Goal: Task Accomplishment & Management: Complete application form

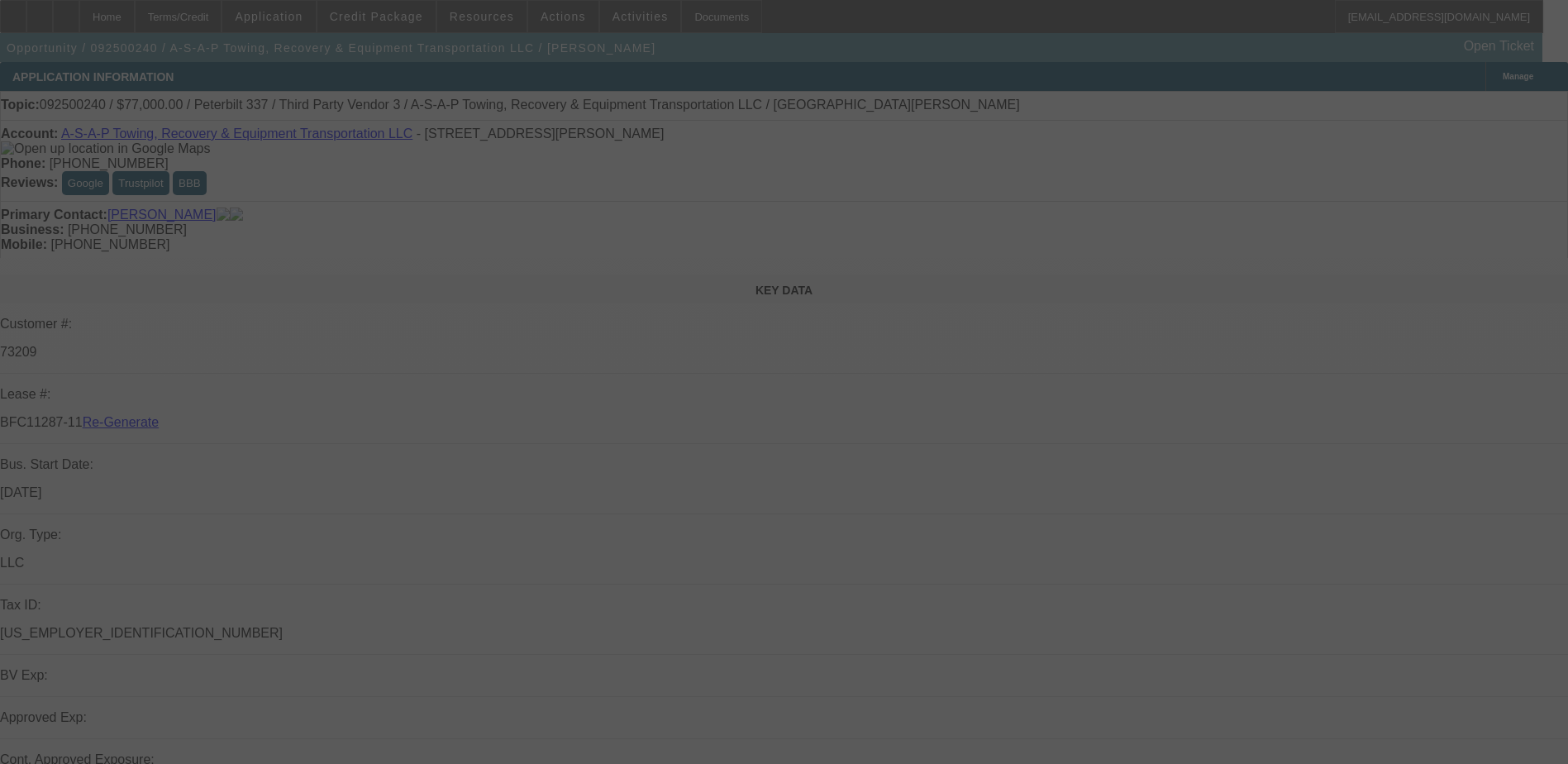
select select "3"
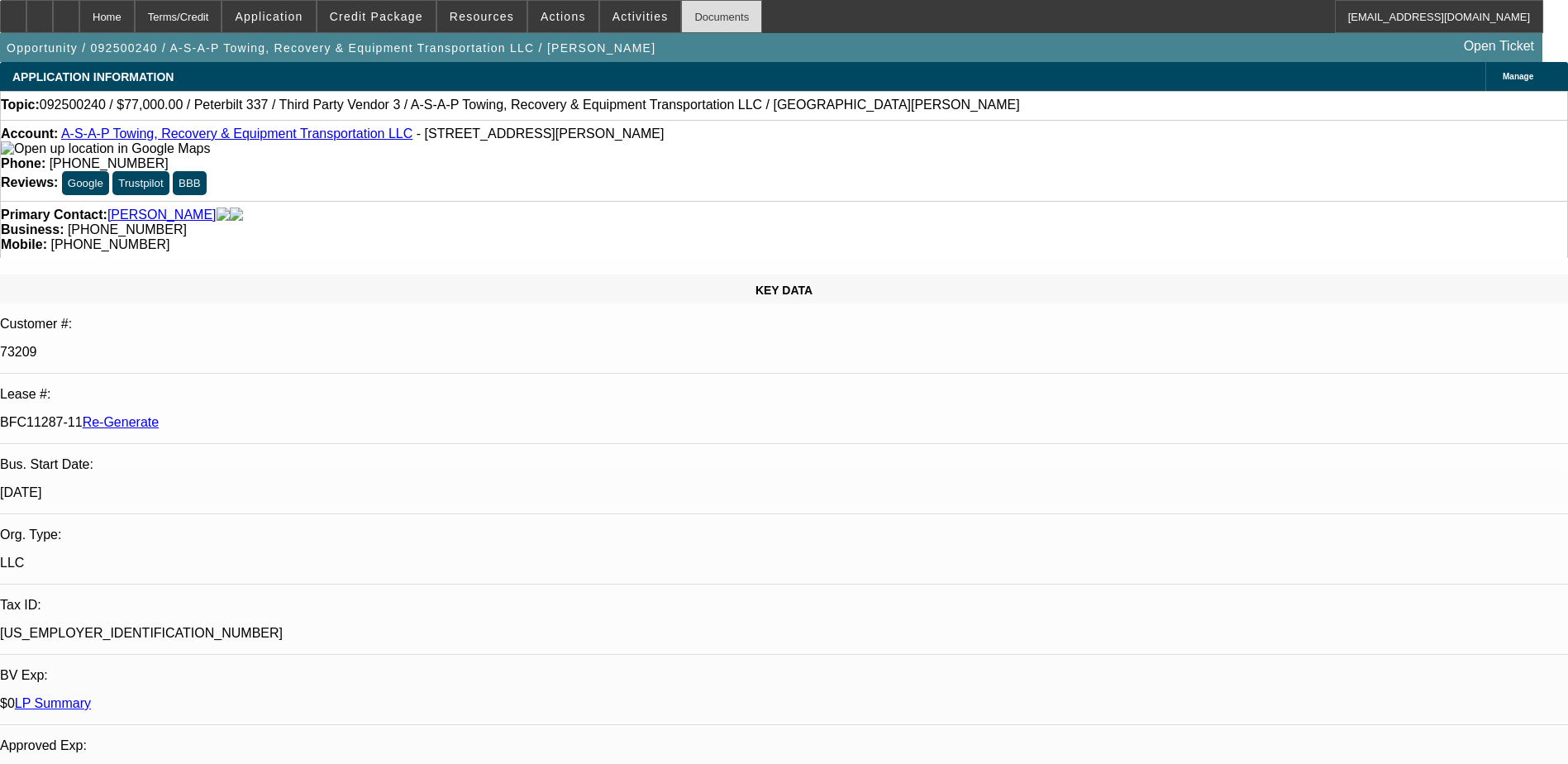
select select "0"
select select "1"
select select "3"
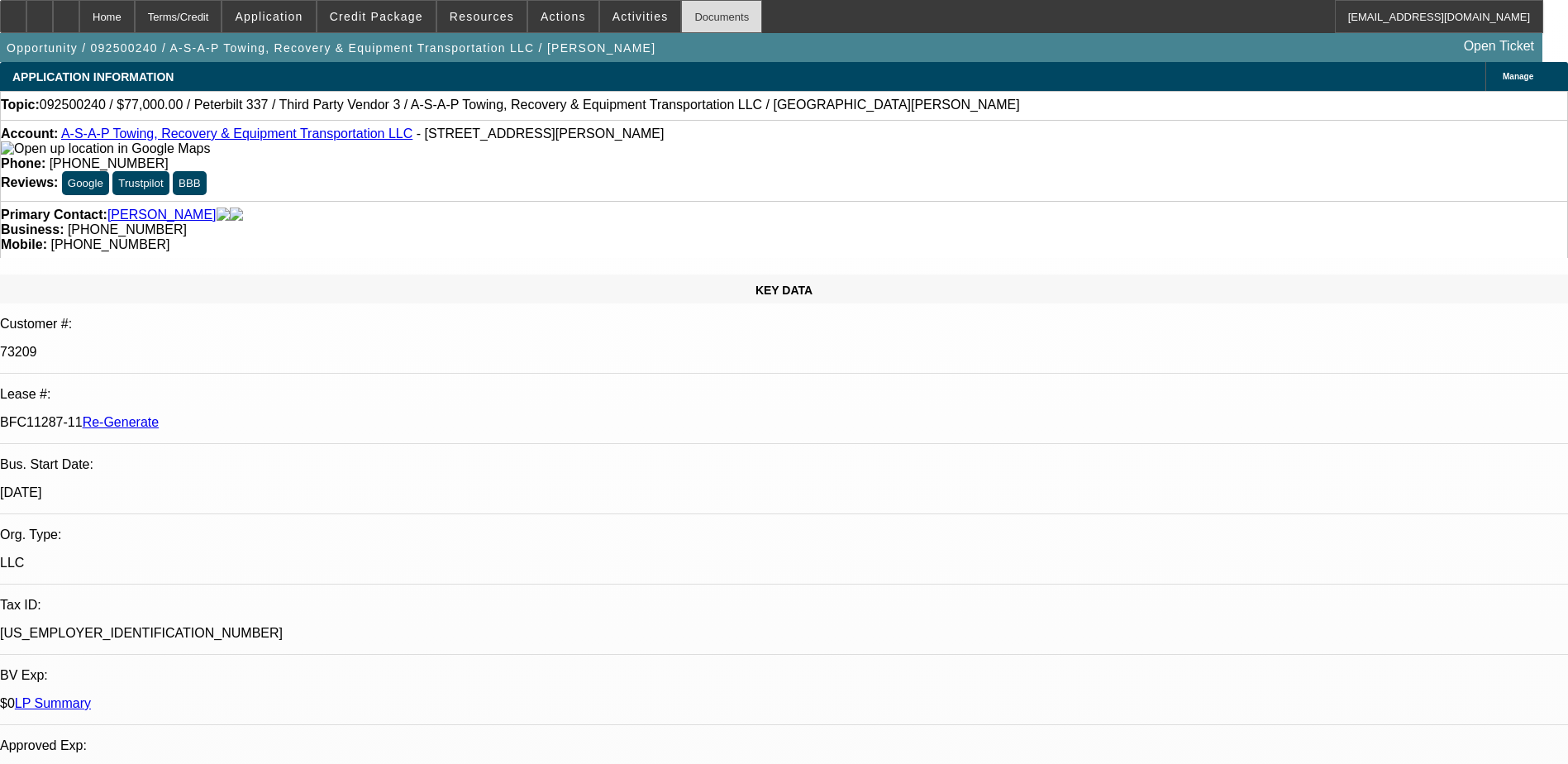
select select "6"
click at [697, 15] on div "Documents" at bounding box center [721, 16] width 81 height 33
click at [191, 13] on div "Terms/Credit" at bounding box center [178, 16] width 88 height 33
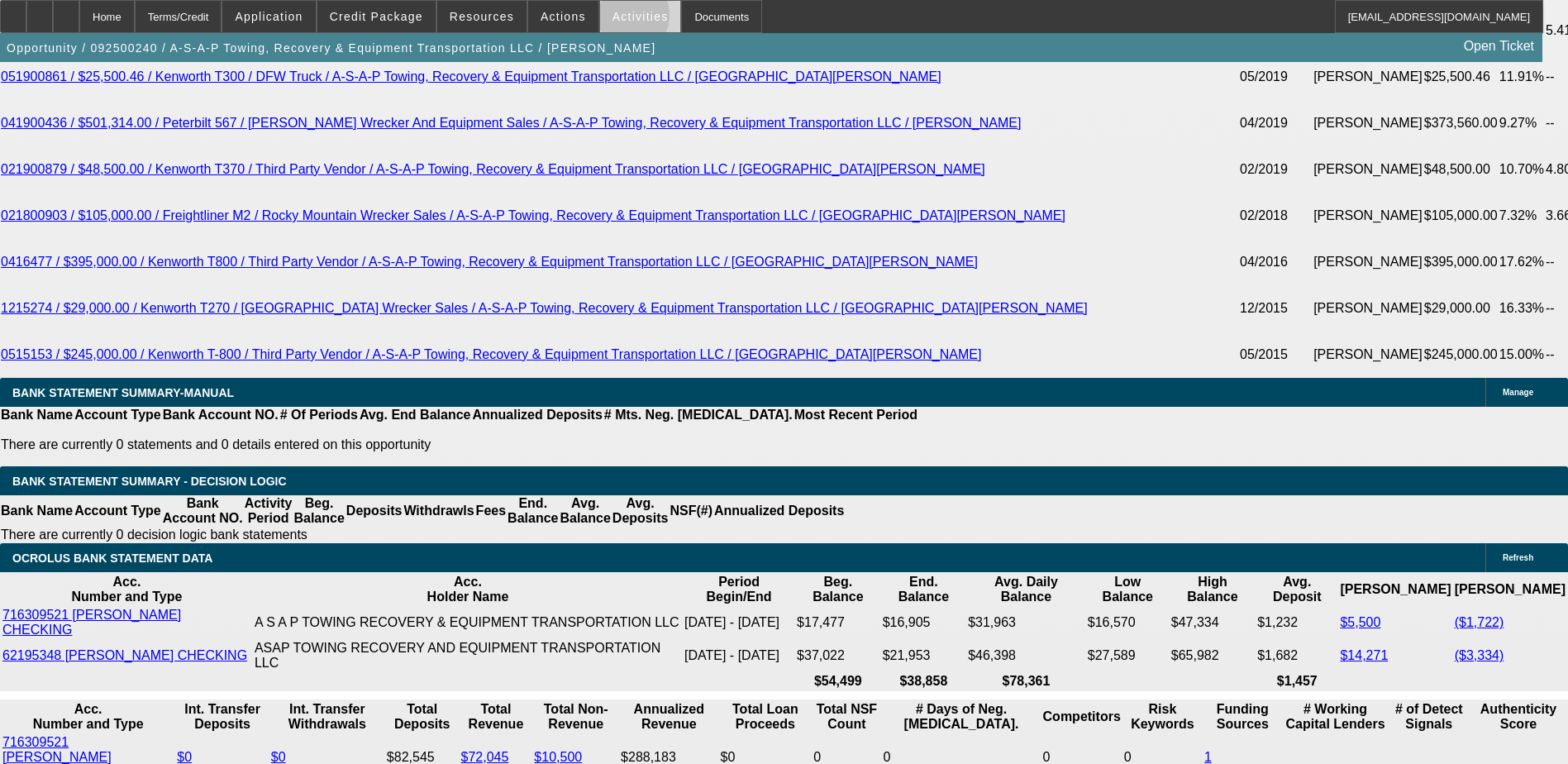
click at [613, 19] on span "Activities" at bounding box center [640, 16] width 56 height 13
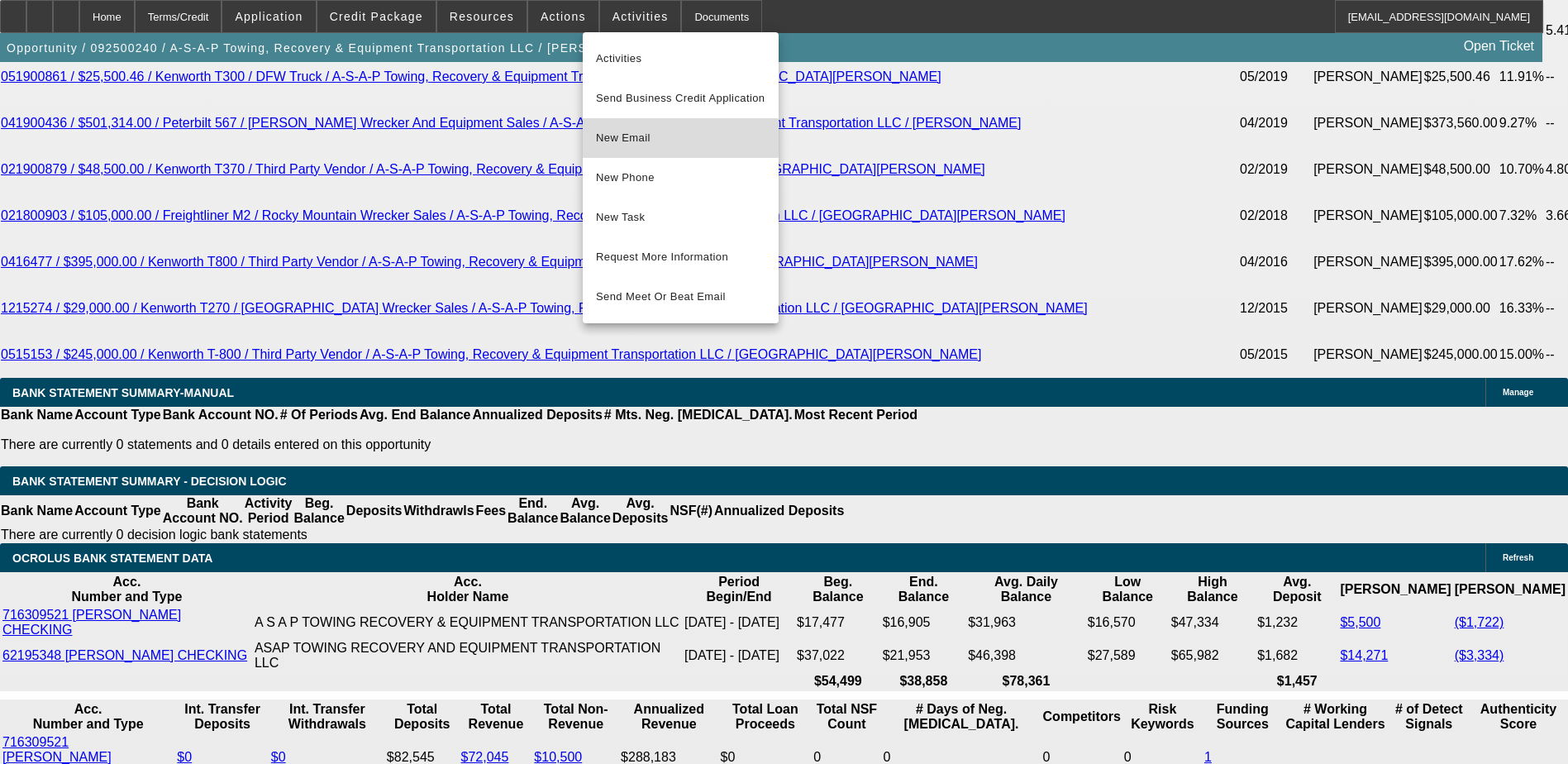
click at [625, 139] on span "New Email" at bounding box center [681, 138] width 170 height 20
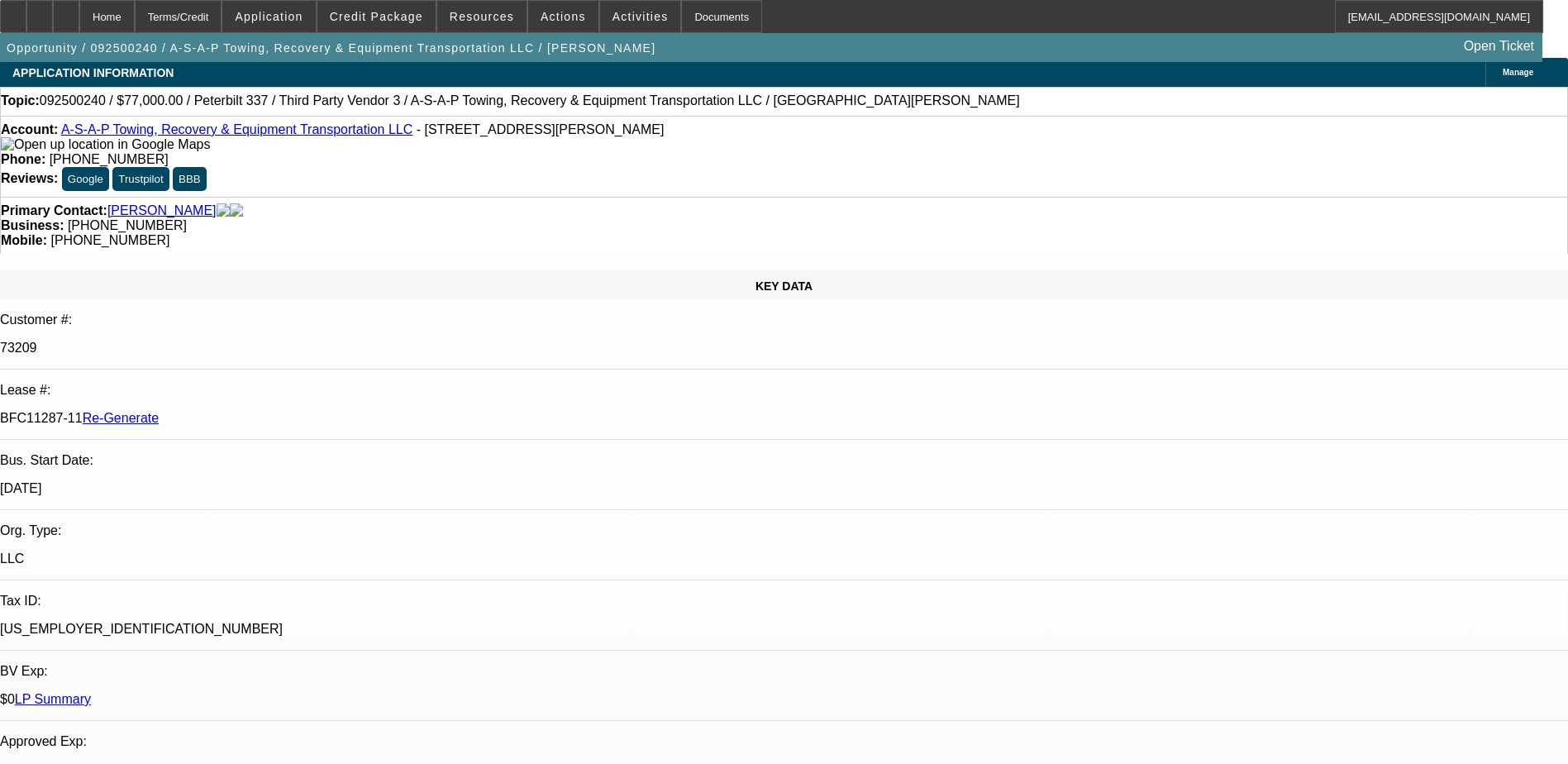
scroll to position [0, 0]
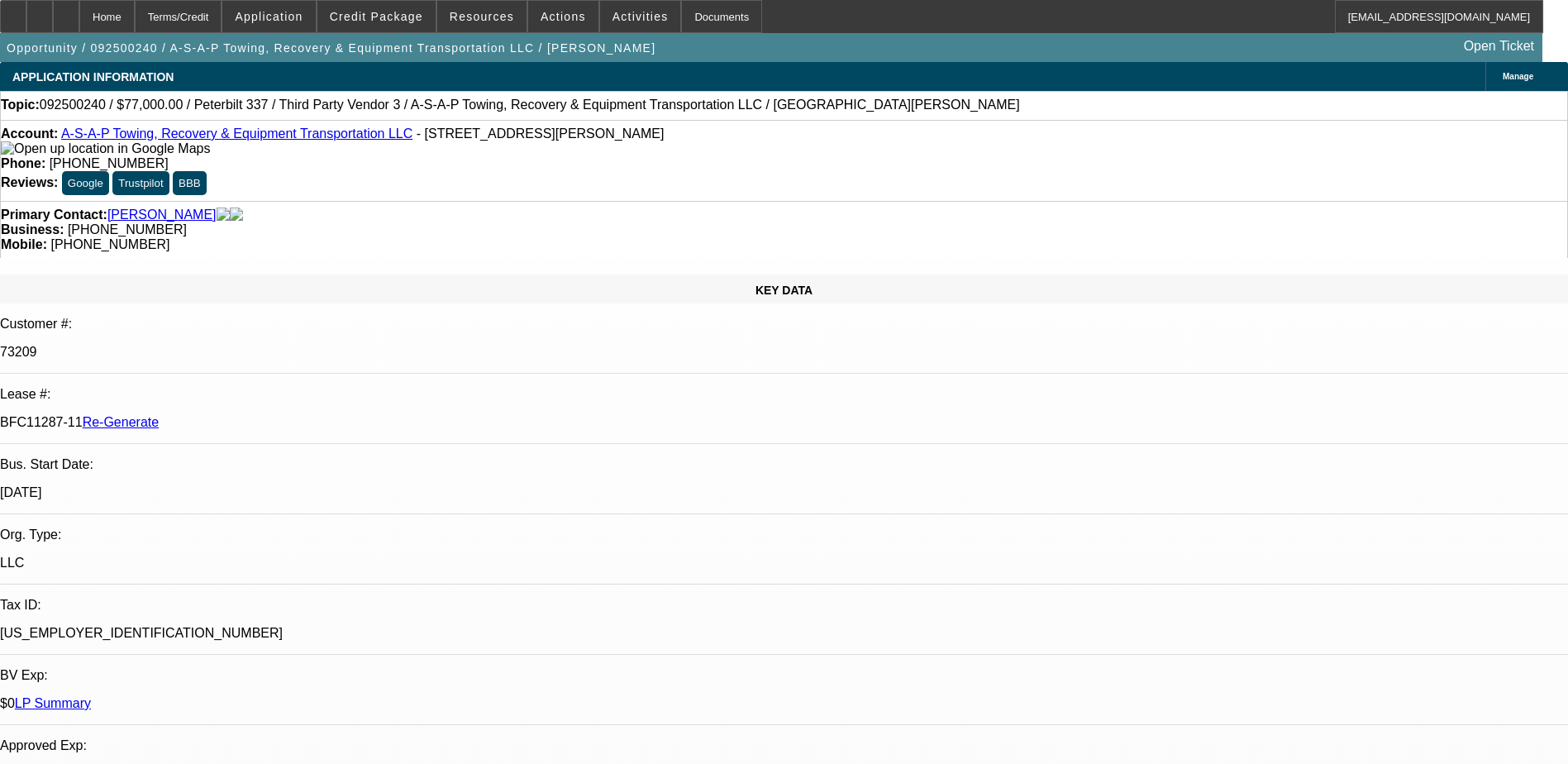
drag, startPoint x: 195, startPoint y: 294, endPoint x: 258, endPoint y: 303, distance: 63.6
click at [258, 415] on div "BFC11287-11 Re-Generate" at bounding box center [784, 422] width 1568 height 15
copy p "BFC11287-11"
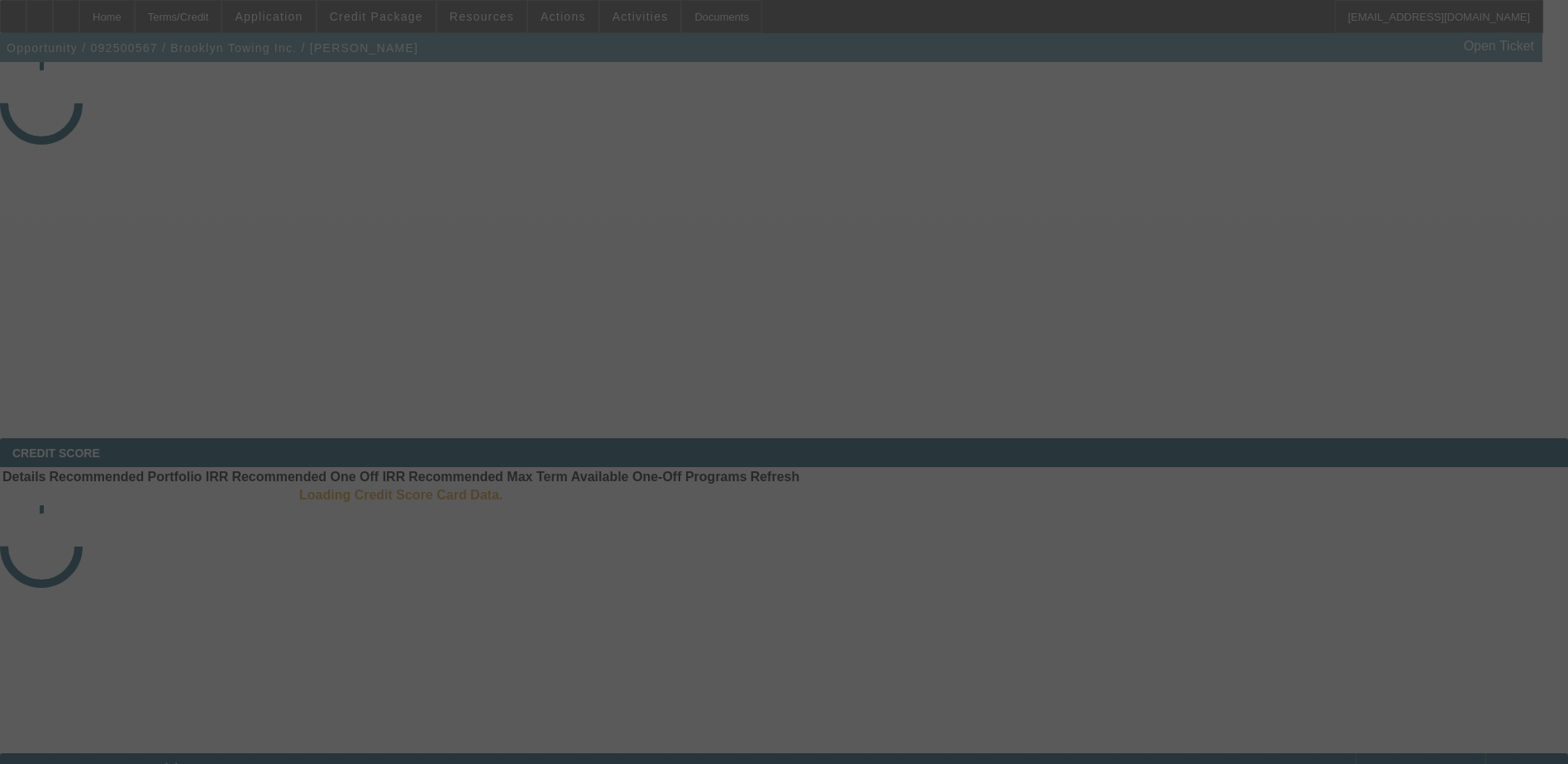
select select "3"
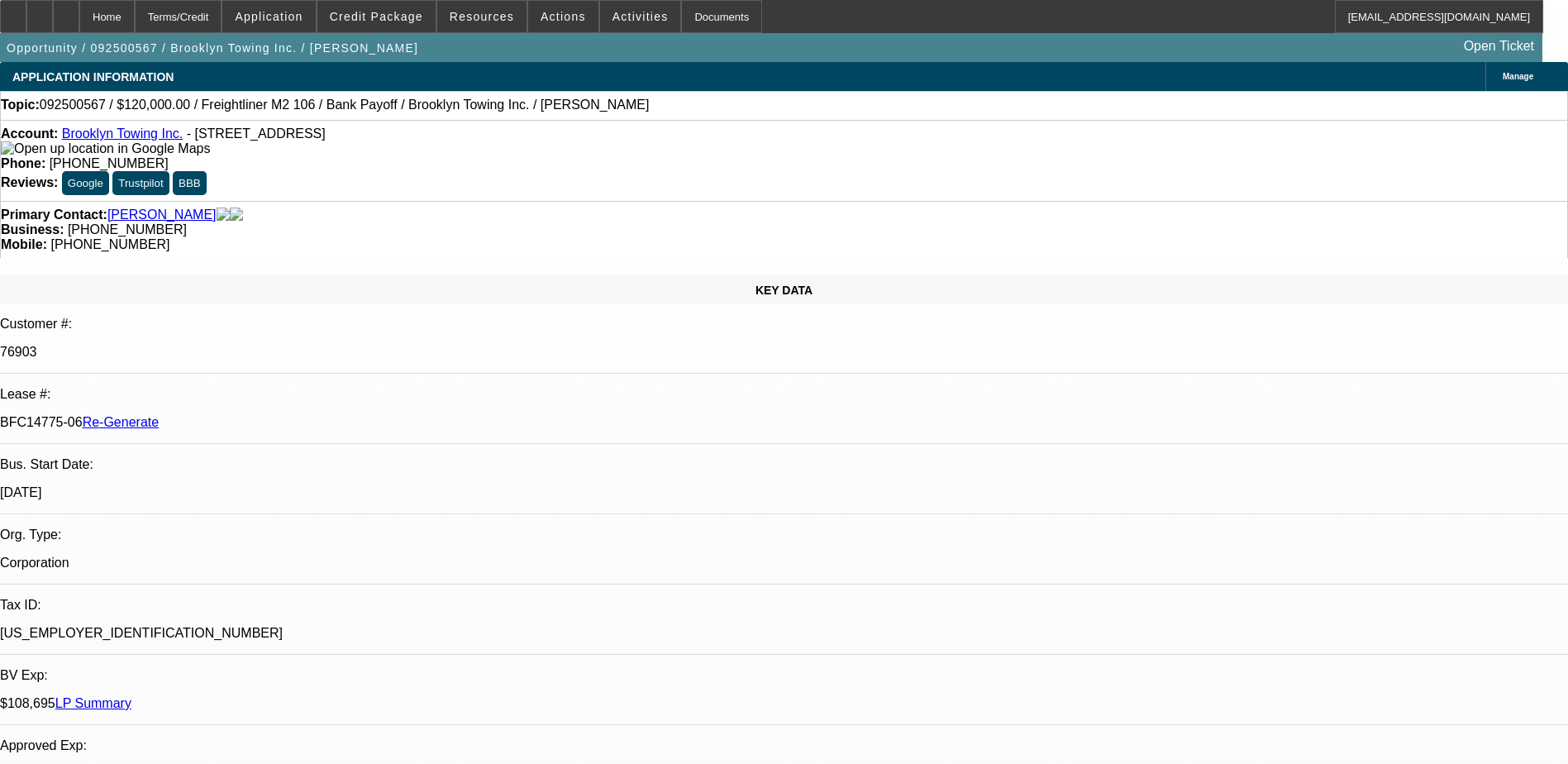
select select "0"
select select "2"
select select "0"
select select "6"
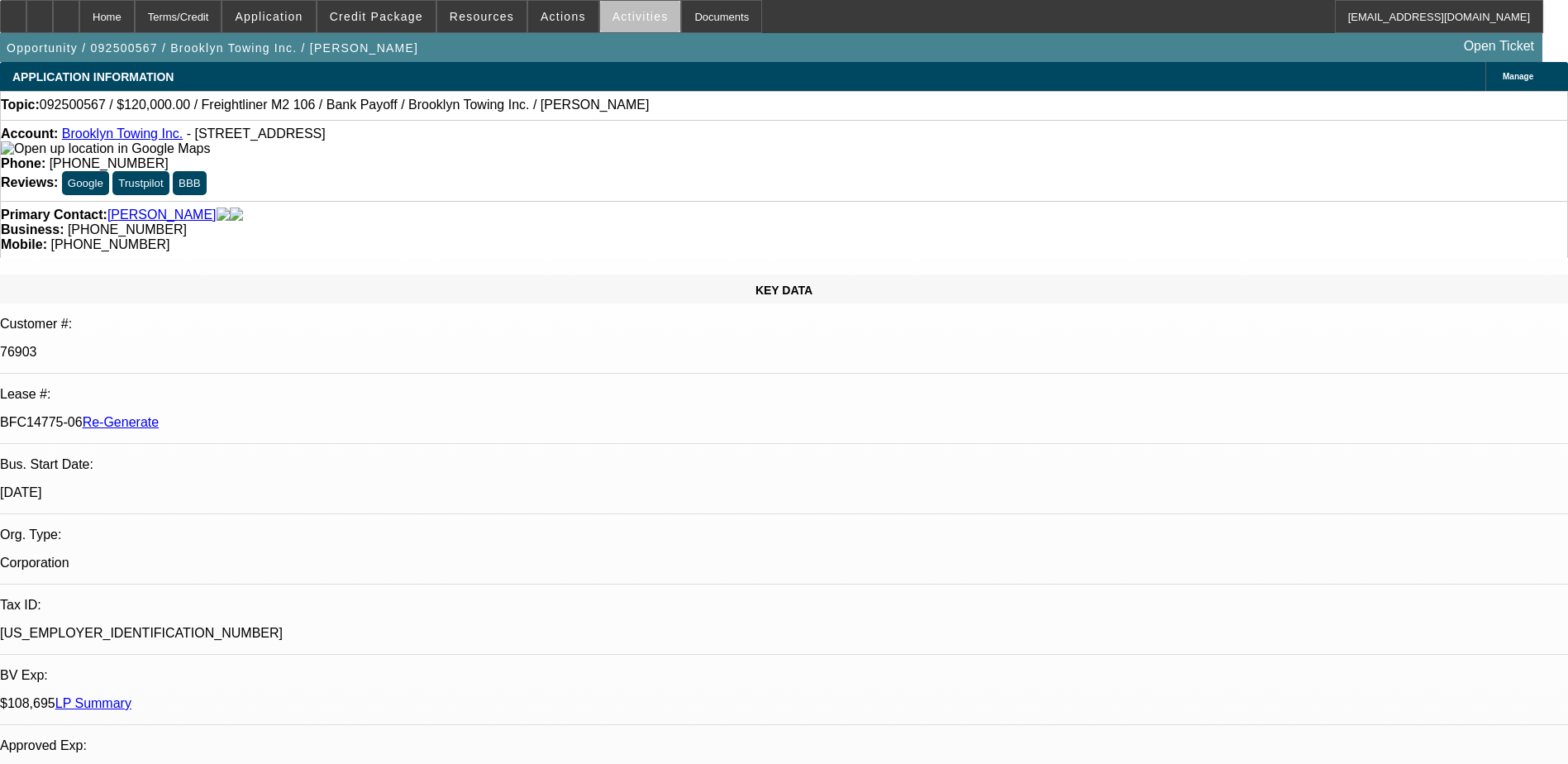
click at [628, 18] on span "Activities" at bounding box center [640, 16] width 56 height 13
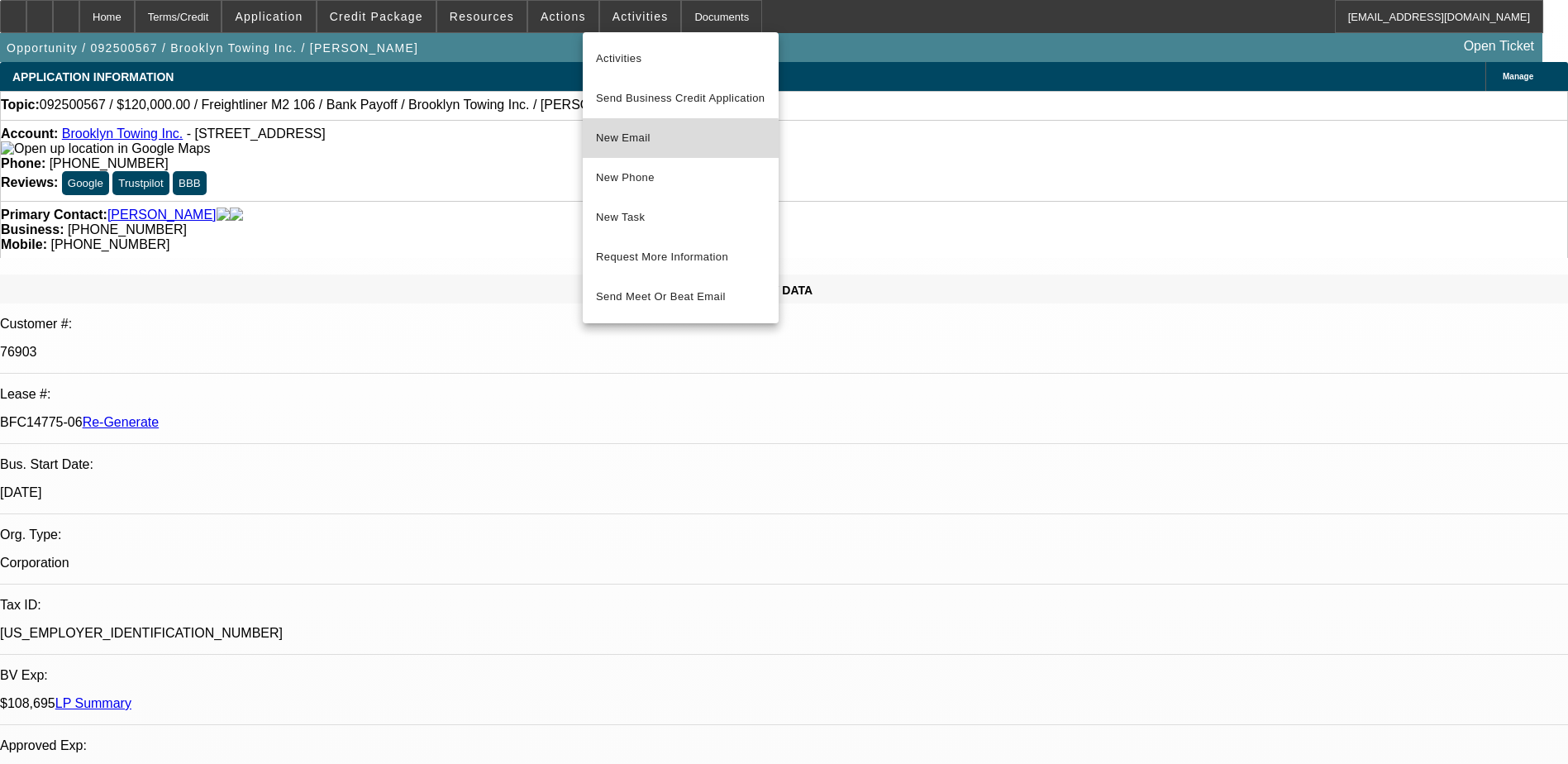
click at [632, 148] on button "New Email" at bounding box center [681, 138] width 196 height 40
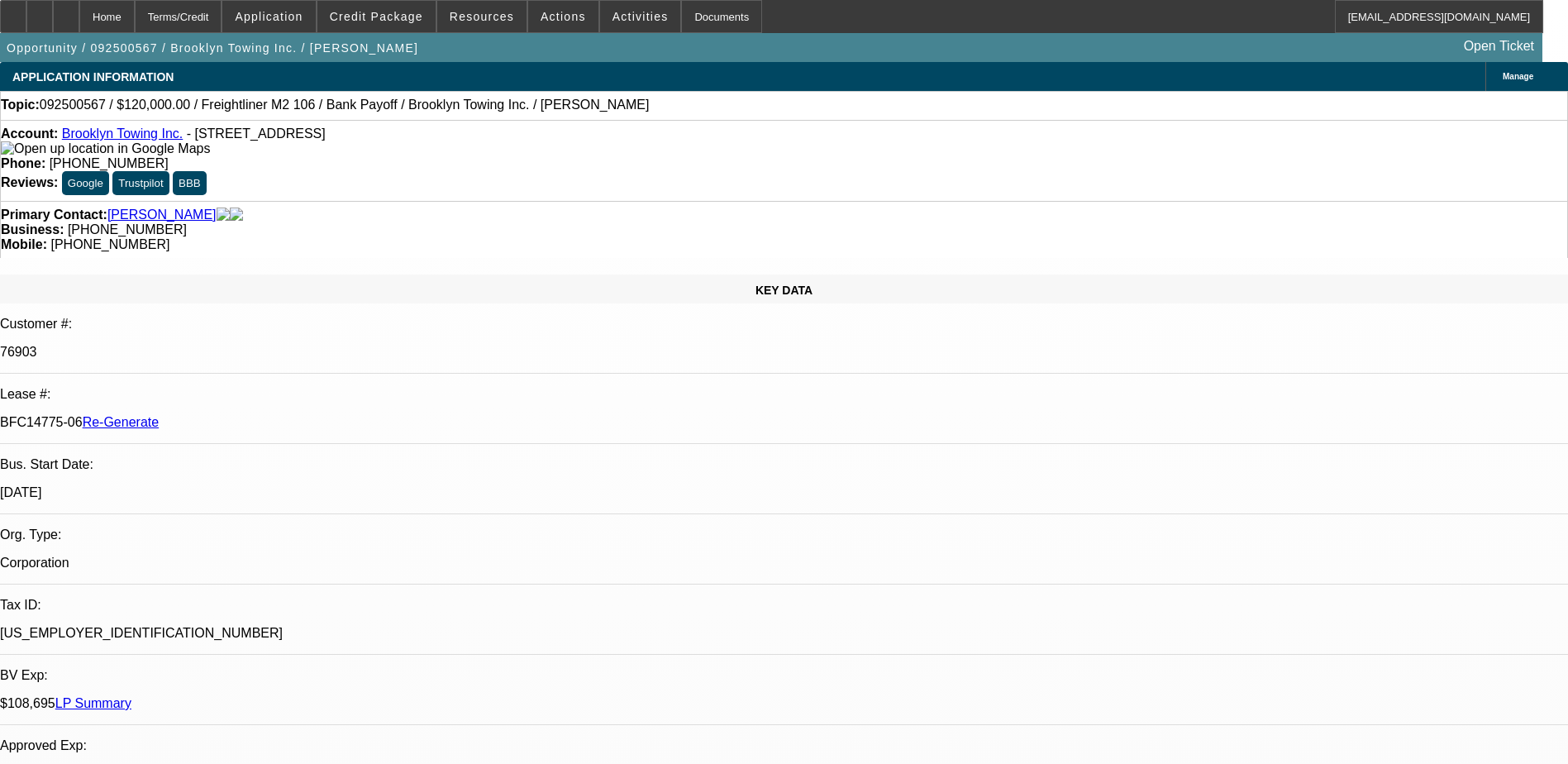
drag, startPoint x: 195, startPoint y: 282, endPoint x: 264, endPoint y: 282, distance: 69.0
click at [264, 415] on p "BFC14775-06 Re-Generate" at bounding box center [784, 422] width 1568 height 15
copy p "BFC14775-06"
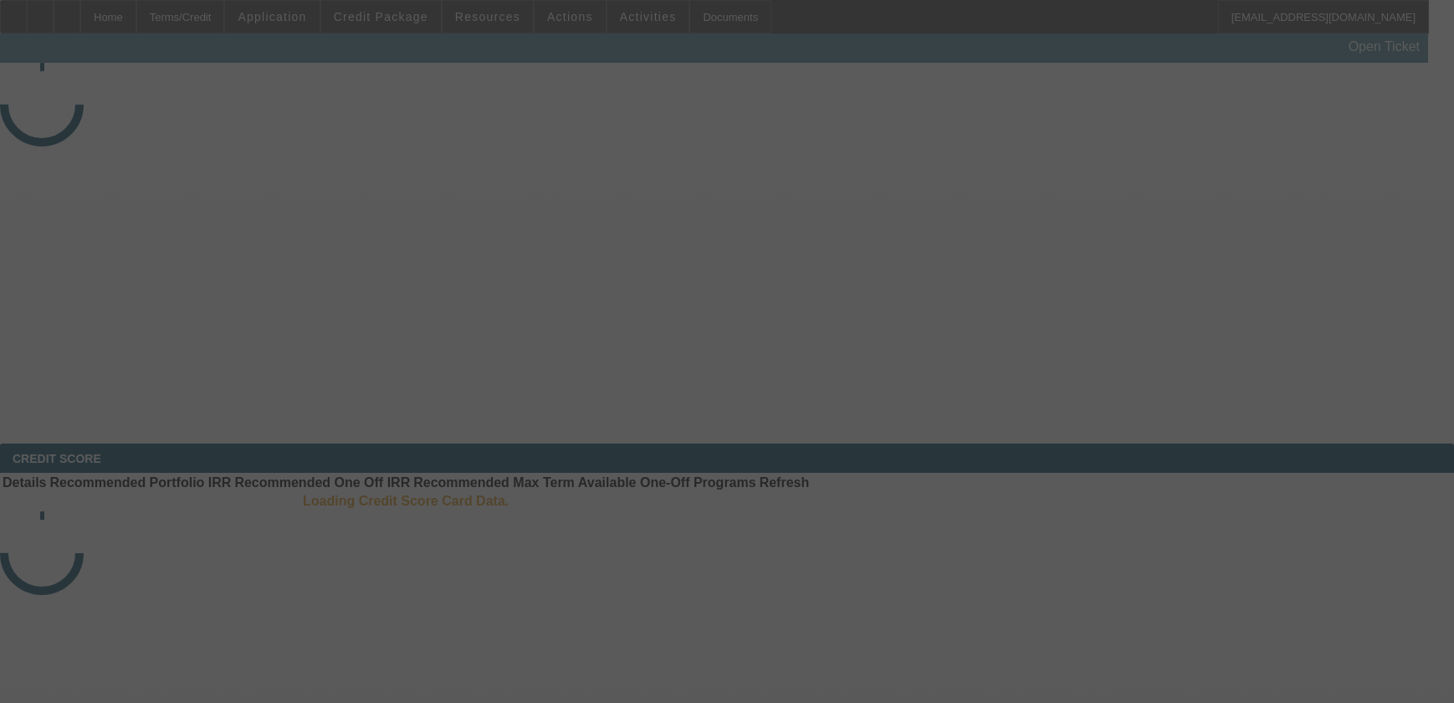
select select "3"
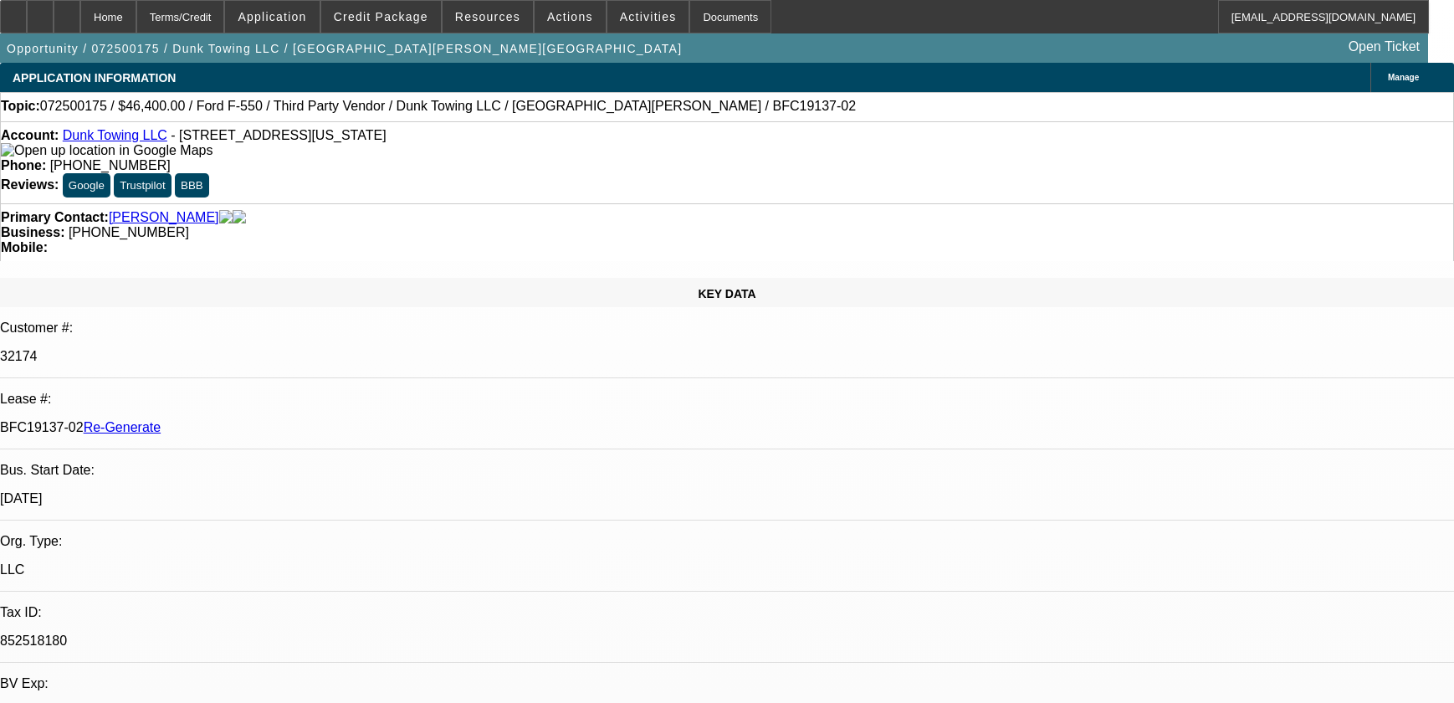
select select "0"
select select "3"
select select "0"
select select "6"
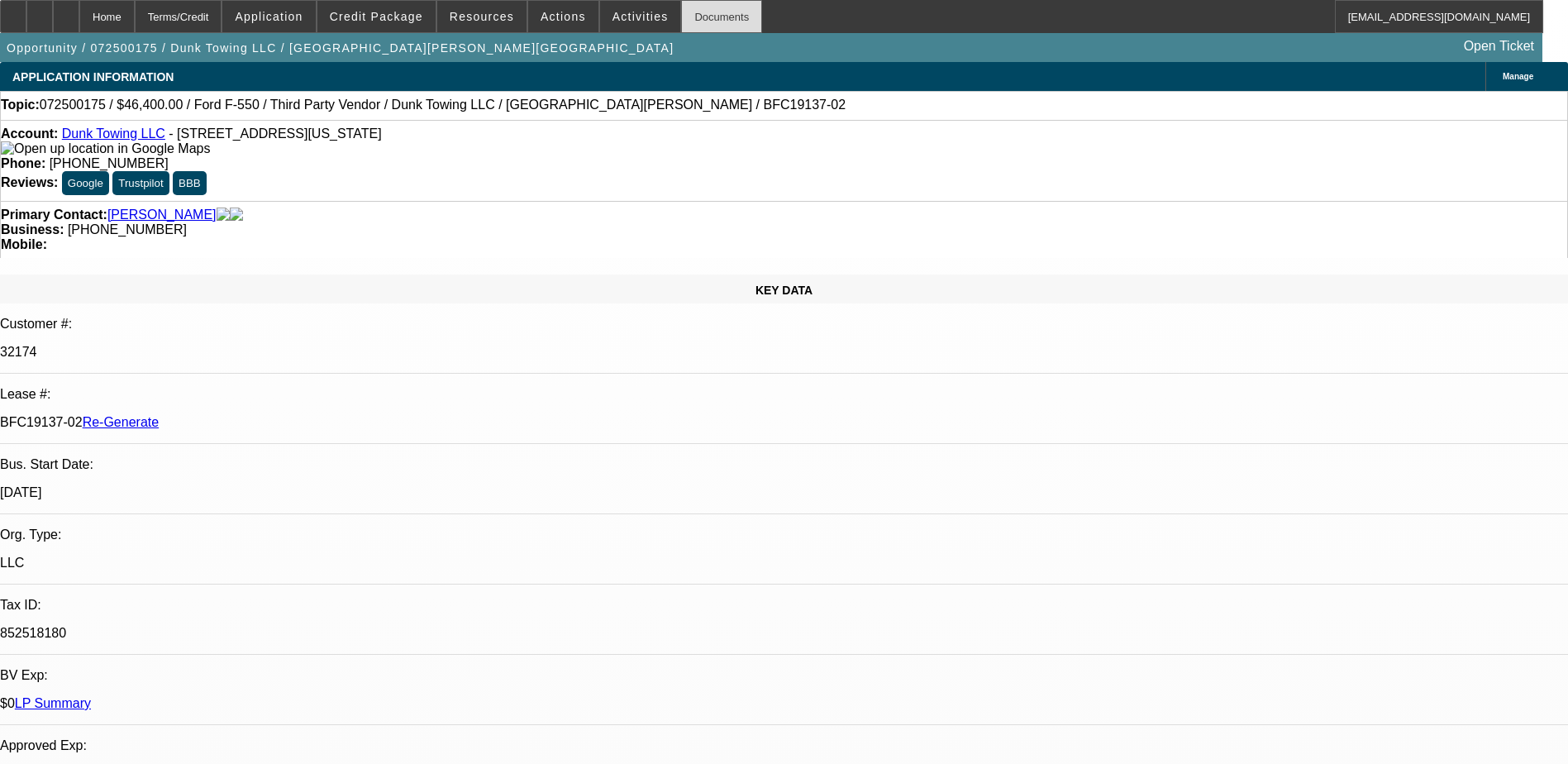
click at [686, 21] on div "Documents" at bounding box center [721, 16] width 81 height 33
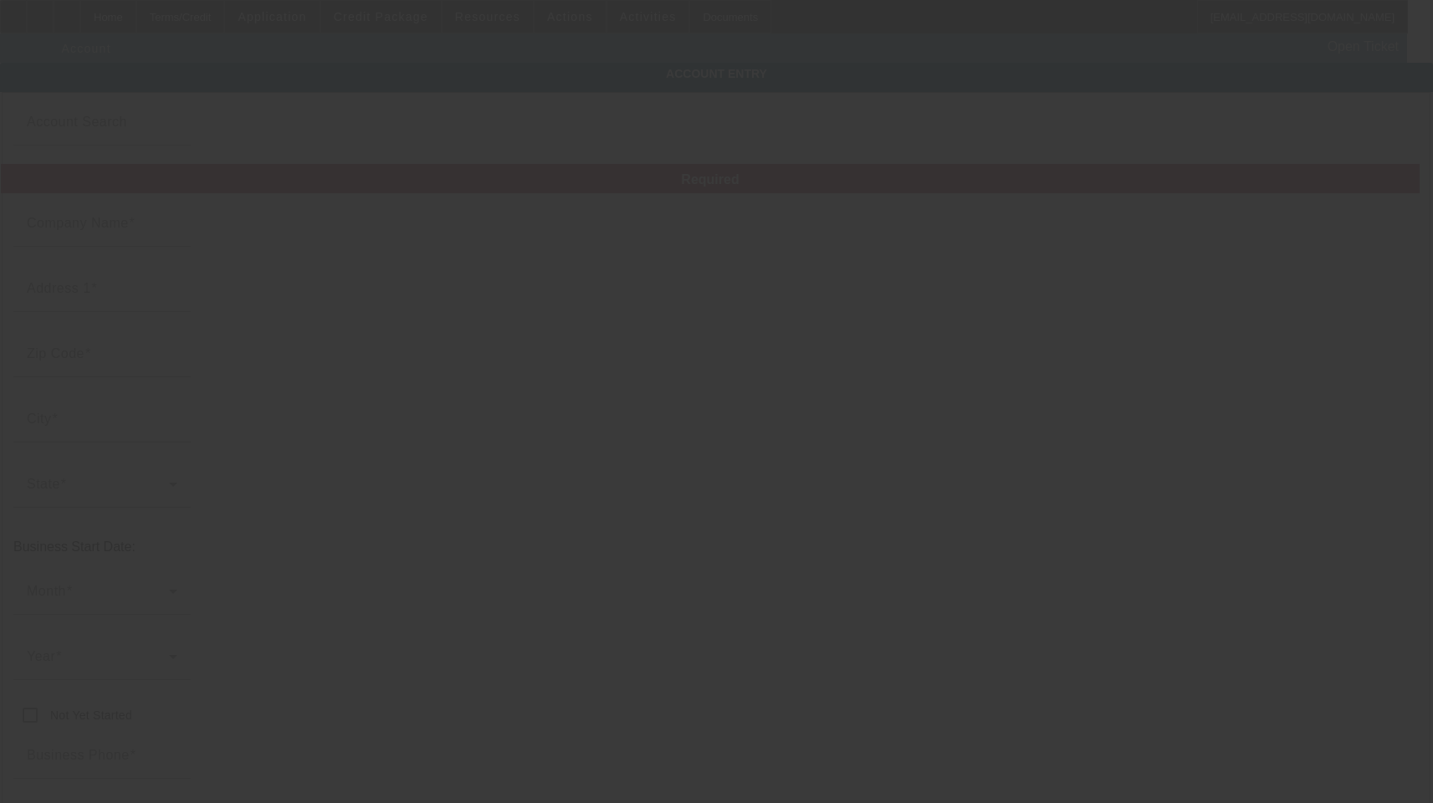
type input "Dunk Towing LLC"
type input "[STREET_ADDRESS]"
type input "20019"
type input "Washington"
type input "[PHONE_NUMBER]"
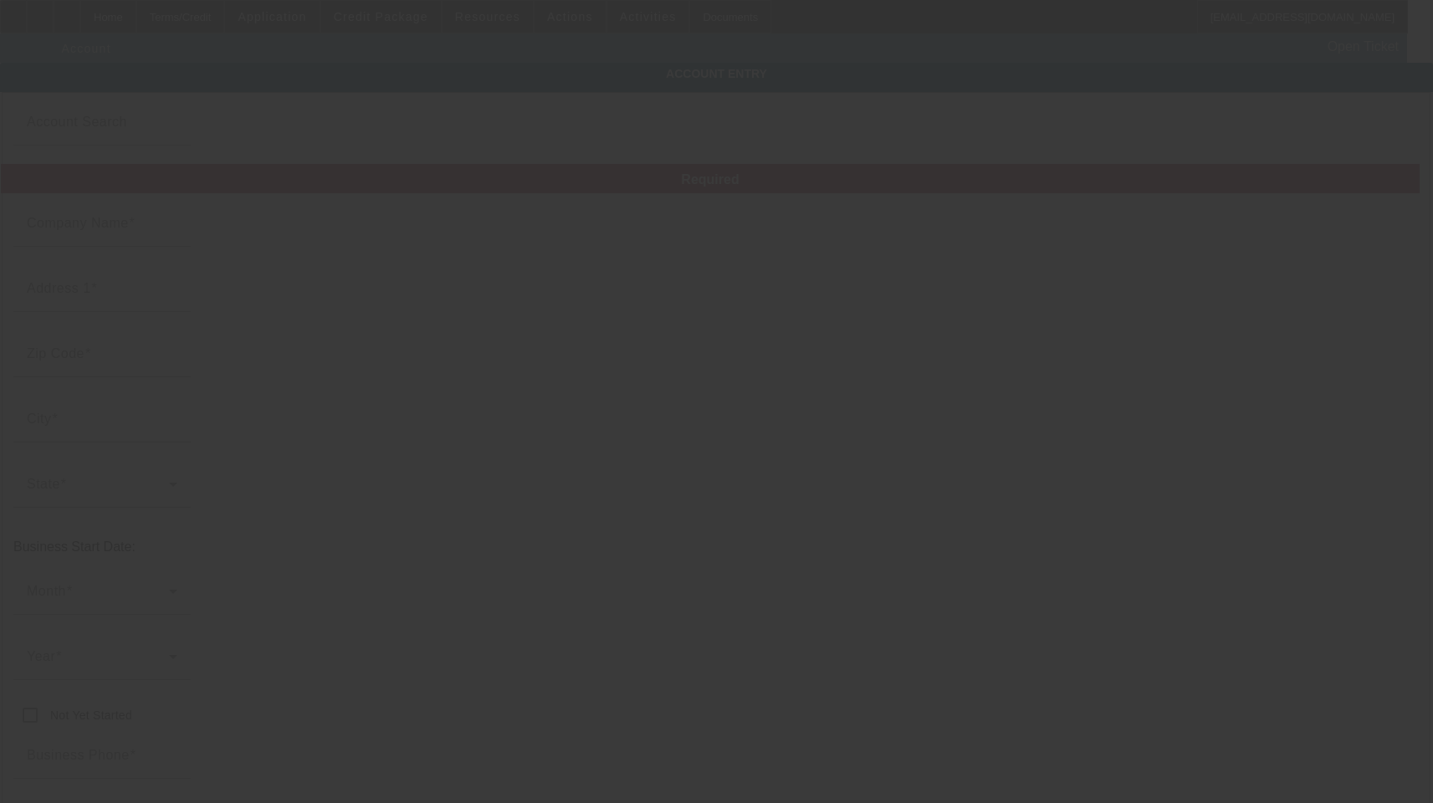
type input "# M"
type input "jajuanwhitley@gmail.com"
type input "District of Columbia"
type input "852518180"
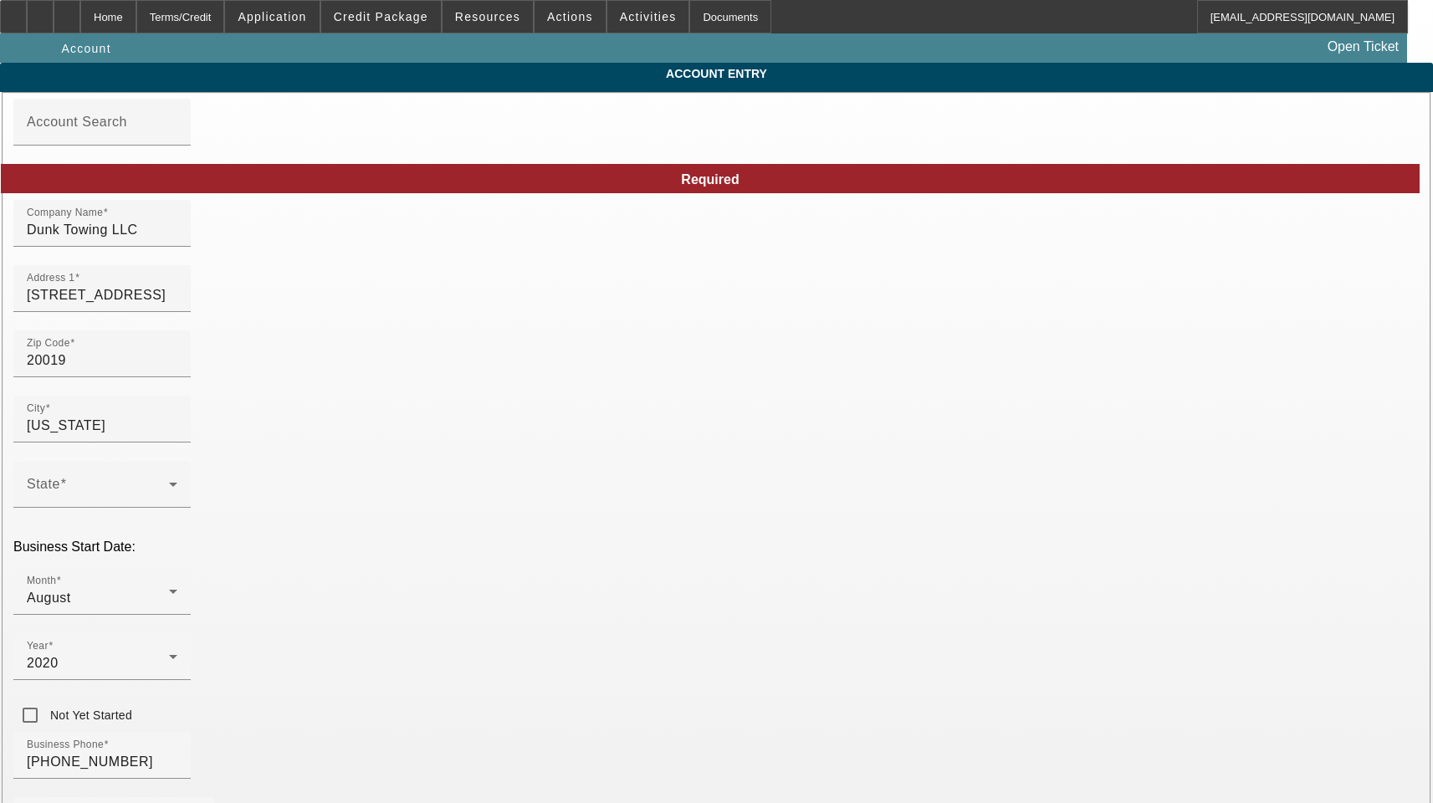
type input "7/9/2025"
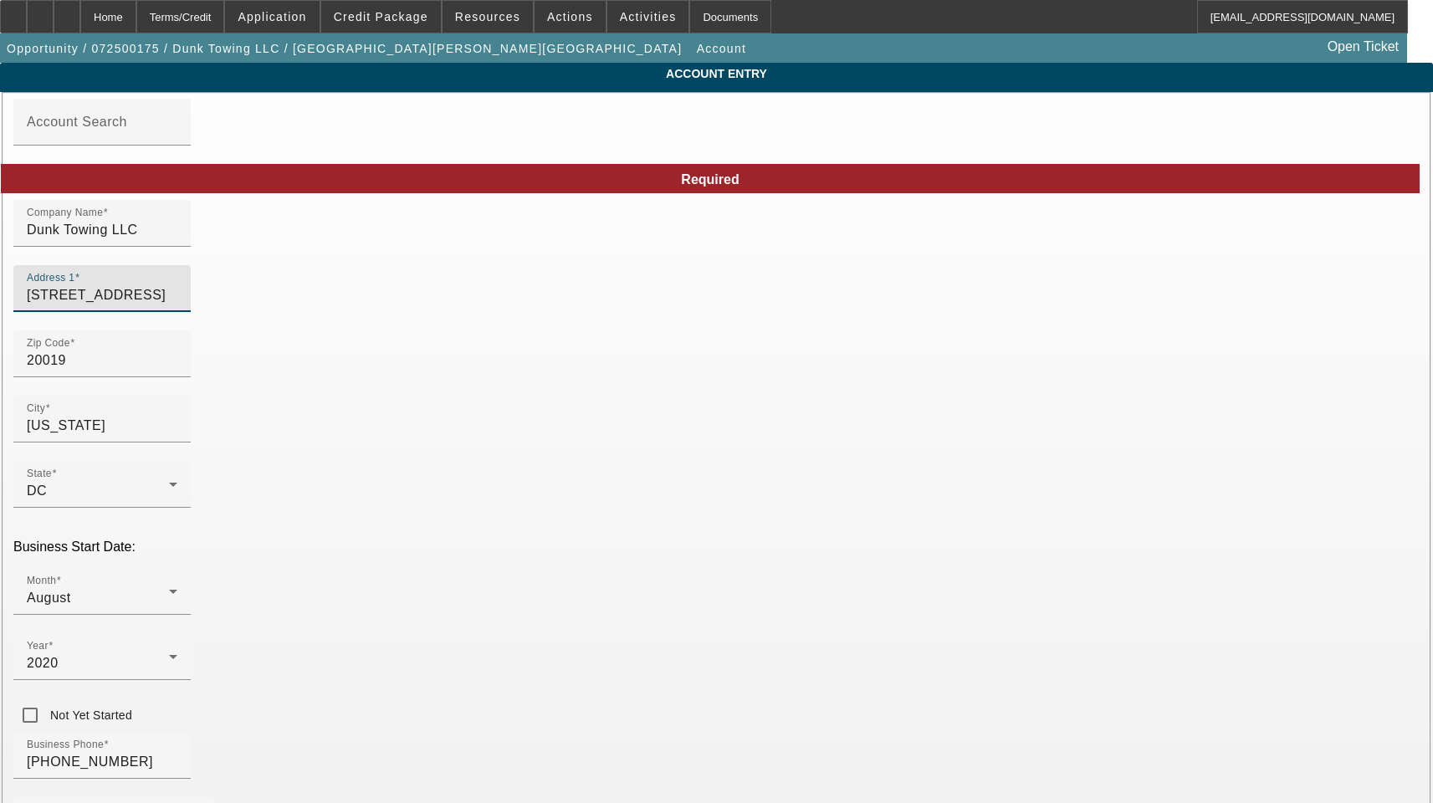
drag, startPoint x: 386, startPoint y: 306, endPoint x: 162, endPoint y: 305, distance: 223.4
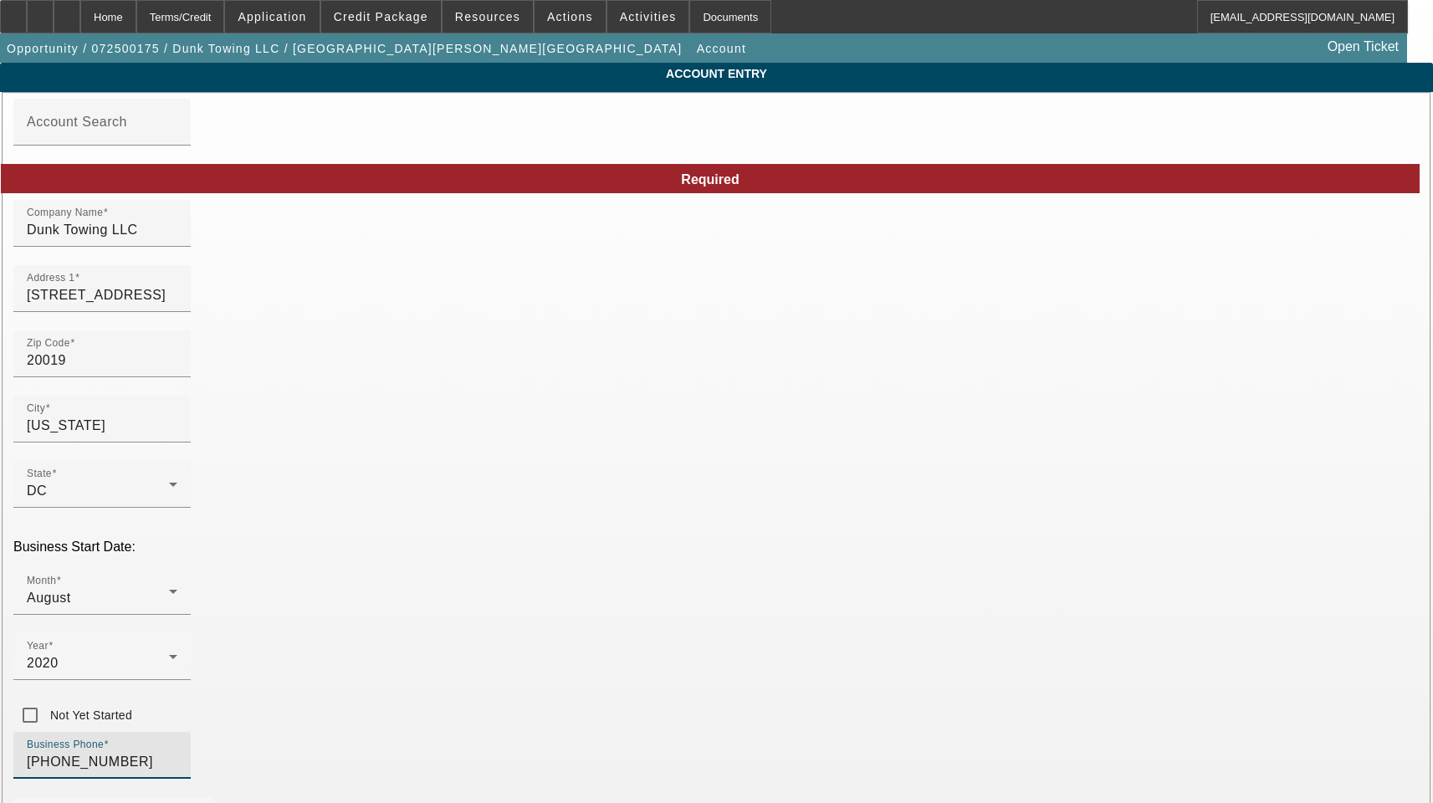
drag, startPoint x: 351, startPoint y: 598, endPoint x: 82, endPoint y: 585, distance: 268.9
drag, startPoint x: 869, startPoint y: 374, endPoint x: 628, endPoint y: 374, distance: 241.8
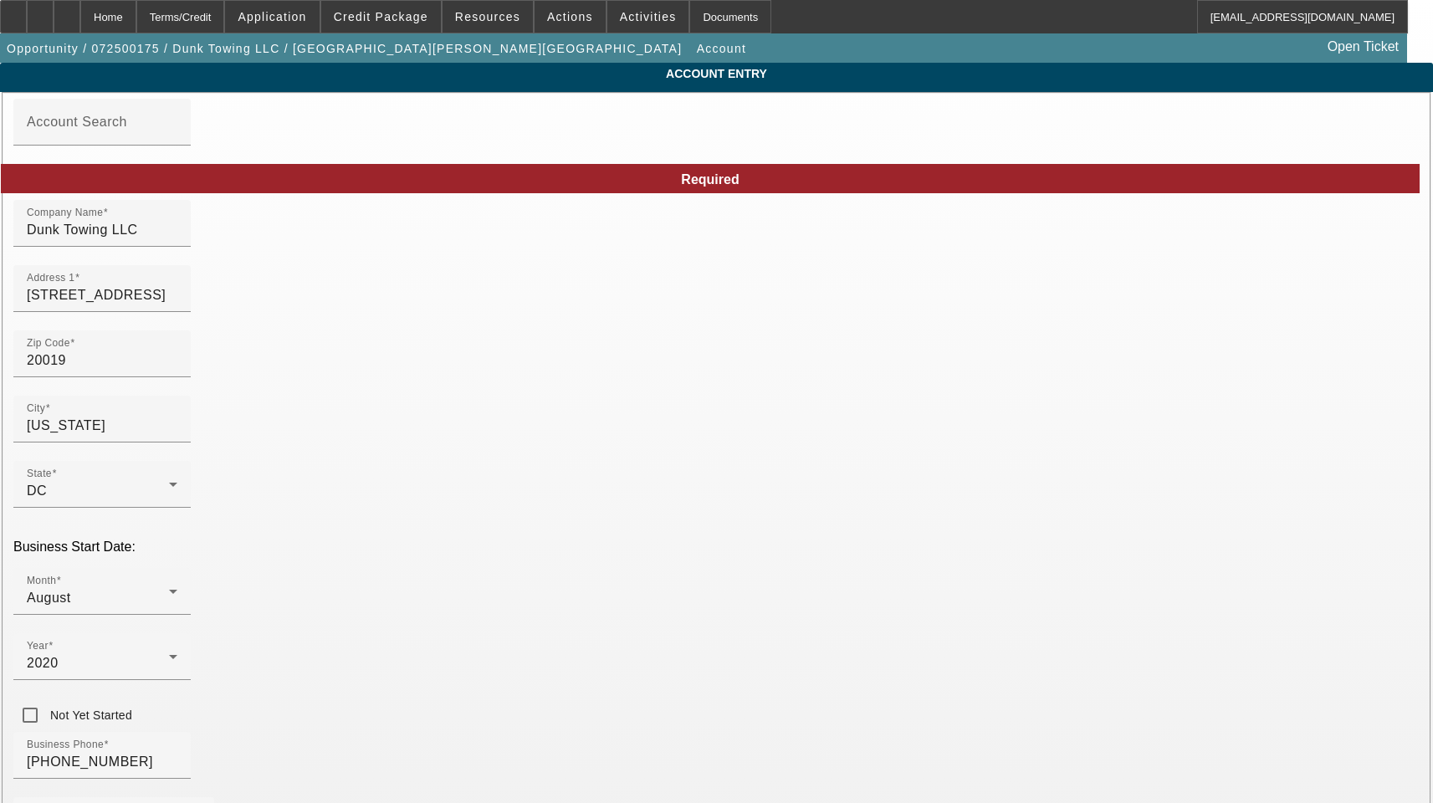
type input "85-2518180"
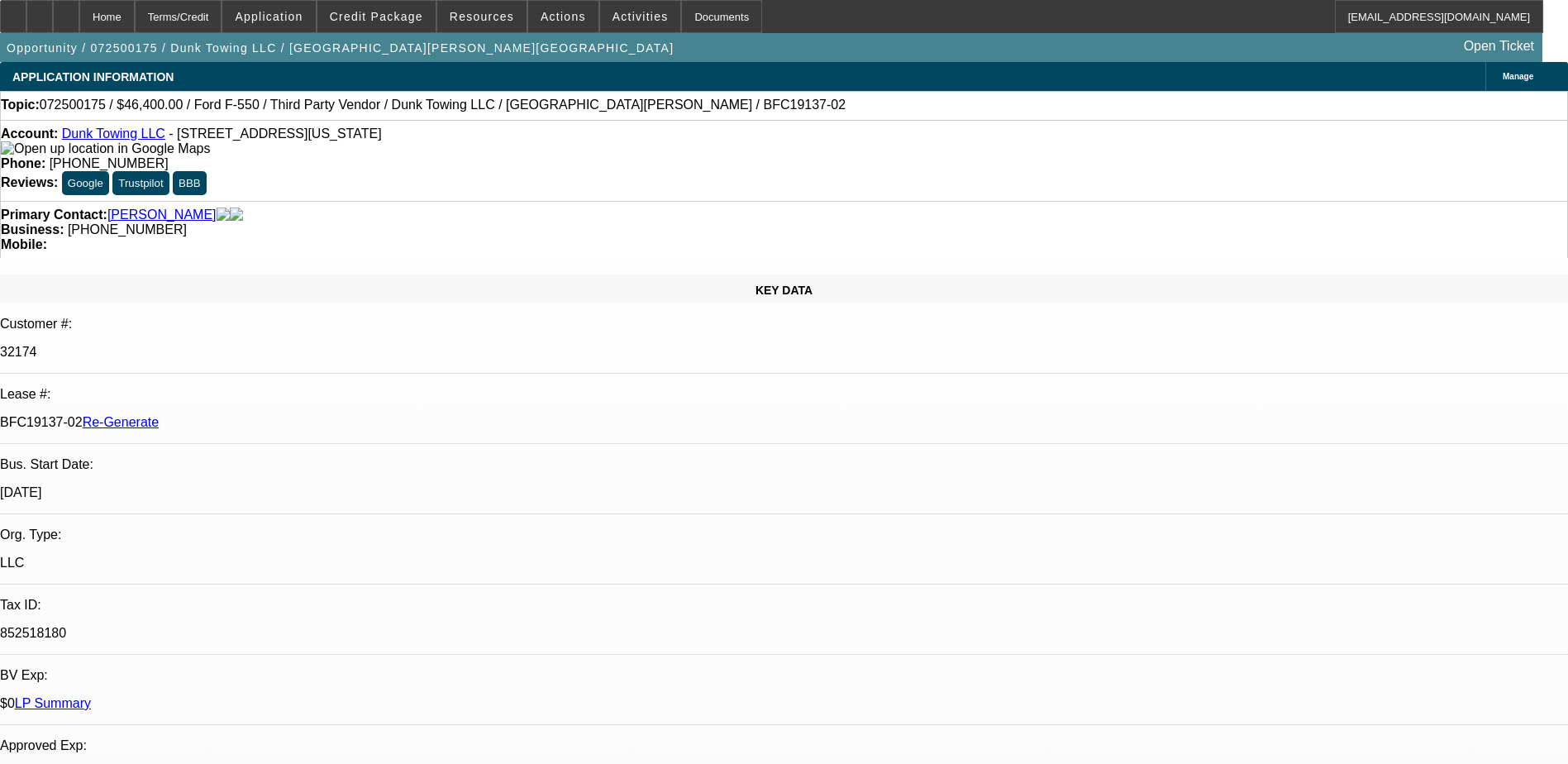
select select "3"
select select "0"
select select "3"
select select "0"
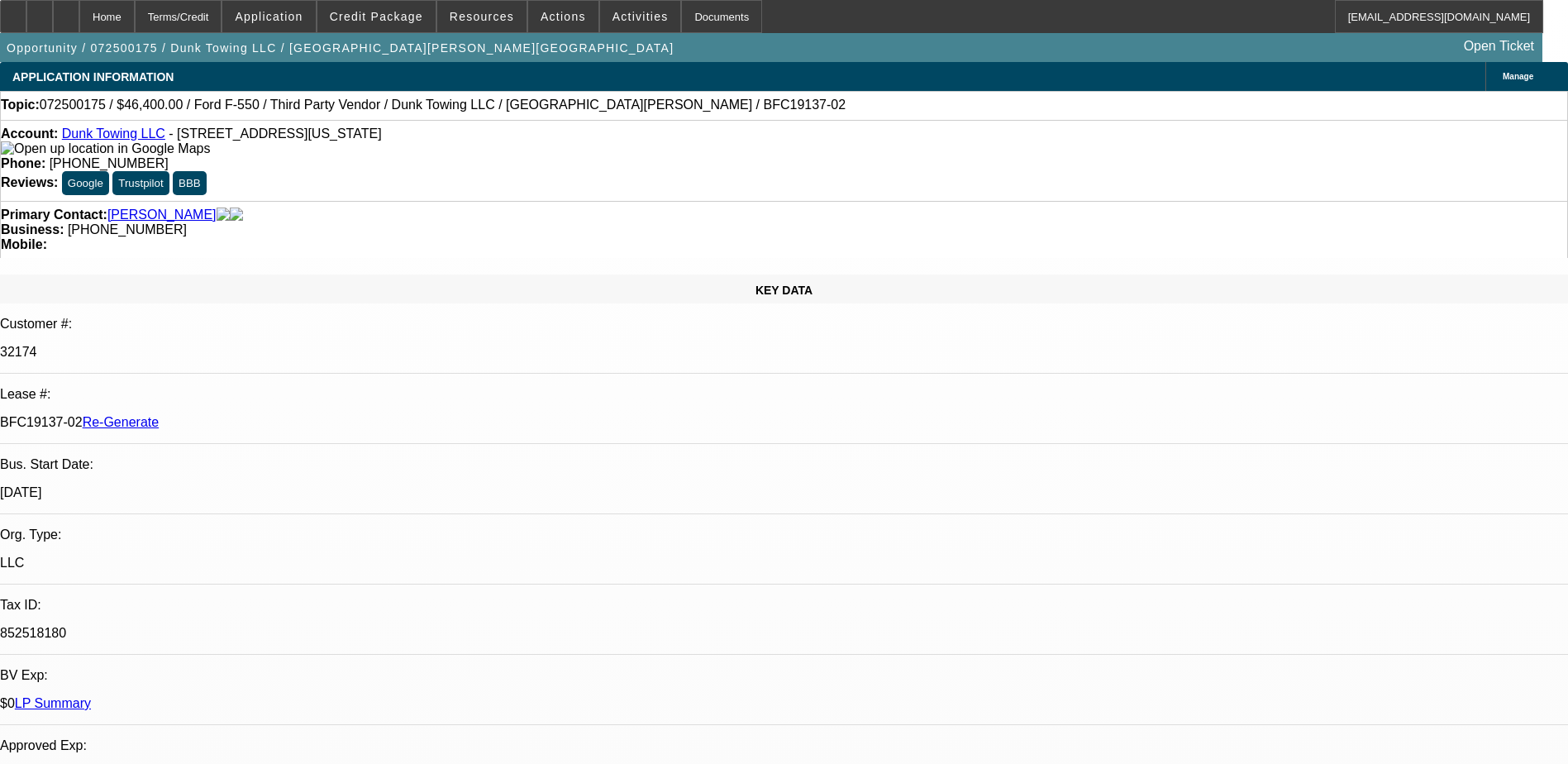
select select "6"
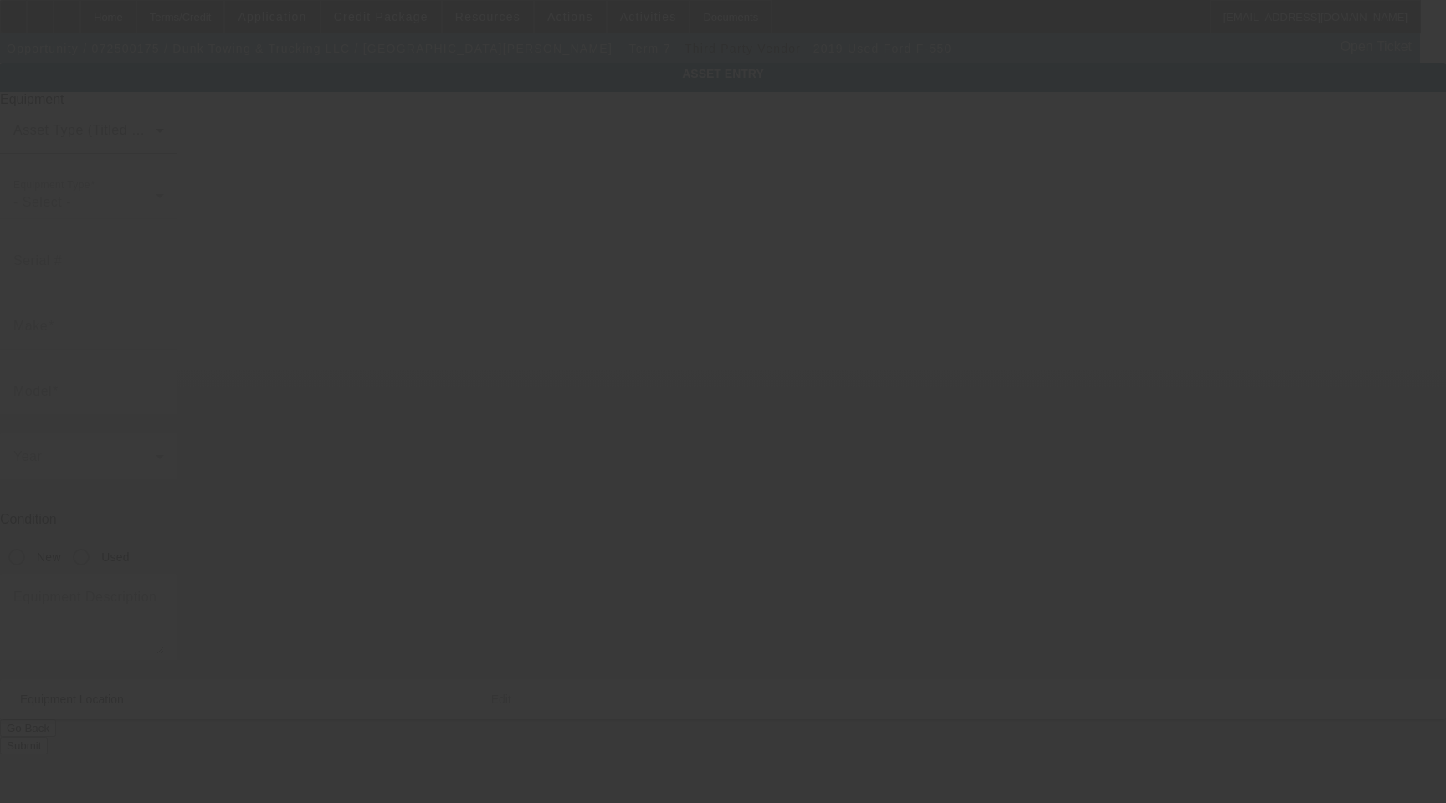
type input "[US_VEHICLE_IDENTIFICATION_NUMBER]"
type input "Ford"
type input "F-550"
radio input "true"
type textarea "and all"
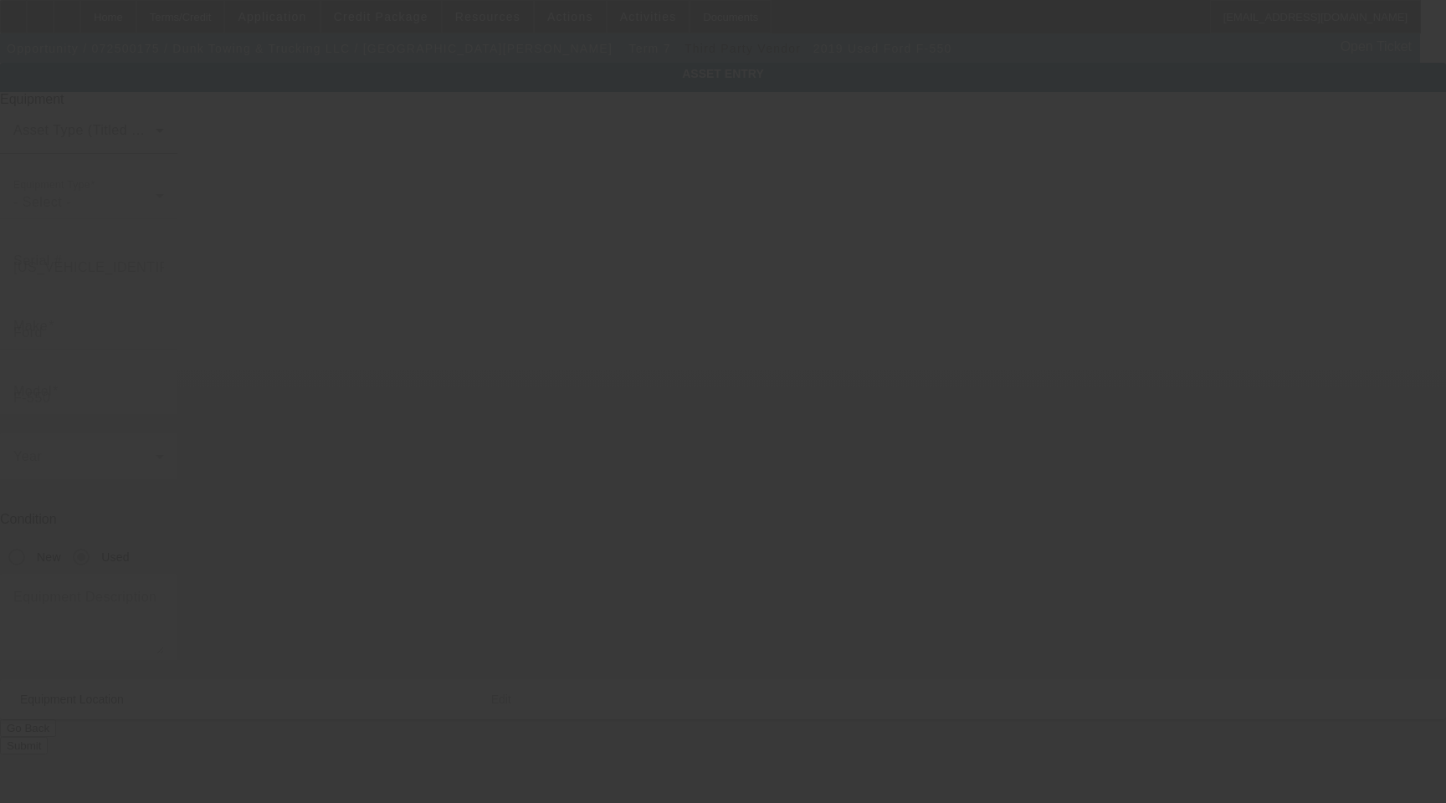
type input "1239 Kenilworth Ave NE"
type input "# M"
type input "Washington"
type input "20019"
type input "District of Columbia"
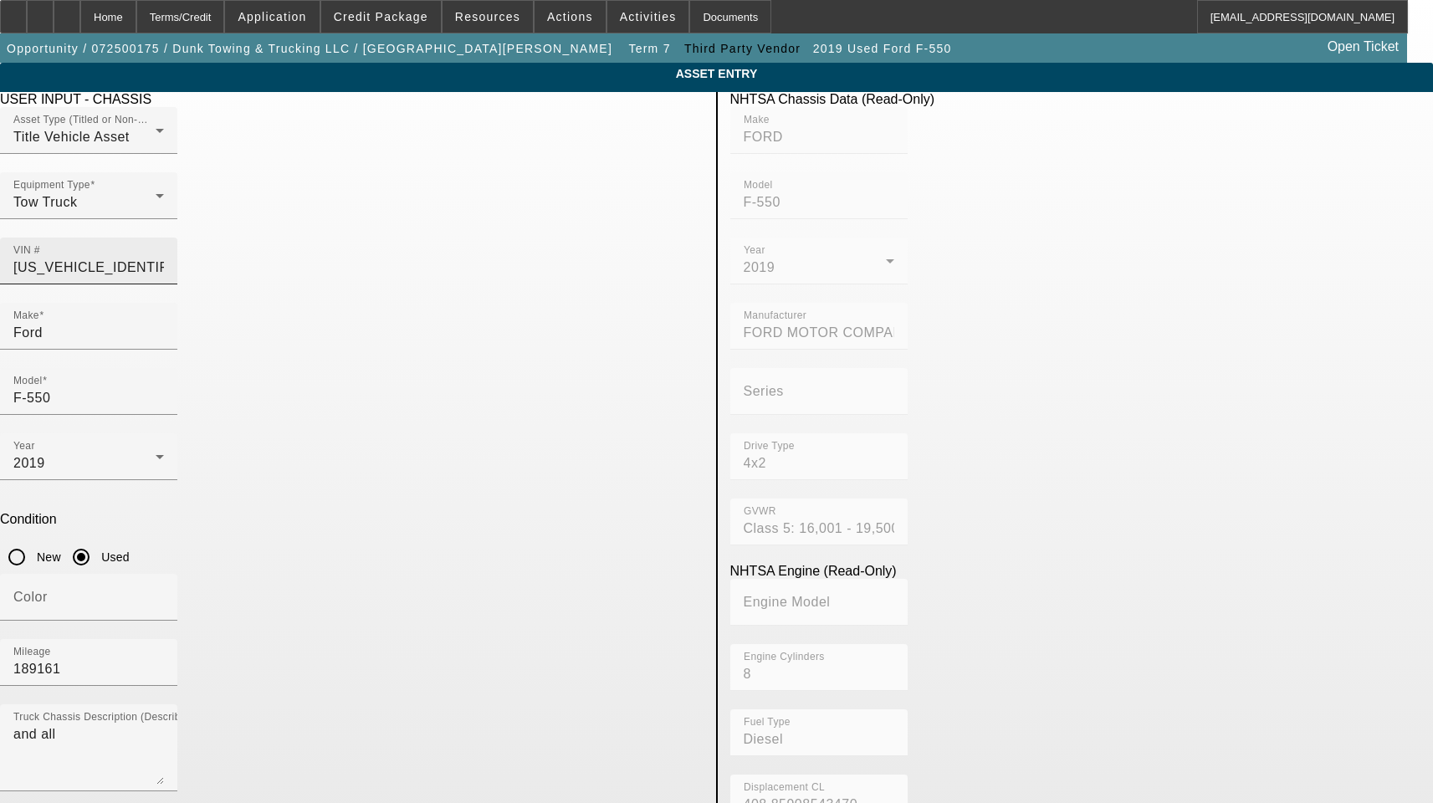
click at [164, 258] on input "1FDUF5GT5KDA13511" at bounding box center [88, 268] width 151 height 20
type input "FORD"
type input "F-550"
type input "FORD MOTOR COMPANY"
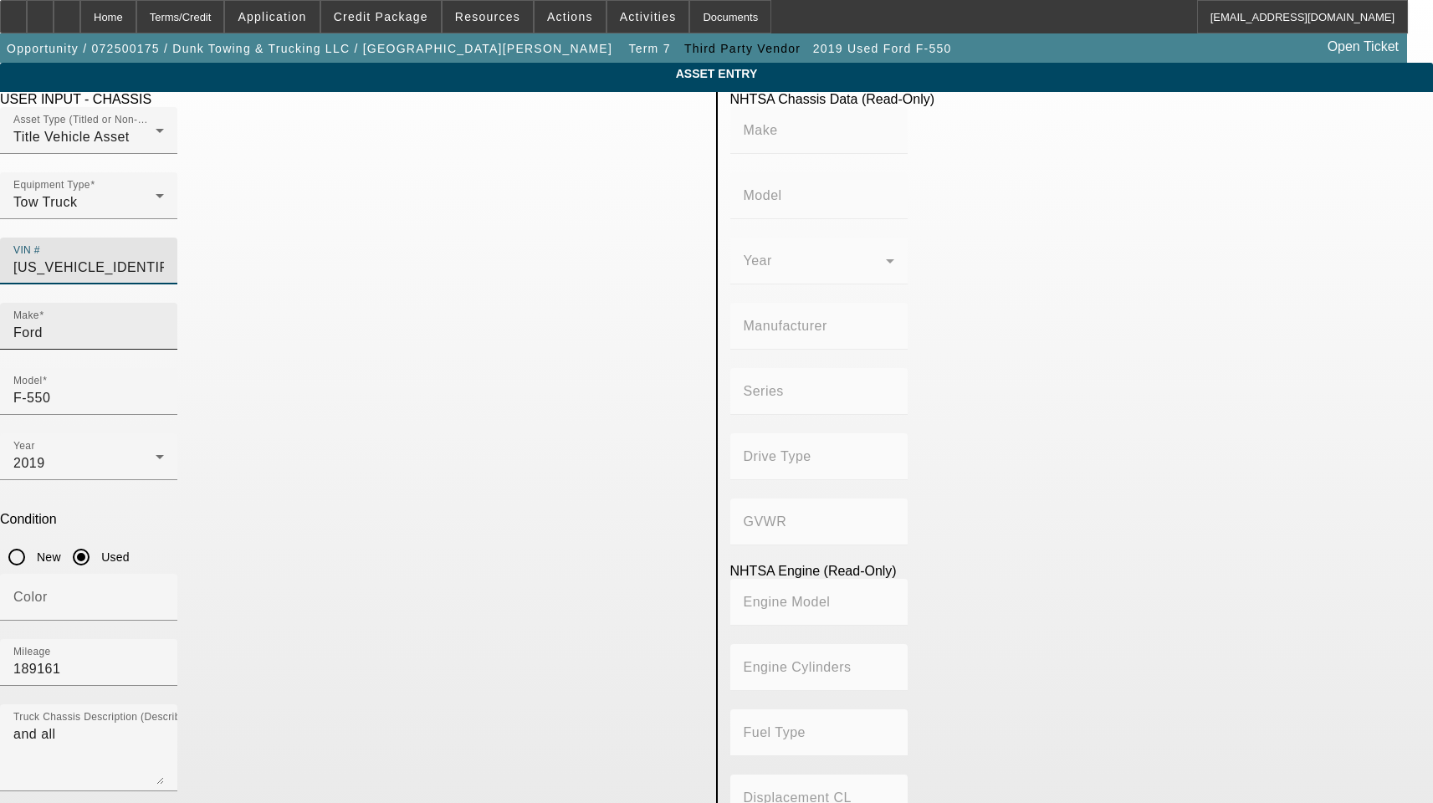
type input "4x2"
type input "Class 5: 16,001 - 19,500 lb (7,258 - 8,845 kg)"
type input "8"
type input "Diesel"
type input "408.85908543470"
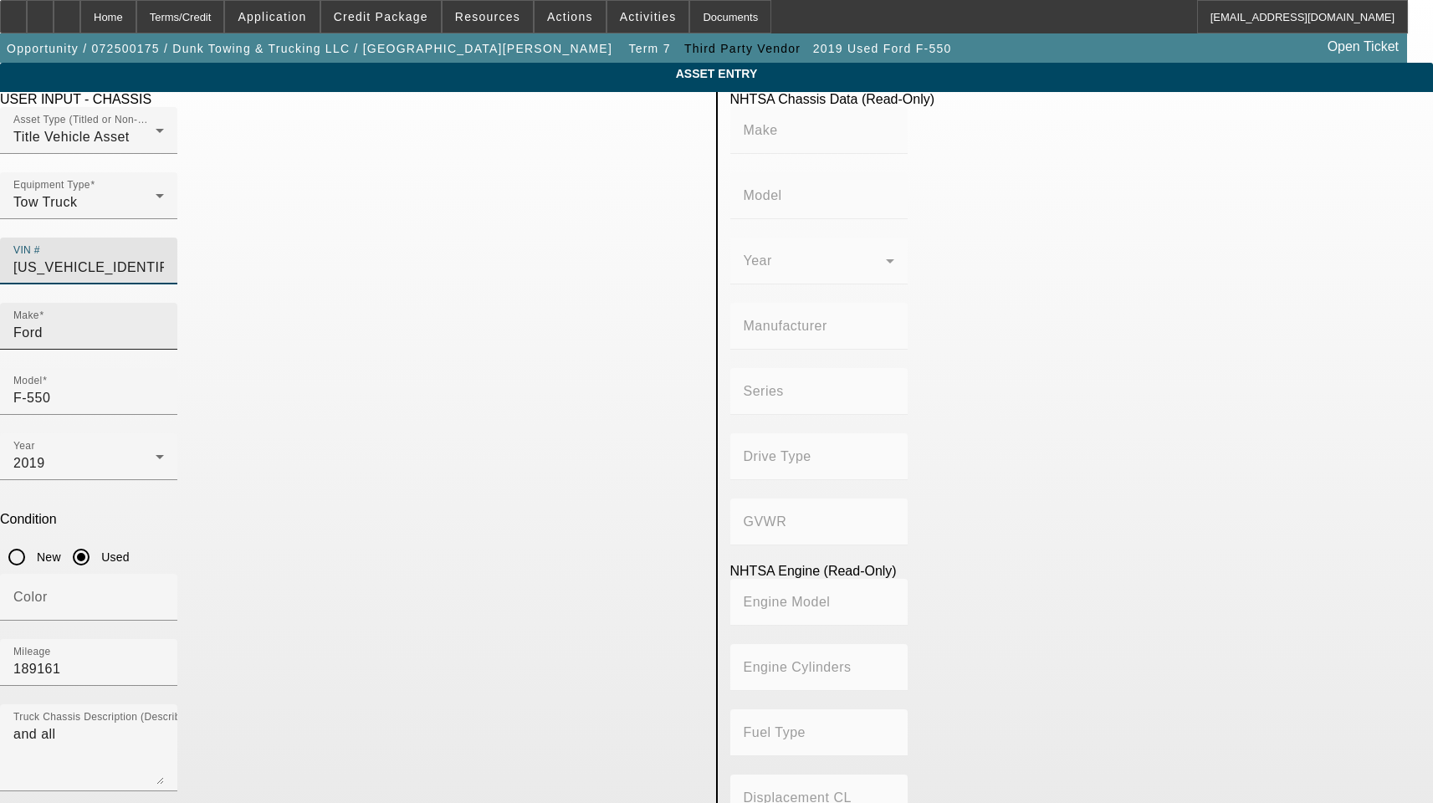
type input "6.7"
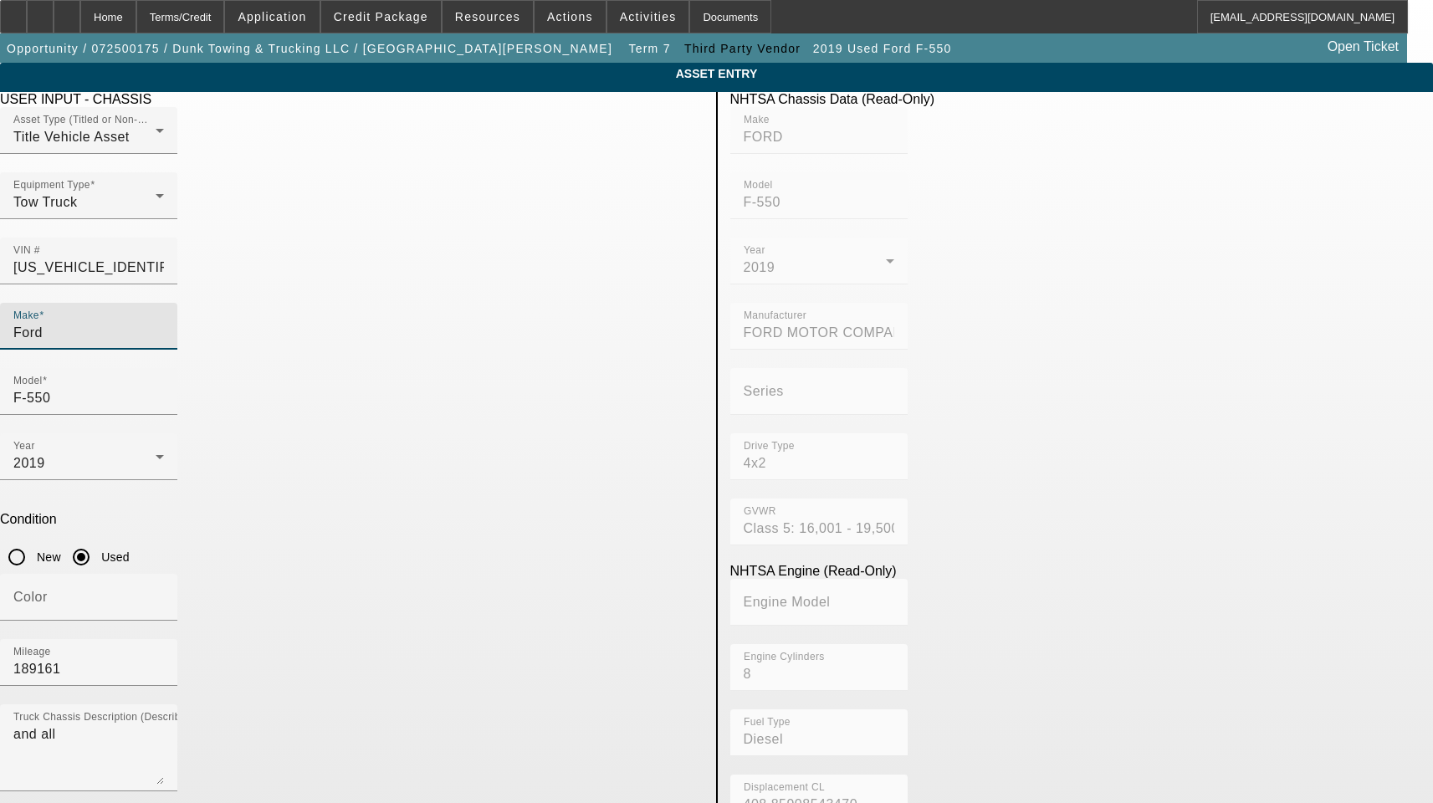
click at [164, 323] on input "Ford" at bounding box center [88, 333] width 151 height 20
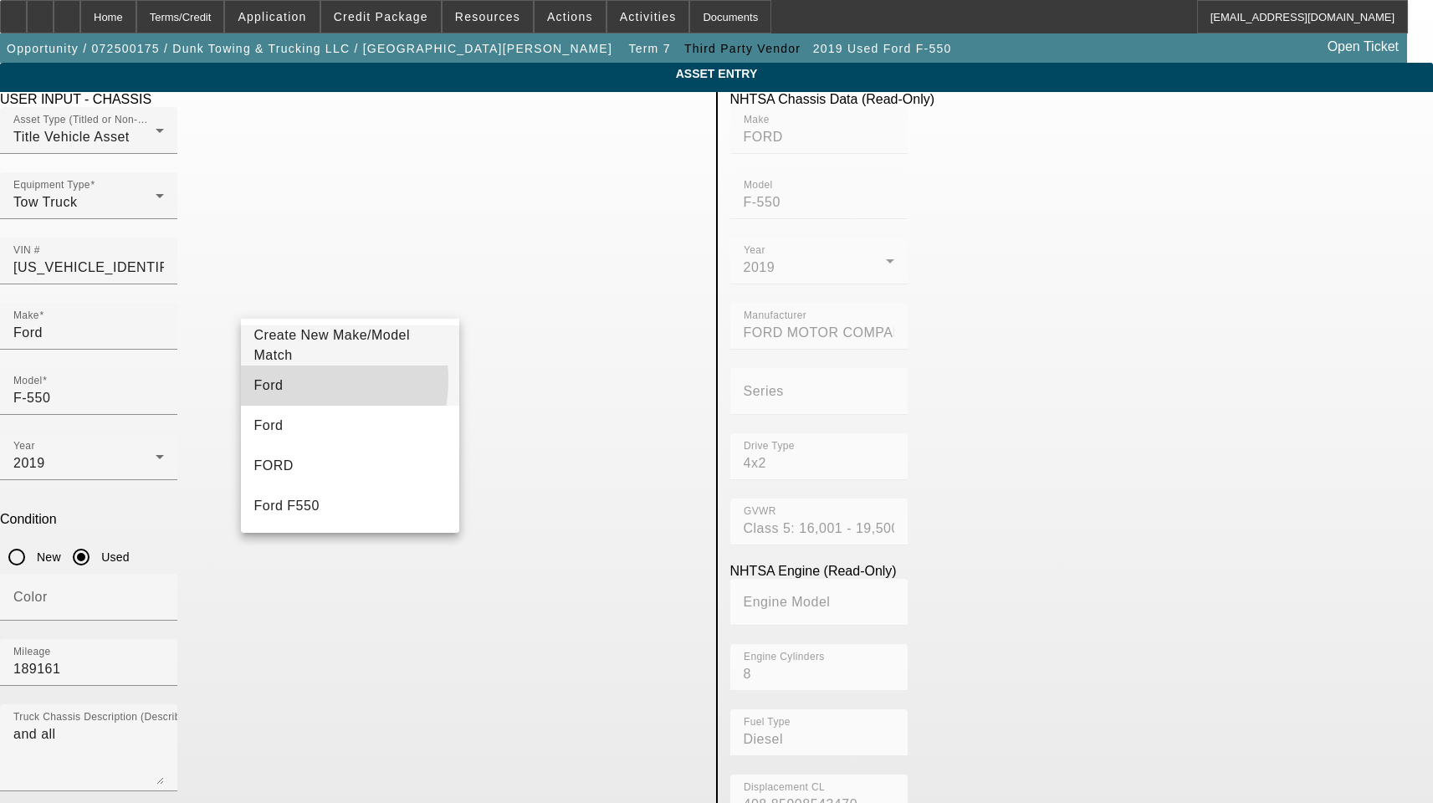
click at [284, 380] on mat-option "Ford" at bounding box center [350, 386] width 219 height 40
type input "Ford"
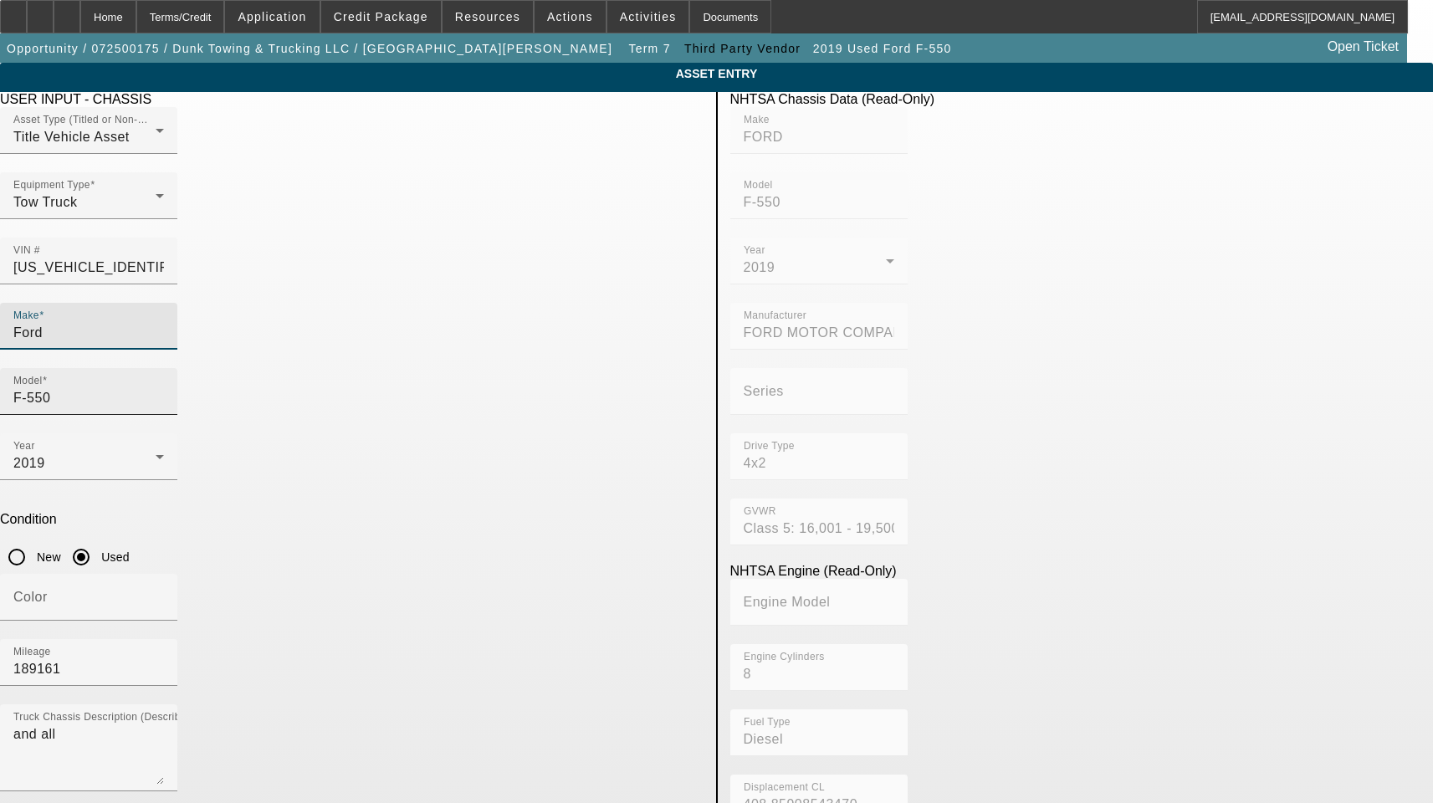
click at [164, 388] on input "F-550" at bounding box center [88, 398] width 151 height 20
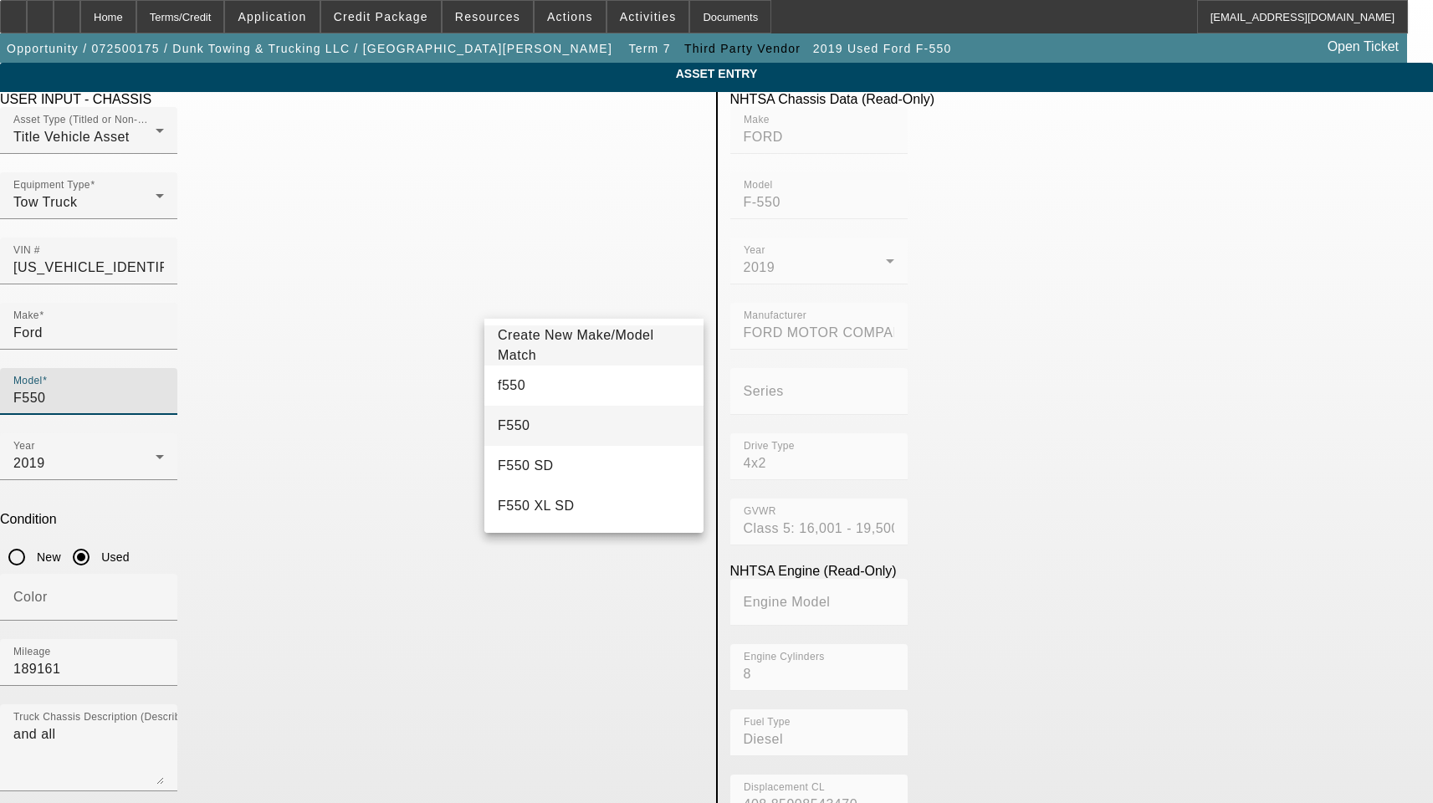
type input "F550"
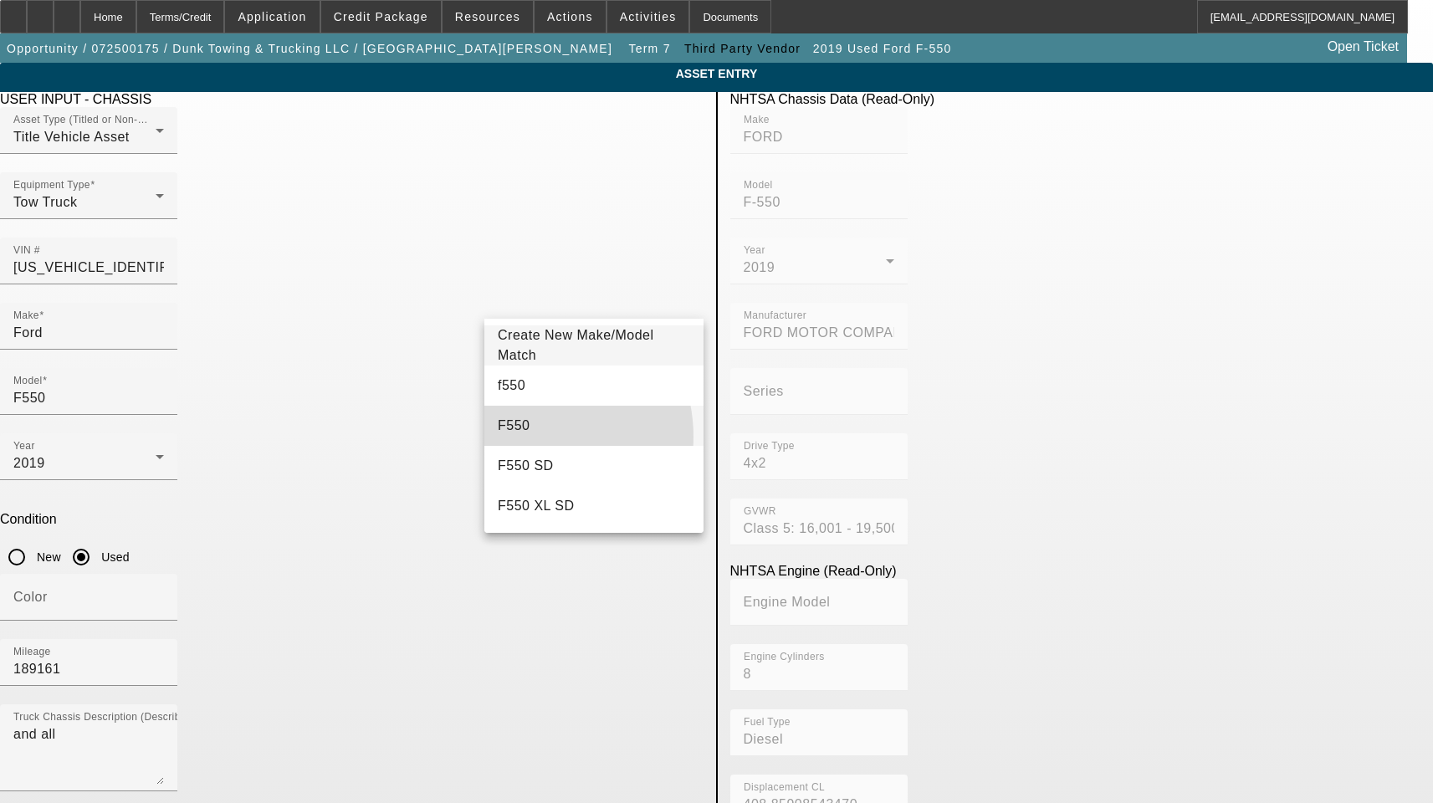
click at [525, 437] on mat-option "F550" at bounding box center [593, 426] width 219 height 40
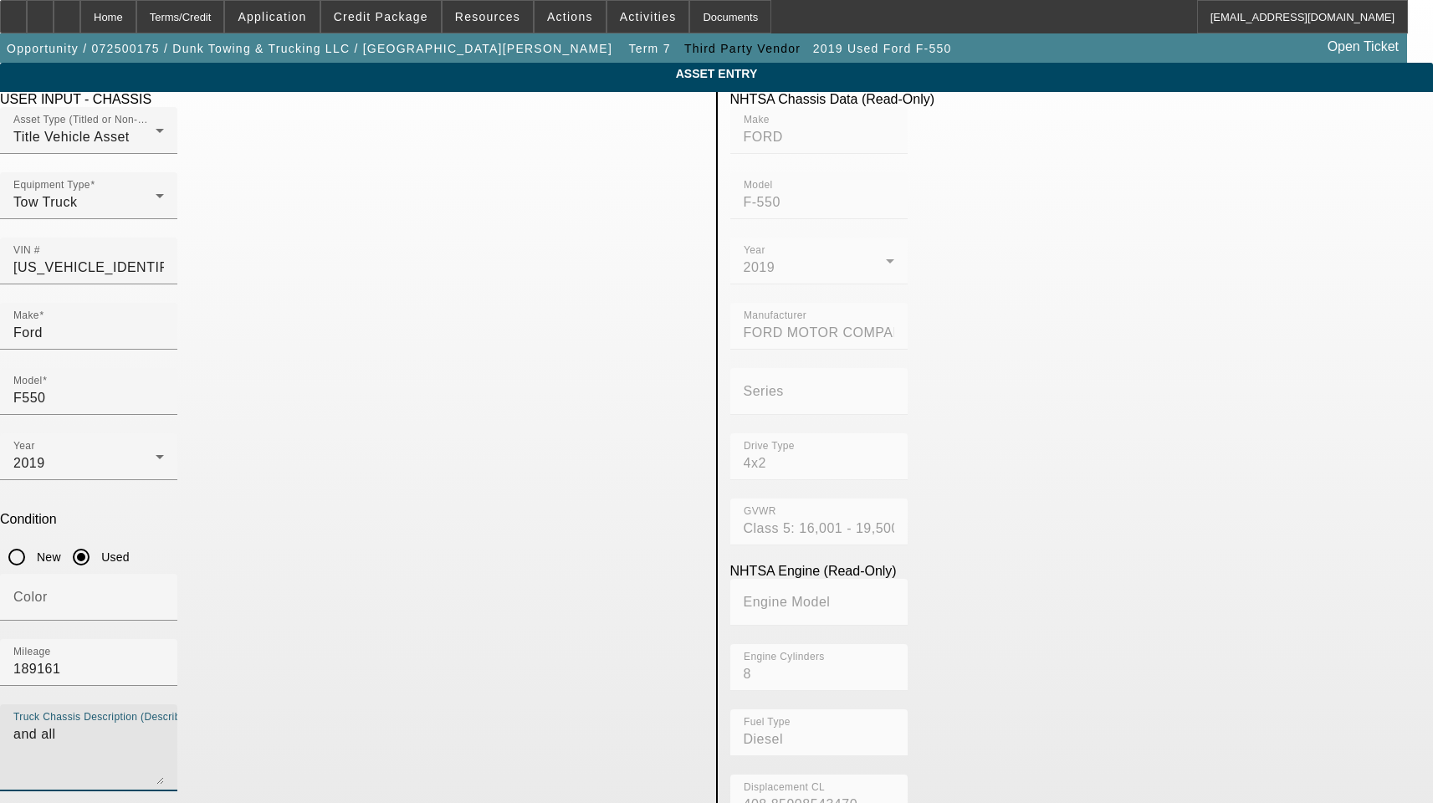
drag, startPoint x: 390, startPoint y: 510, endPoint x: -76, endPoint y: 472, distance: 467.6
click at [0, 472] on html "Home Terms/Credit Application Credit Package Resources Actions Activities Docum…" at bounding box center [716, 401] width 1433 height 803
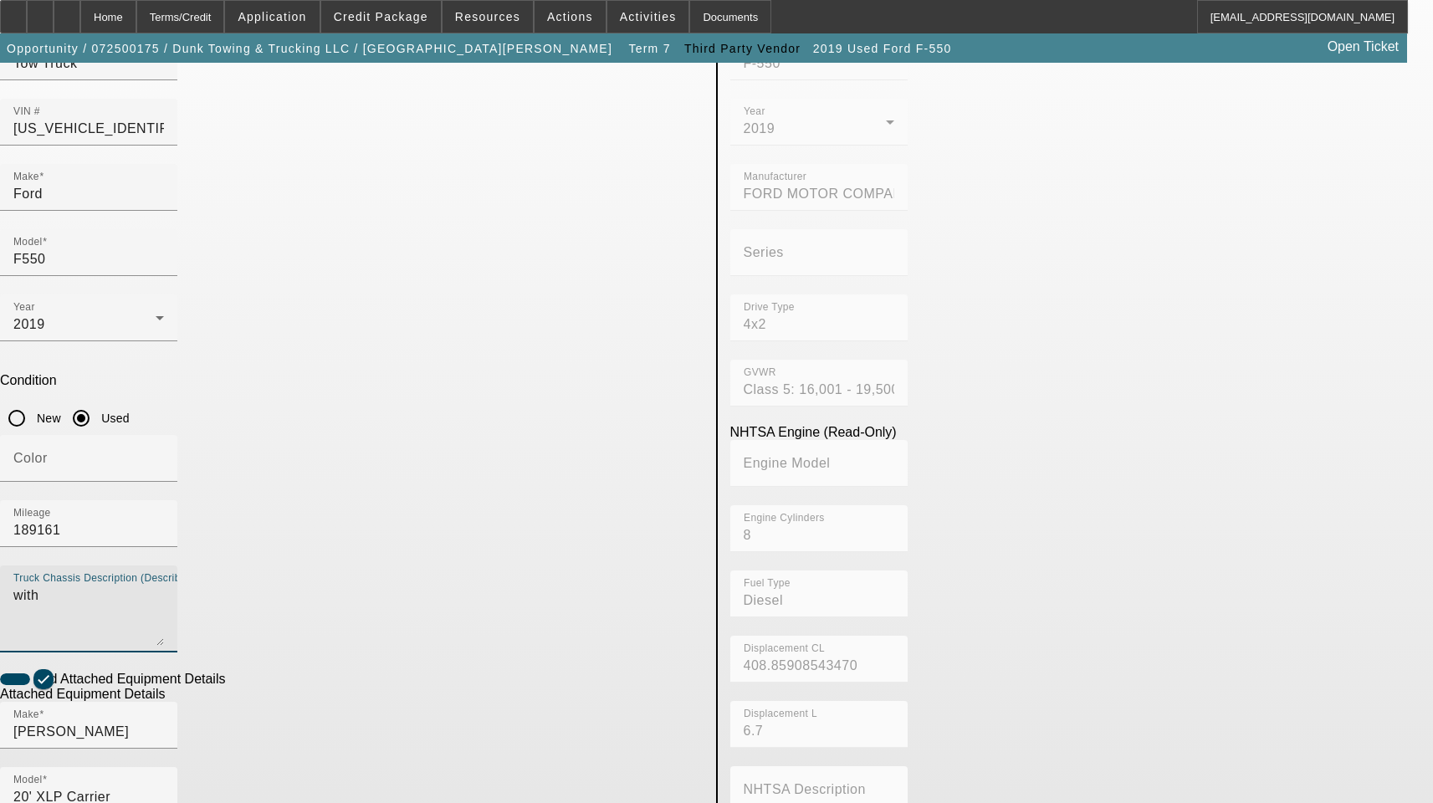
scroll to position [167, 0]
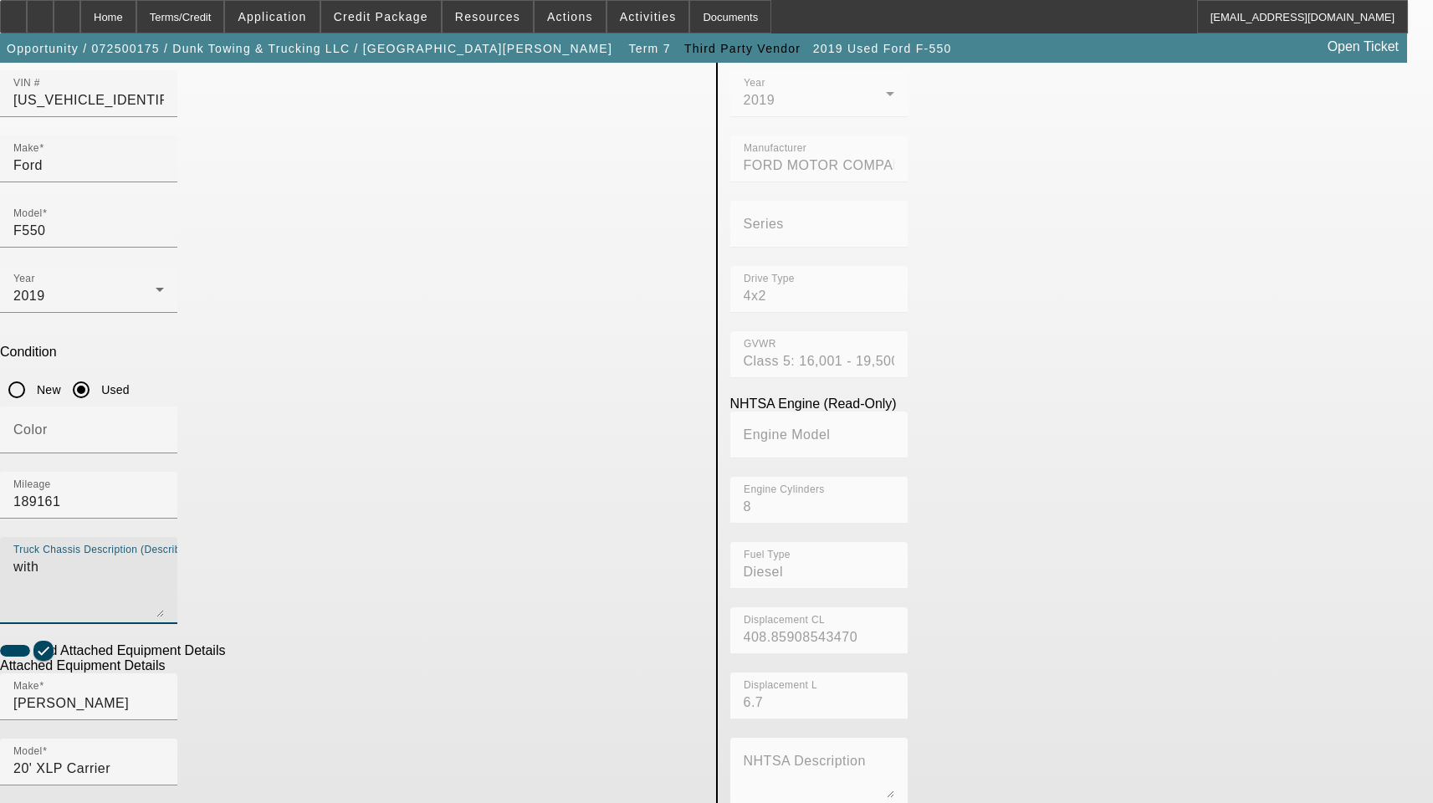
type textarea "with"
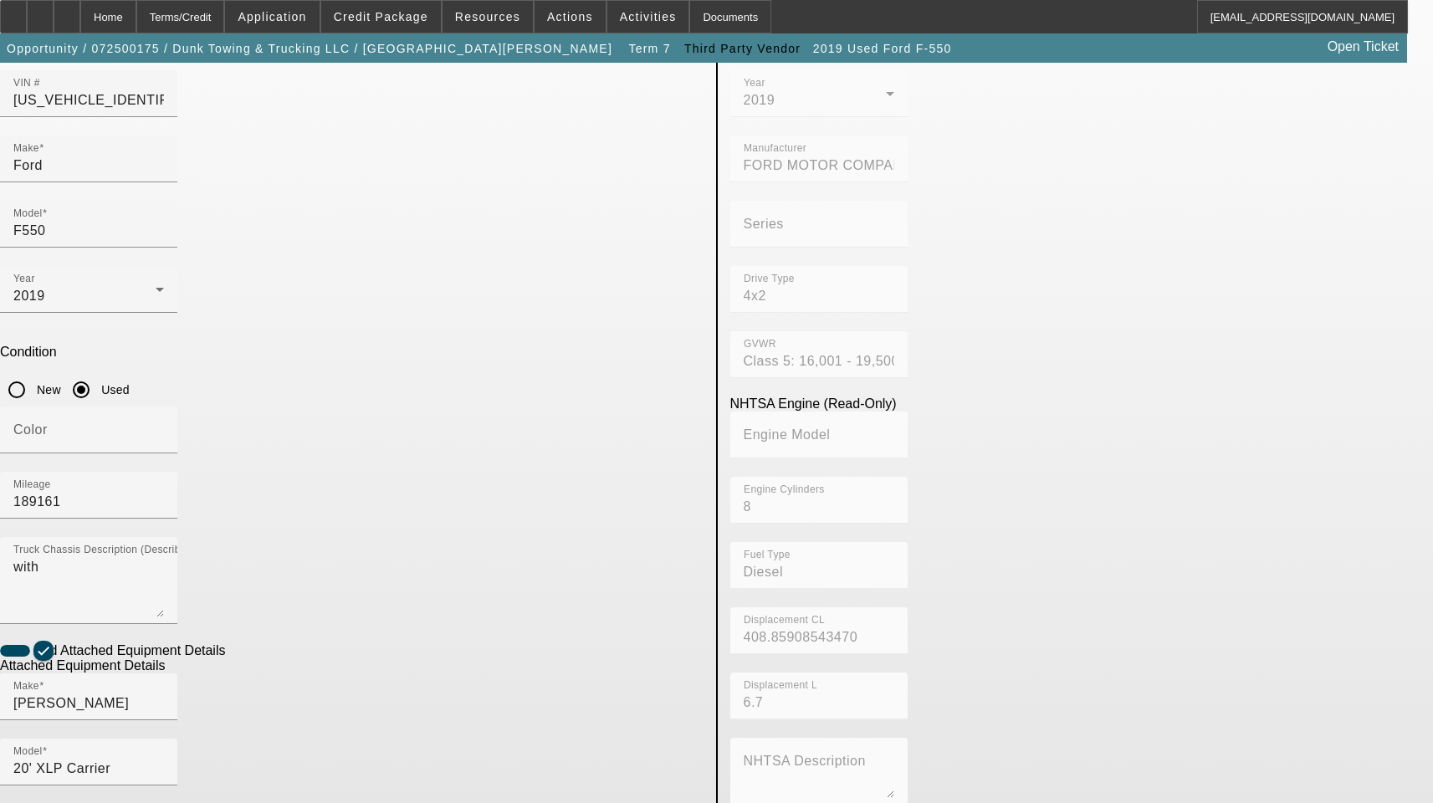
checkbox input "false"
drag, startPoint x: 339, startPoint y: 704, endPoint x: 67, endPoint y: 699, distance: 272.0
click at [67, 699] on app-asset-collateral-manage "ASSET ENTRY Delete asset USER INPUT - CHASSIS Asset Type (Titled or Non-Titled)…" at bounding box center [716, 546] width 1433 height 1302
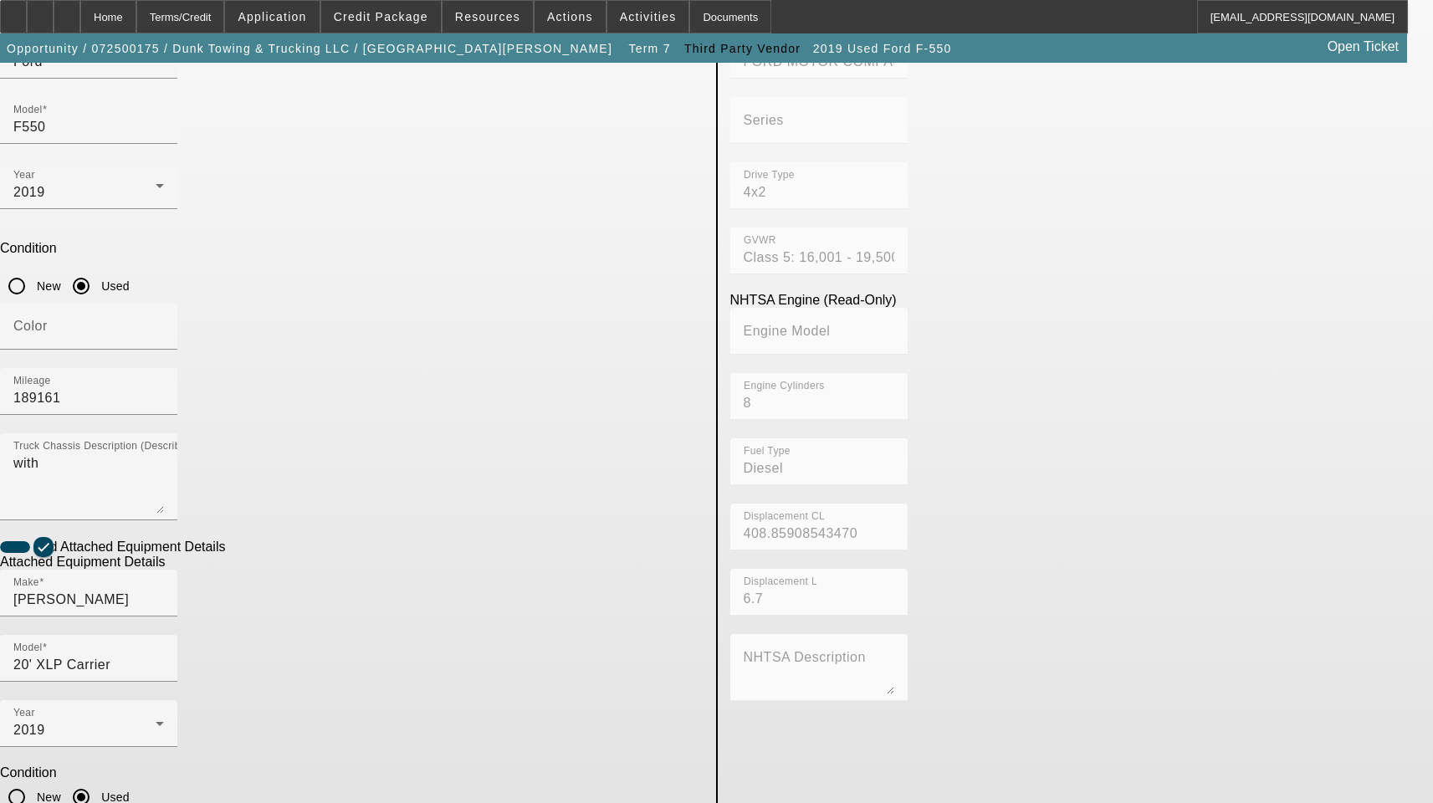
scroll to position [274, 0]
type textarea "Includes All Accessories, Attachments and Options"
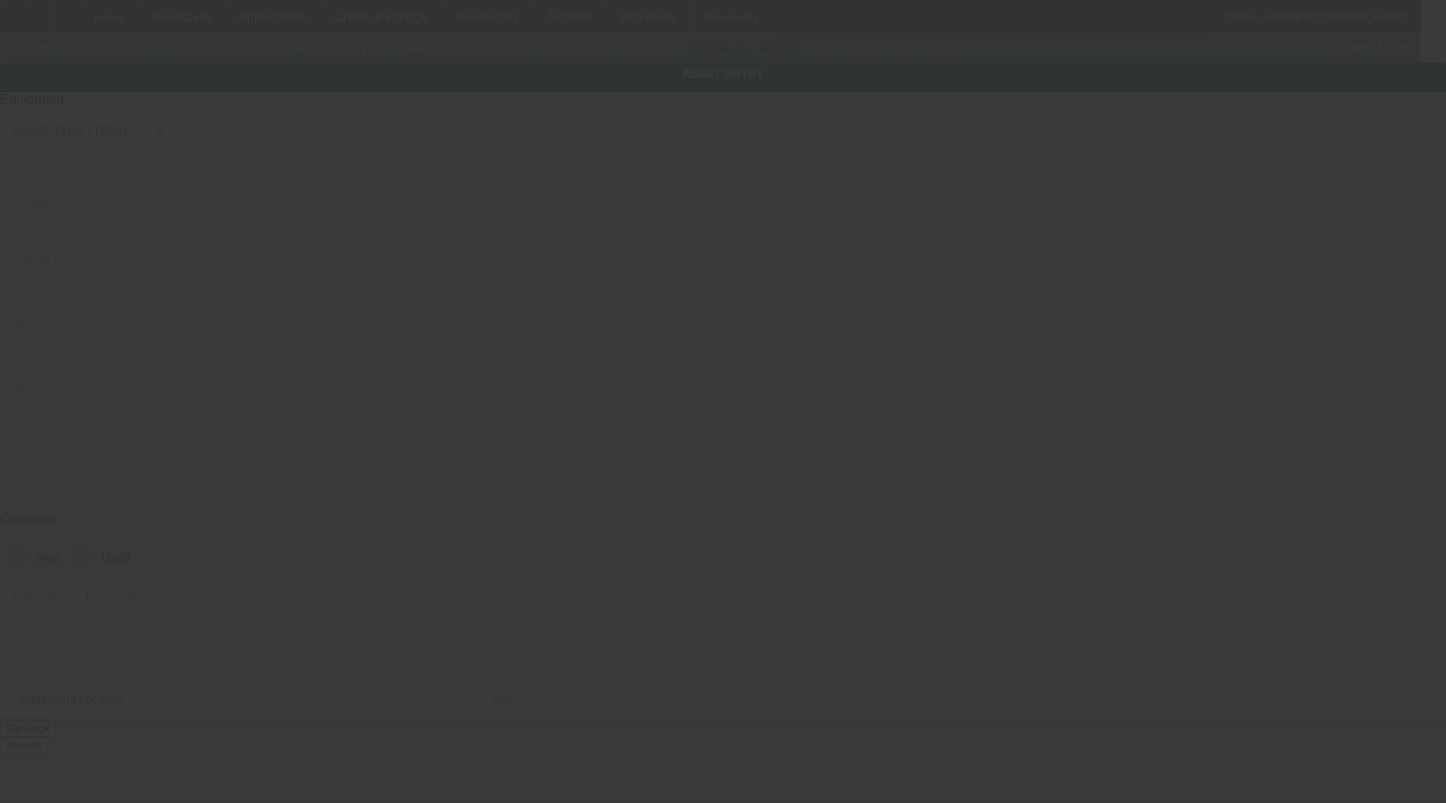
type input "[US_VEHICLE_IDENTIFICATION_NUMBER]"
type input "Ford"
type input "F550"
radio input "true"
type textarea "with"
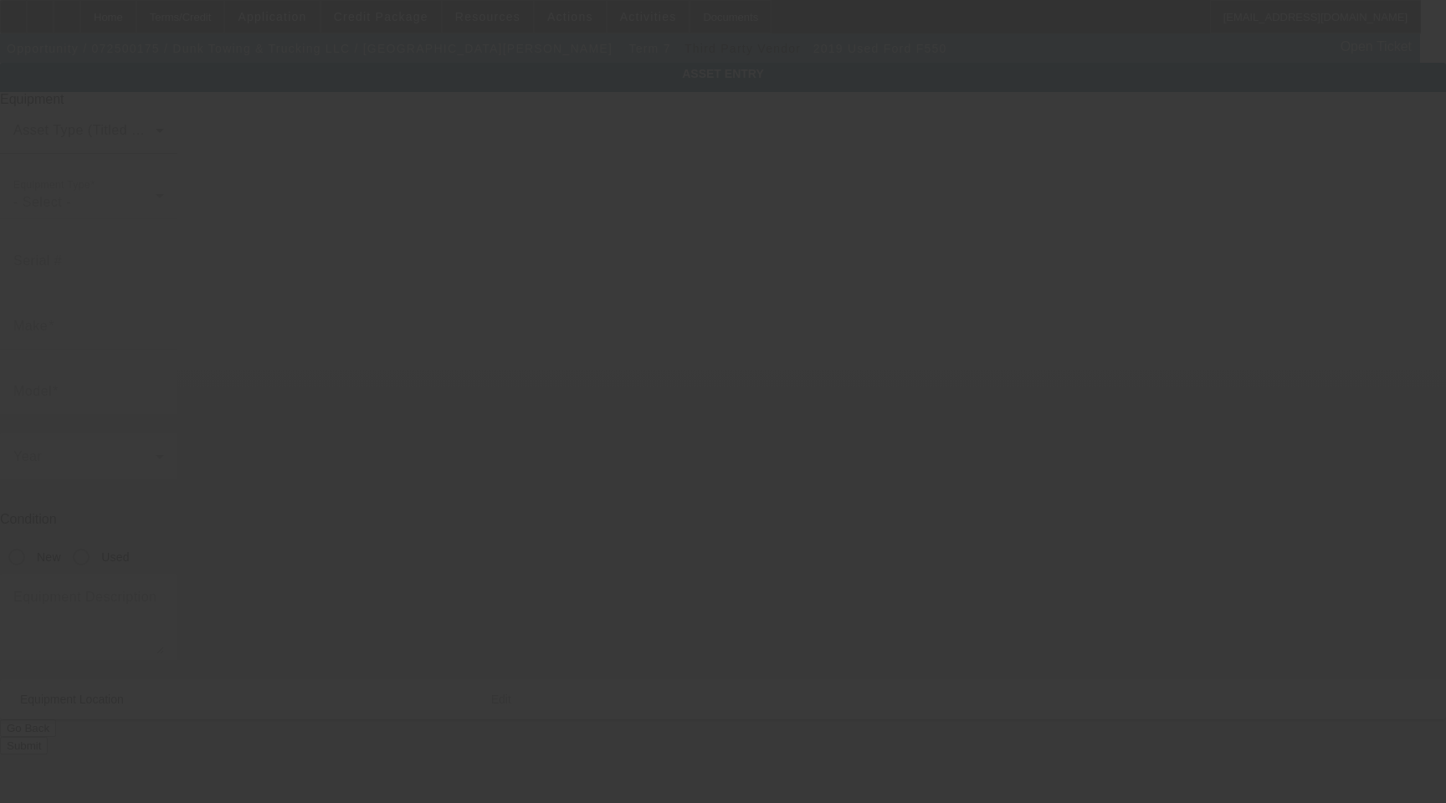
type input "[STREET_ADDRESS]"
type input "# M"
type input "[US_STATE]"
type input "20019"
type input "[US_STATE]"
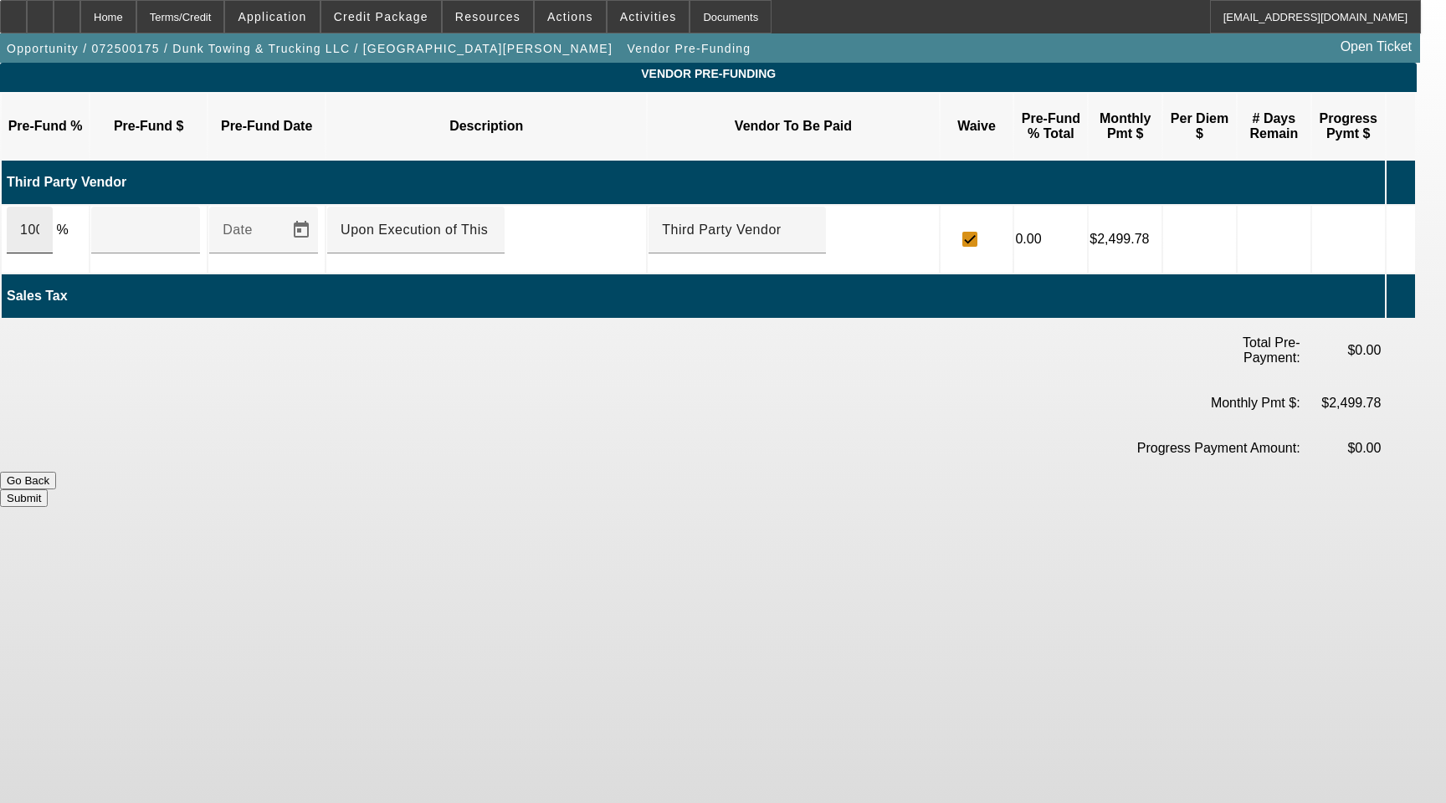
click at [39, 220] on input "100" at bounding box center [29, 230] width 19 height 20
type input "$42,000.00"
click at [48, 489] on button "Submit" at bounding box center [24, 498] width 48 height 18
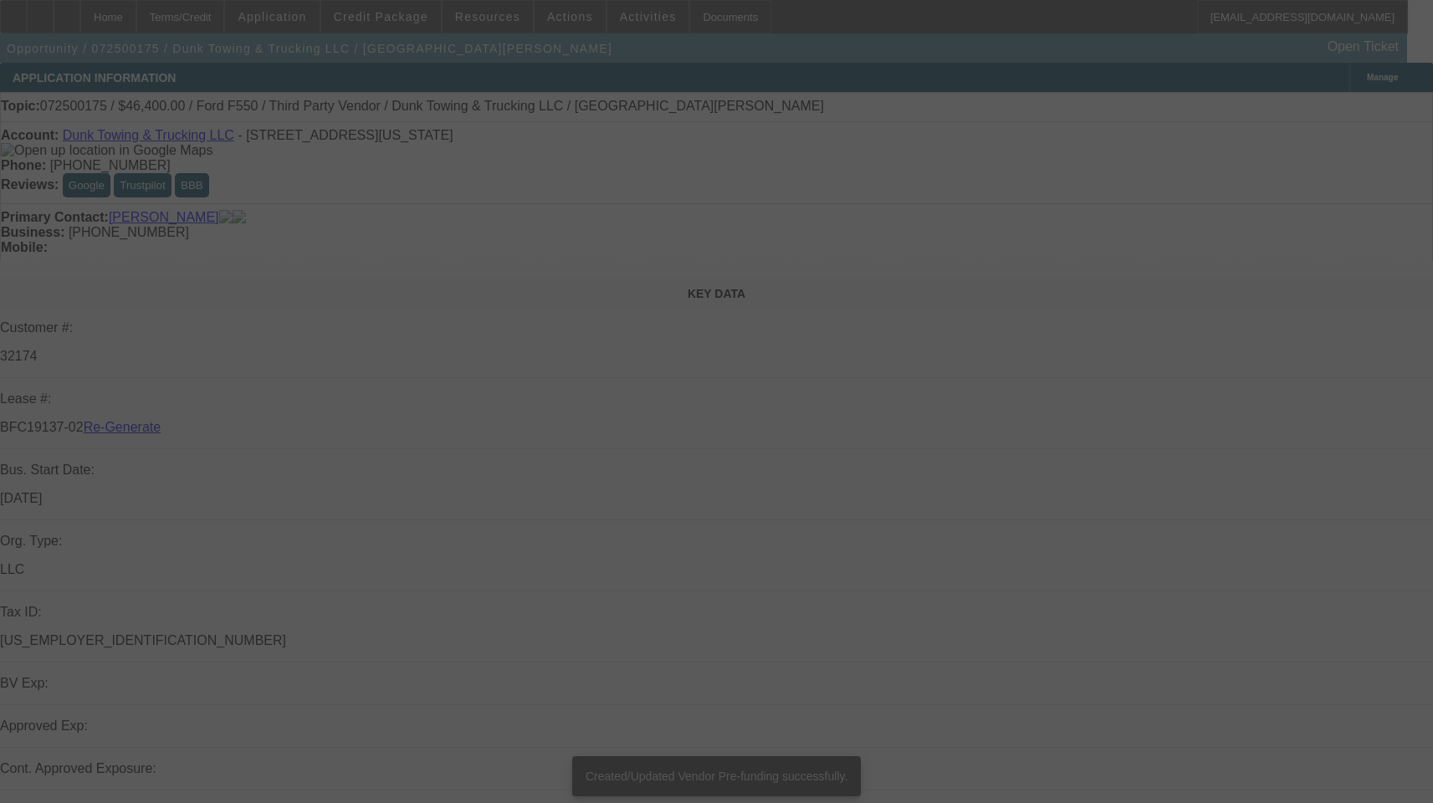
select select "3"
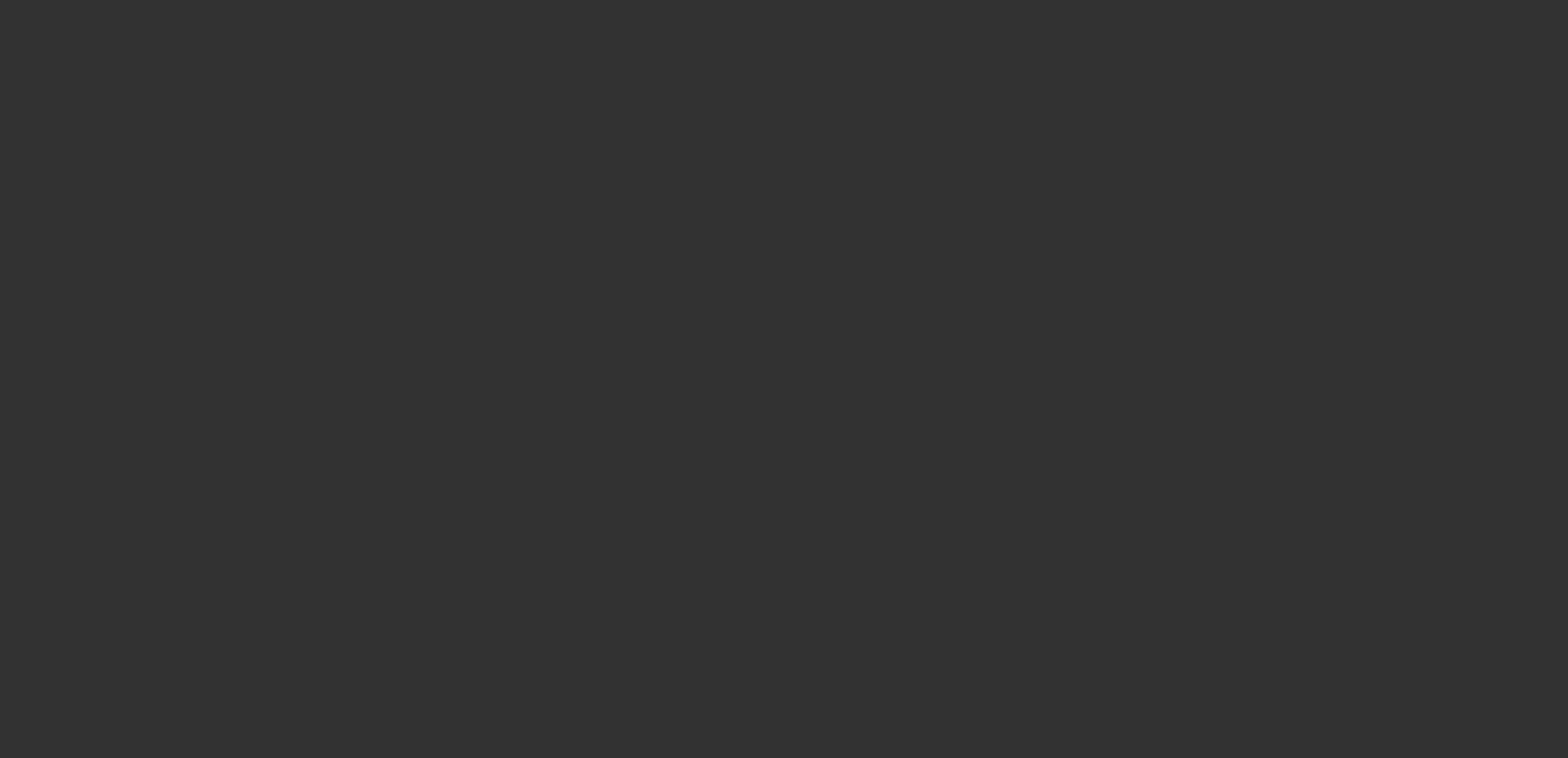
select select "3"
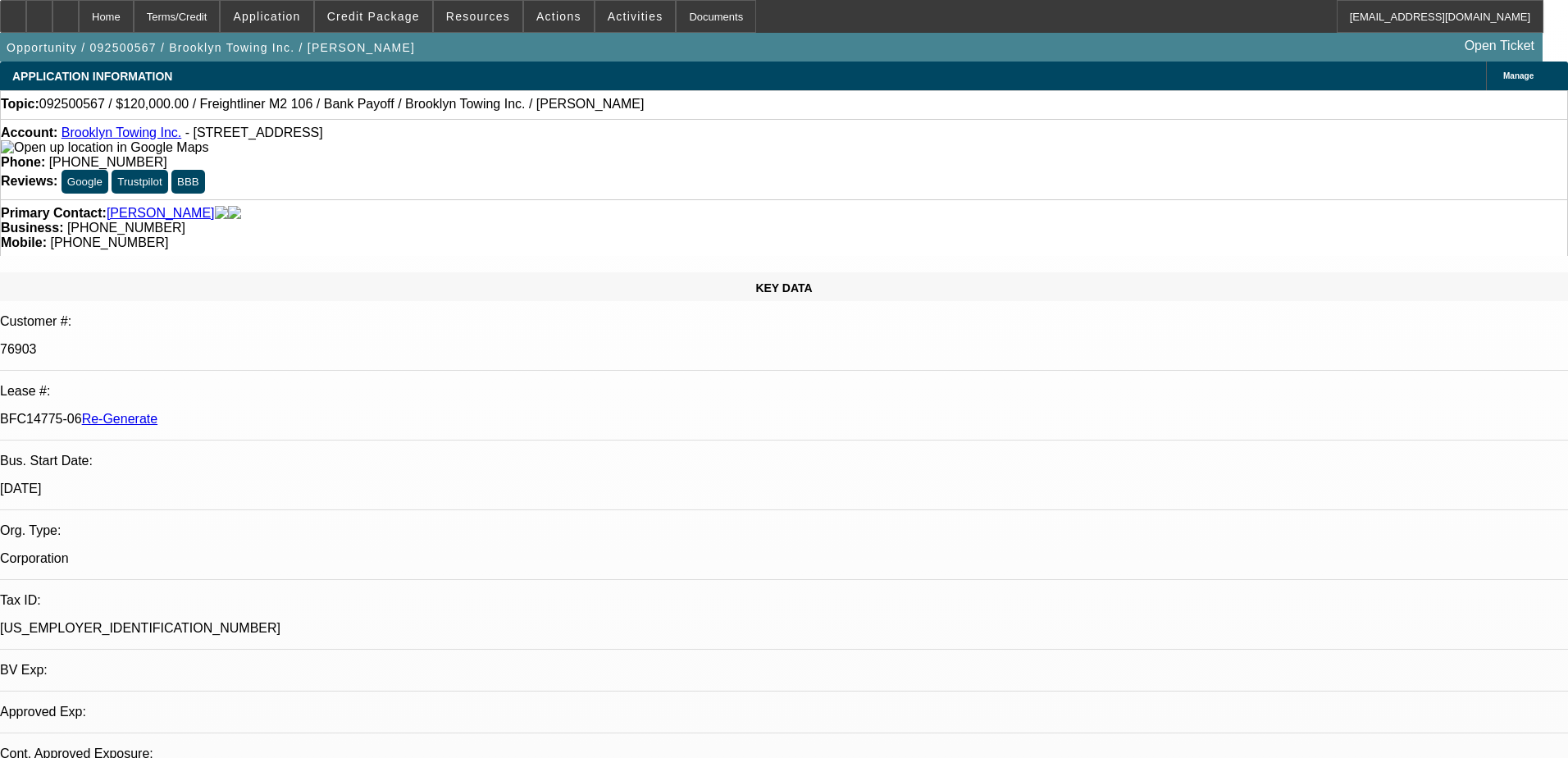
select select "0"
select select "2"
select select "0"
select select "6"
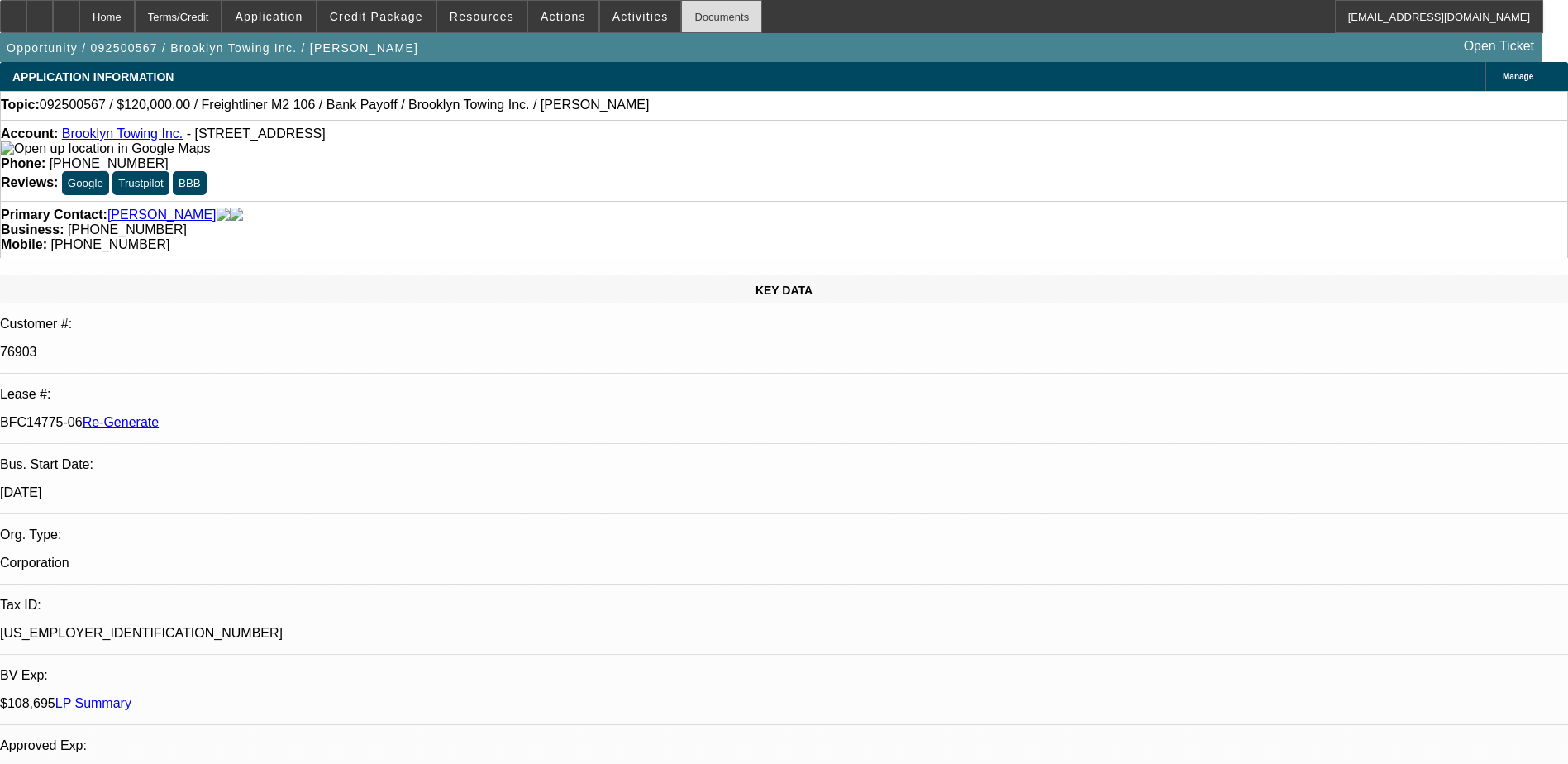
click at [696, 23] on div "Documents" at bounding box center [721, 16] width 81 height 33
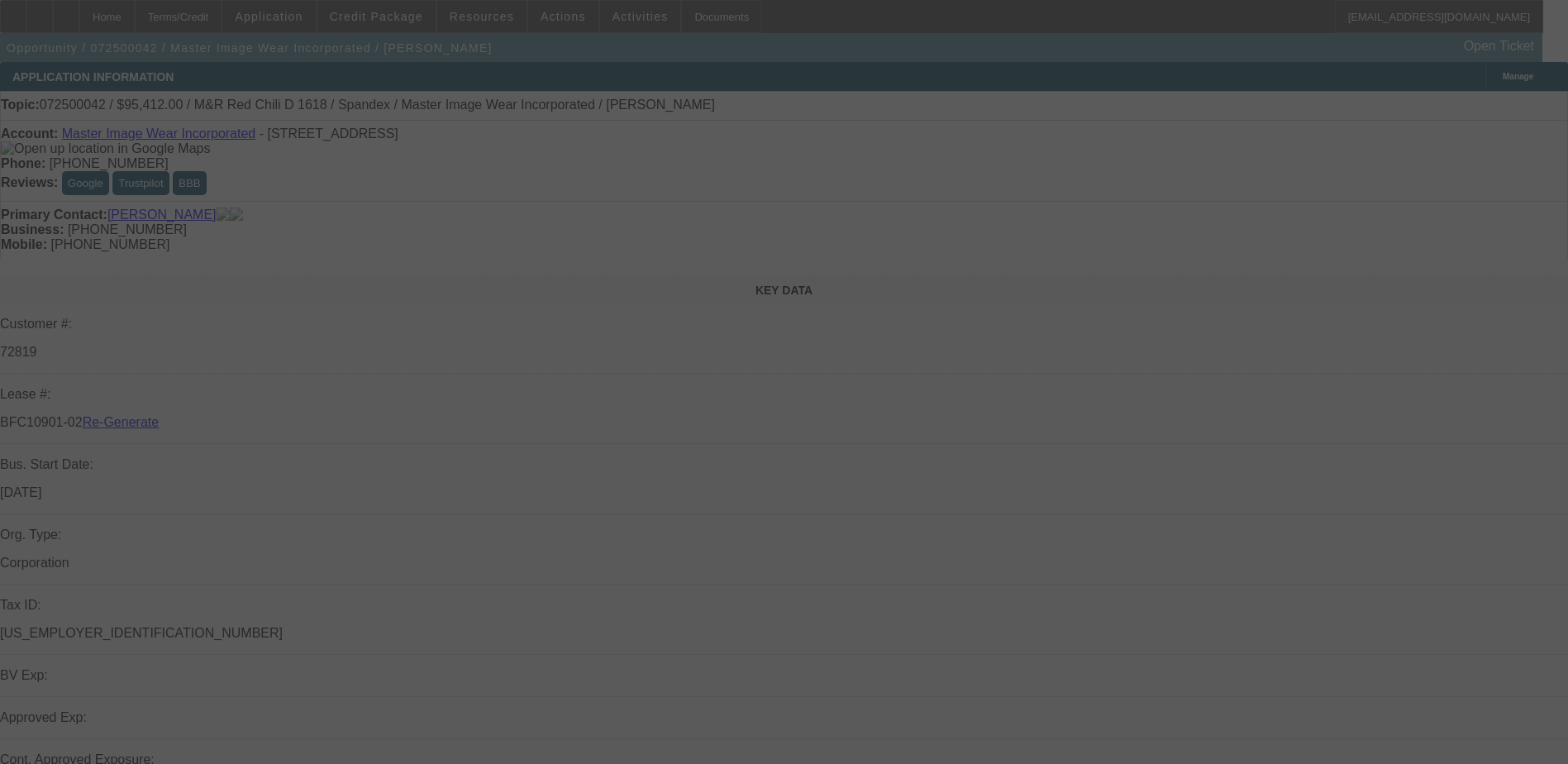
select select "3"
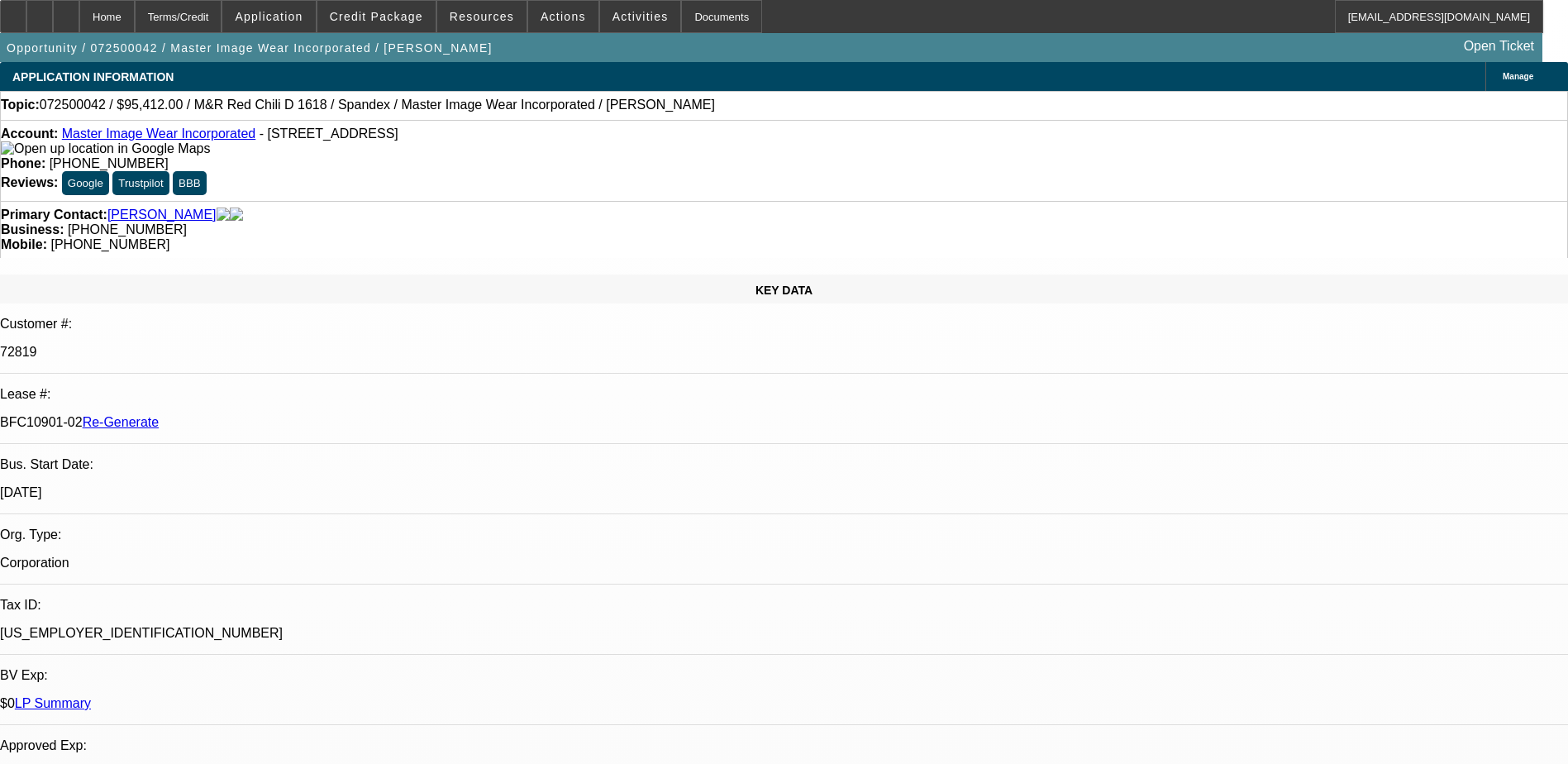
select select "0"
select select "0.1"
select select "1"
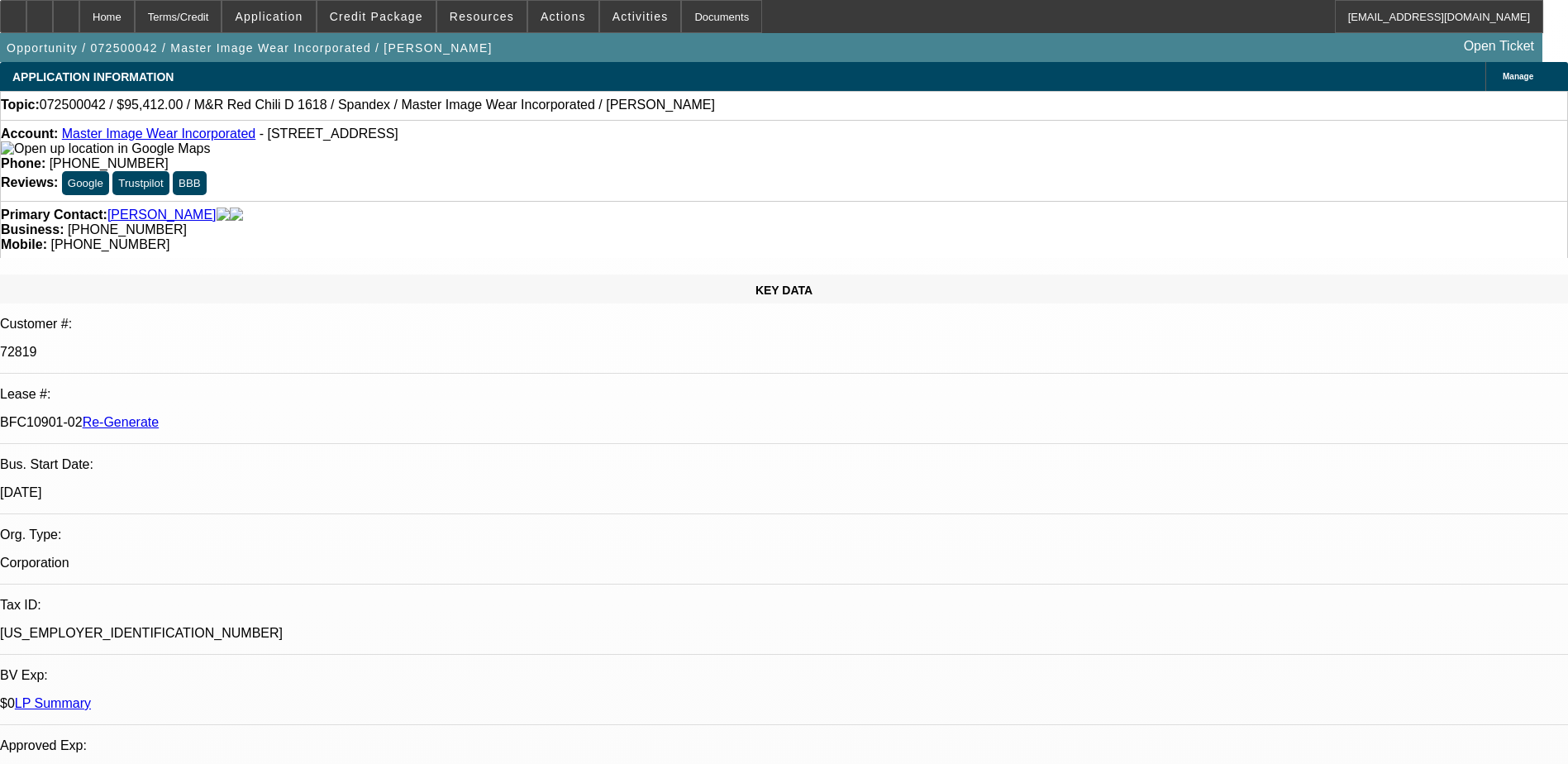
select select "4"
click at [690, 9] on div "Documents" at bounding box center [721, 16] width 81 height 33
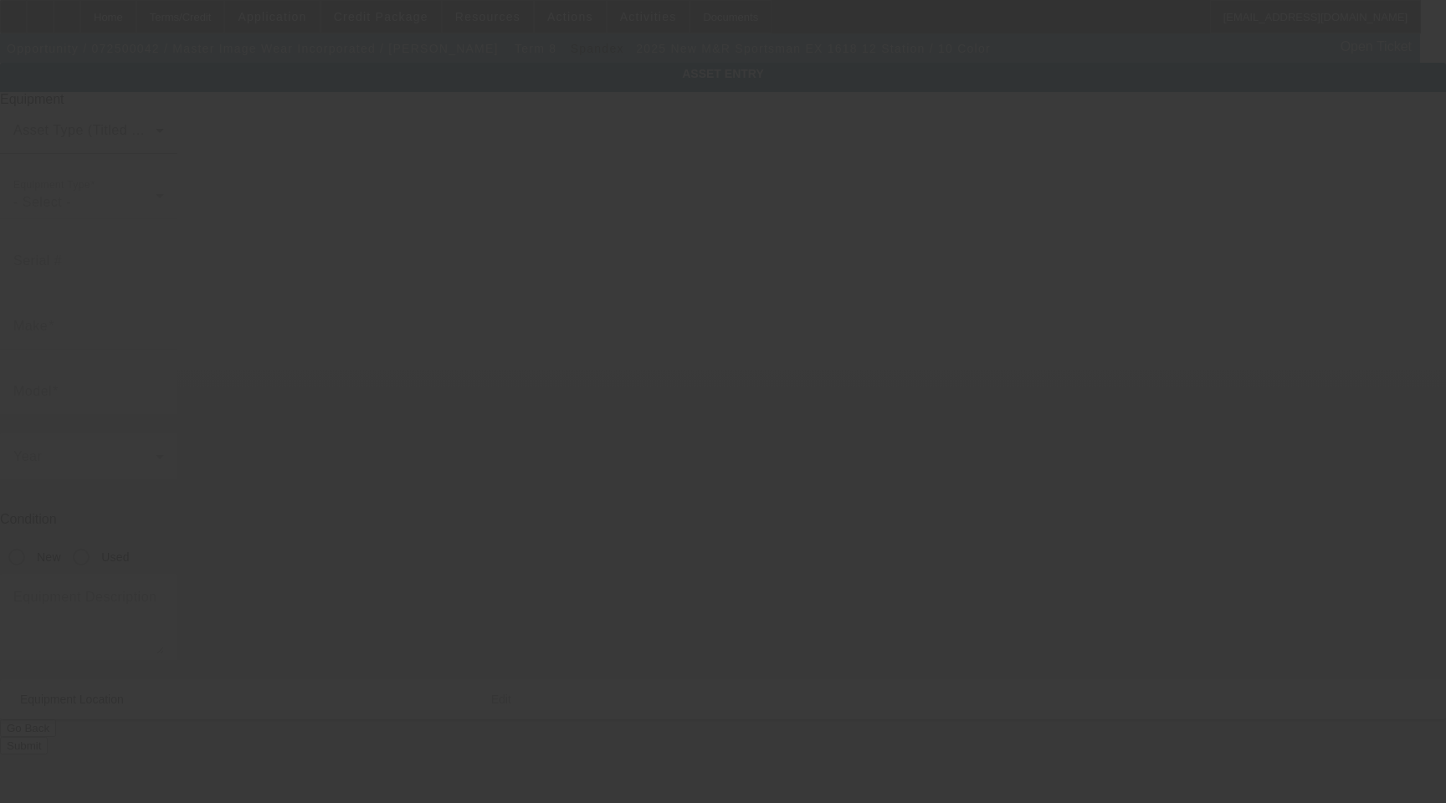
type input "M&R"
type input "Sportsman EX 1618 12 Station / 10 Color"
radio input "true"
type textarea "Automatic Press Includes All Accessories, Attachments and Options and All Crati…"
type input "[STREET_ADDRESS]"
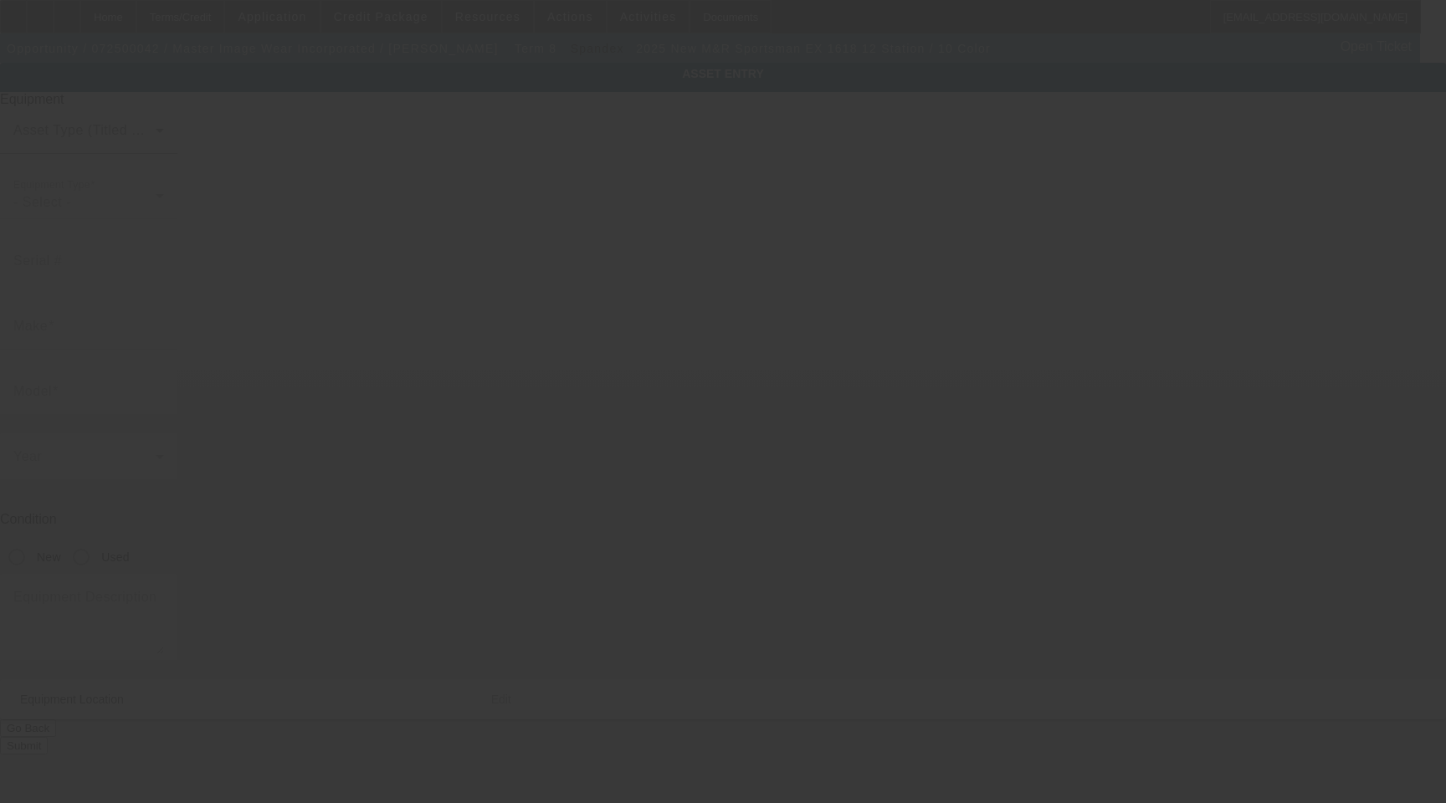
type input "[PERSON_NAME]"
type input "84404"
type input "[PERSON_NAME]"
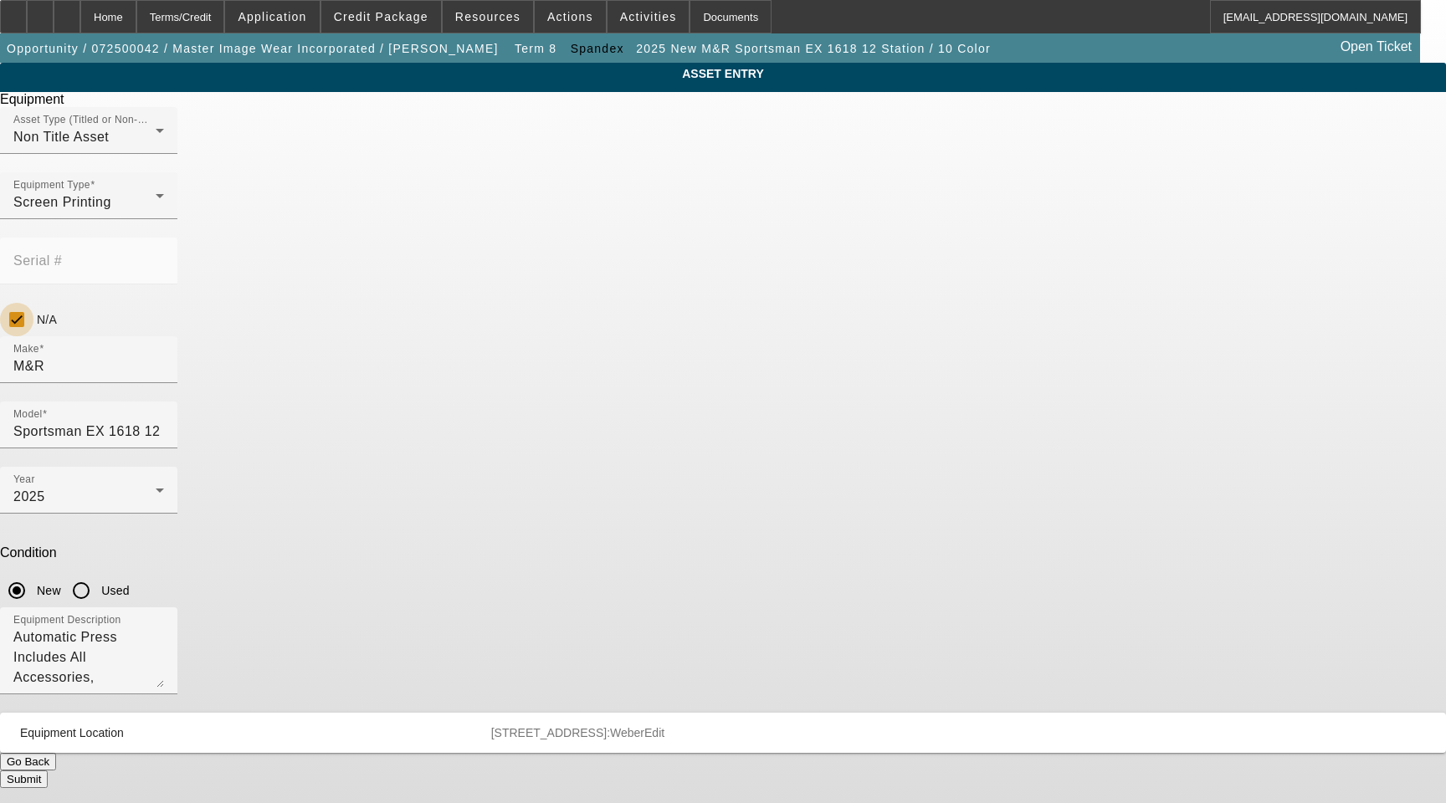
click at [33, 303] on input "N/A" at bounding box center [16, 319] width 33 height 33
checkbox input "false"
click at [164, 258] on input "Serial #" at bounding box center [88, 268] width 151 height 20
type input "274277308S"
click at [48, 771] on button "Submit" at bounding box center [24, 780] width 48 height 18
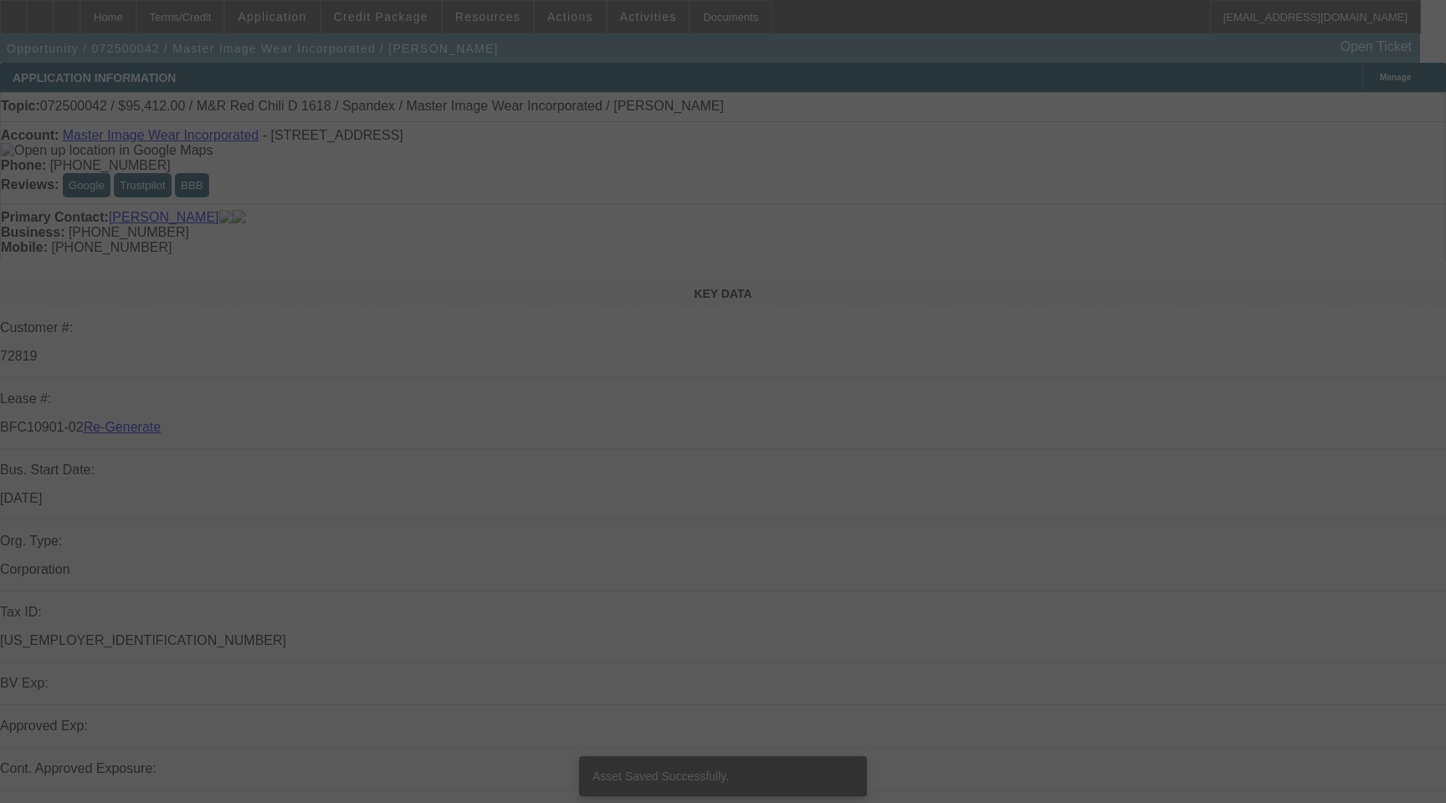
select select "3"
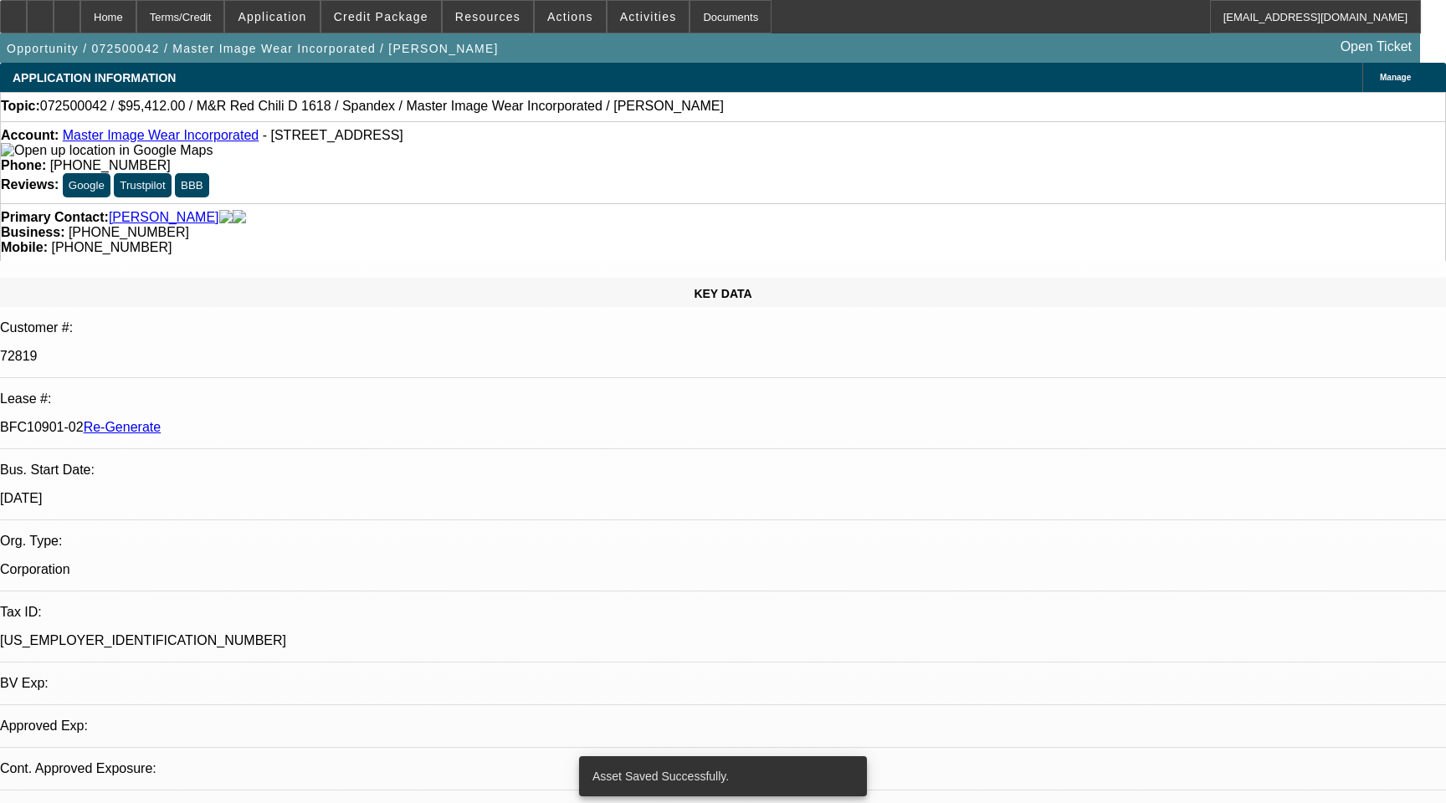
select select "0"
select select "0.1"
select select "4"
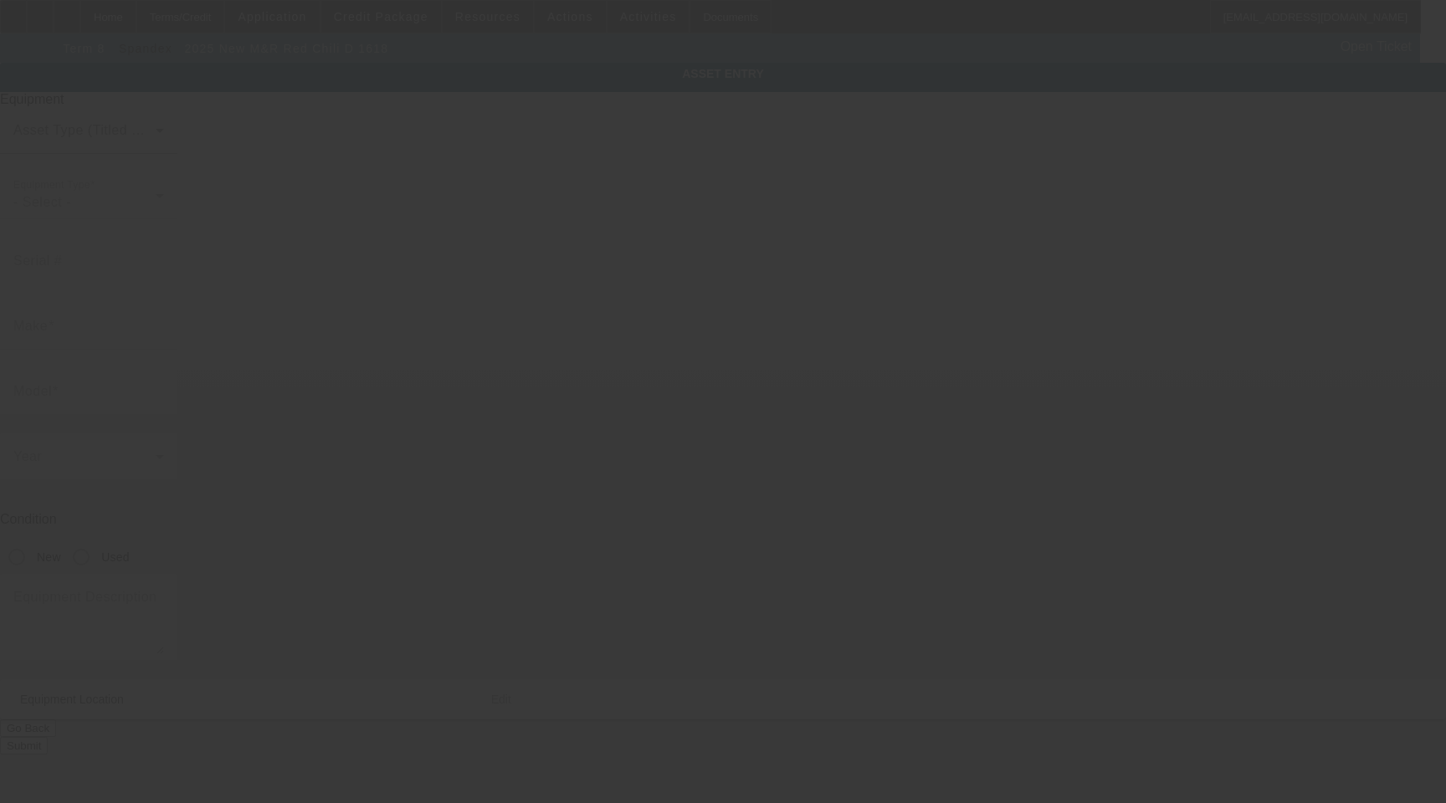
type input "M&R"
type input "Red Chili D 1618"
radio input "true"
type textarea "Quartz Flash Cure Unit"
type input "[STREET_ADDRESS]"
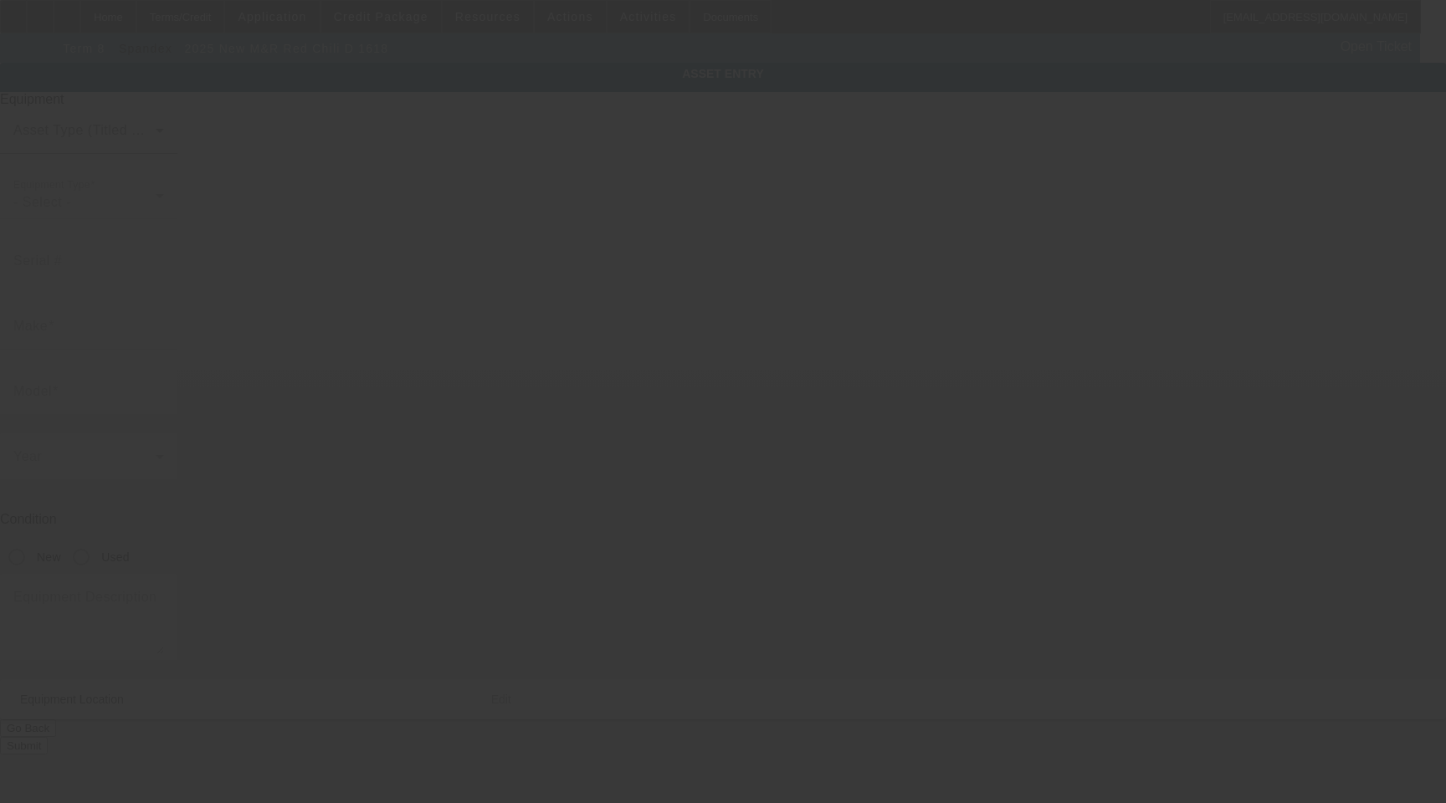
type input "[PERSON_NAME]"
type input "84404"
type input "[PERSON_NAME]"
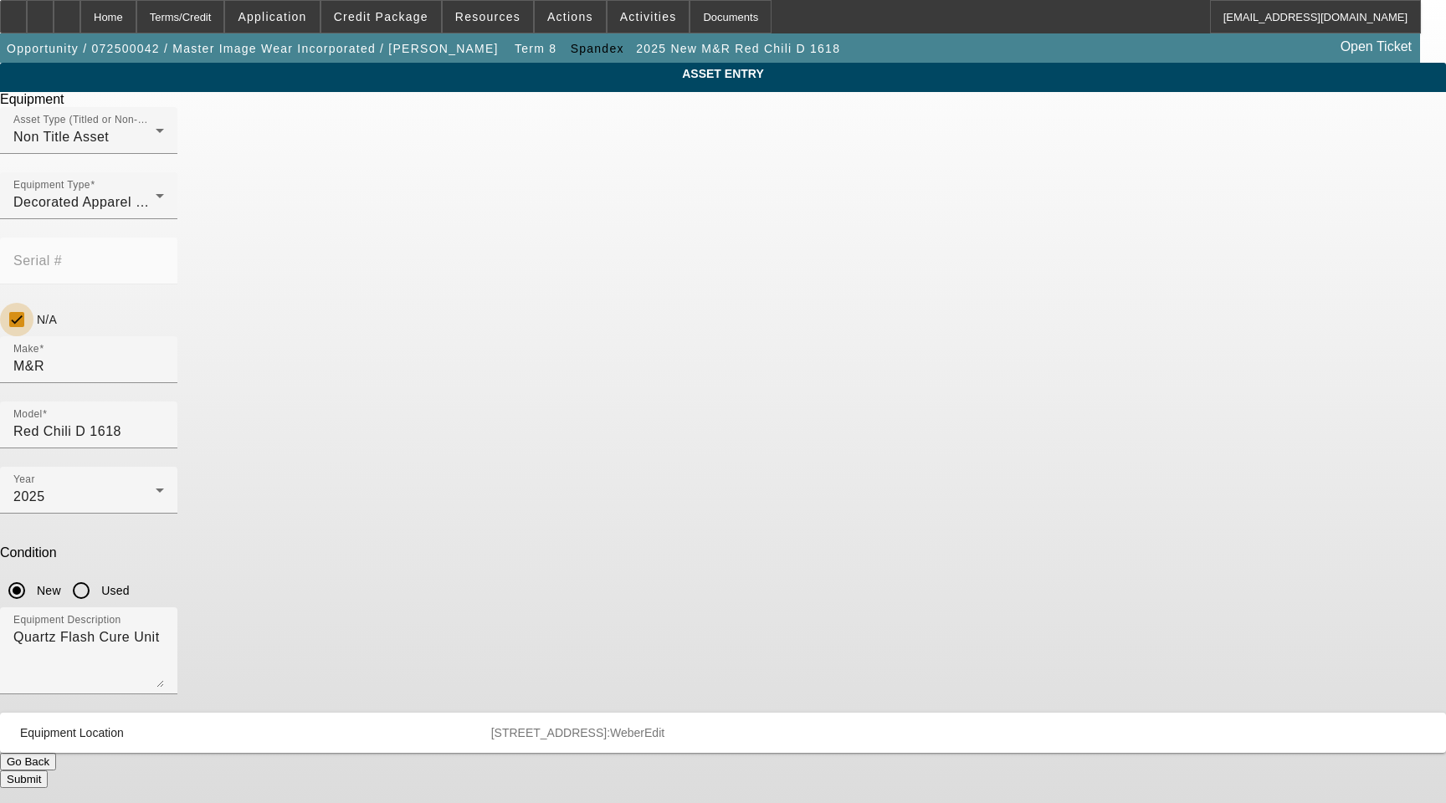
drag, startPoint x: 922, startPoint y: 223, endPoint x: 905, endPoint y: 223, distance: 16.8
click at [33, 303] on input "N/A" at bounding box center [16, 319] width 33 height 33
checkbox input "false"
click at [164, 258] on input "Serial #" at bounding box center [88, 268] width 151 height 20
type input "394875058R"
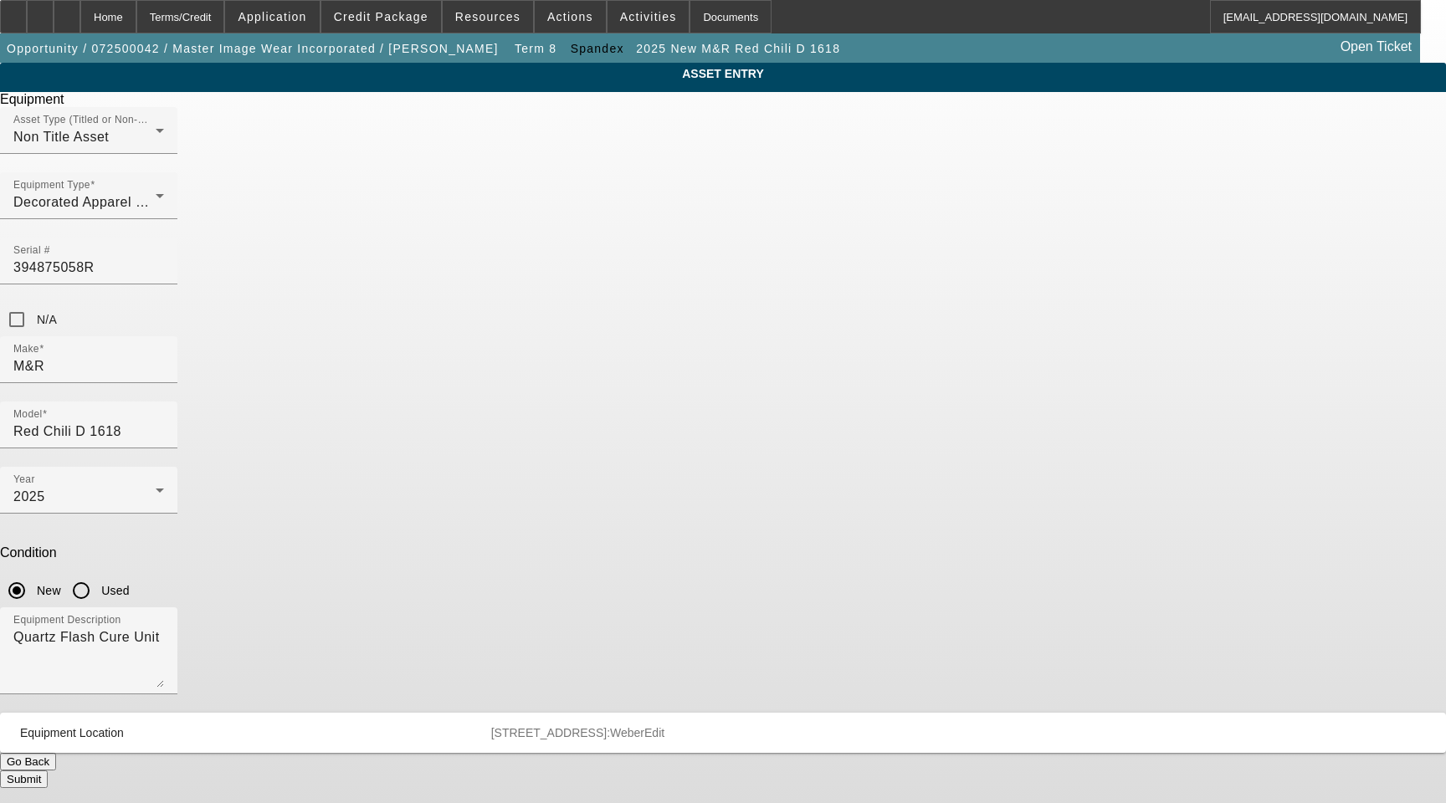
drag, startPoint x: 858, startPoint y: 565, endPoint x: 858, endPoint y: 577, distance: 12.6
click at [858, 577] on div "Equipment Asset Type (Titled or Non-Titled) Non Title Asset Equipment Type Deco…" at bounding box center [722, 440] width 1471 height 696
click at [48, 771] on button "Submit" at bounding box center [24, 780] width 48 height 18
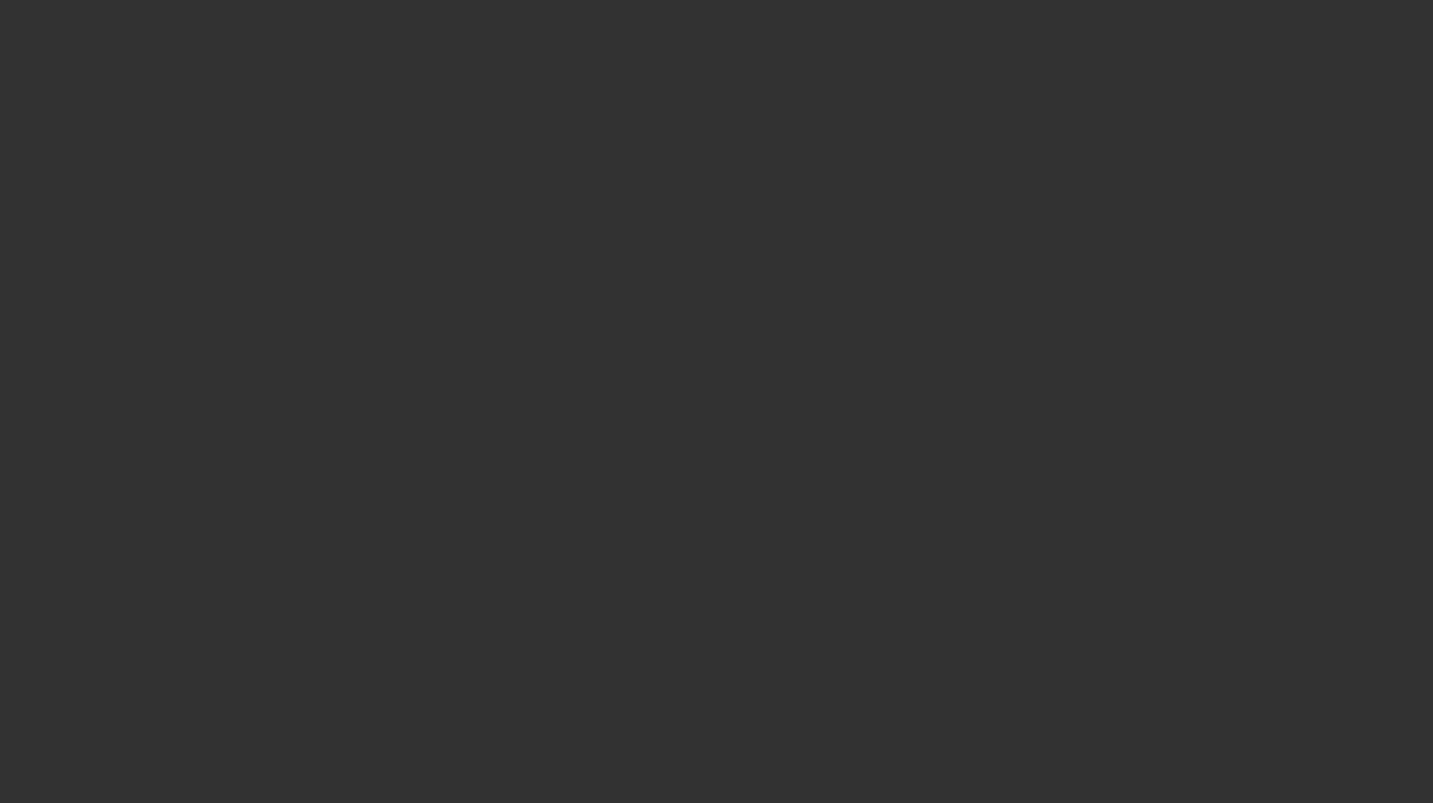
select select "3"
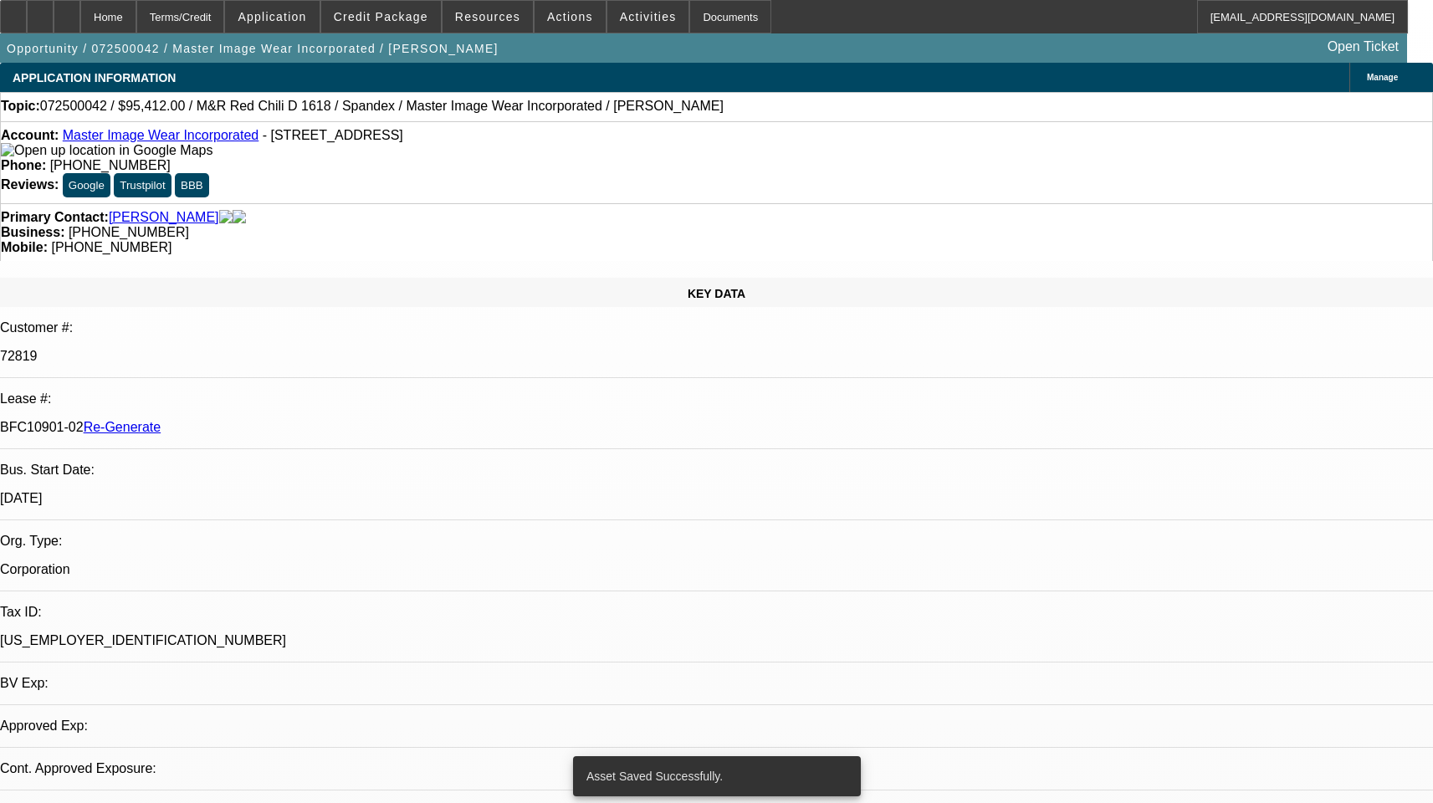
select select "0"
select select "0.1"
select select "1"
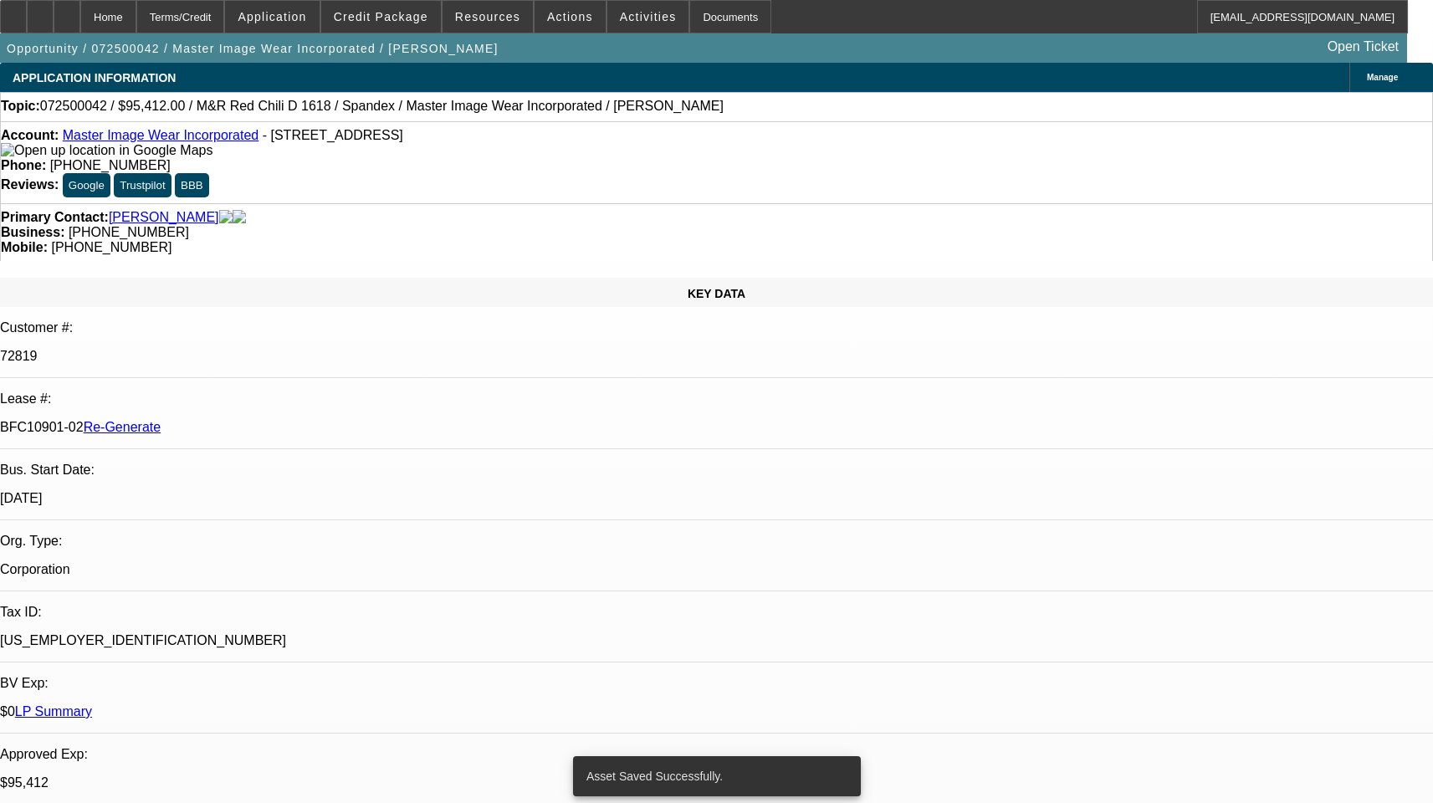
select select "4"
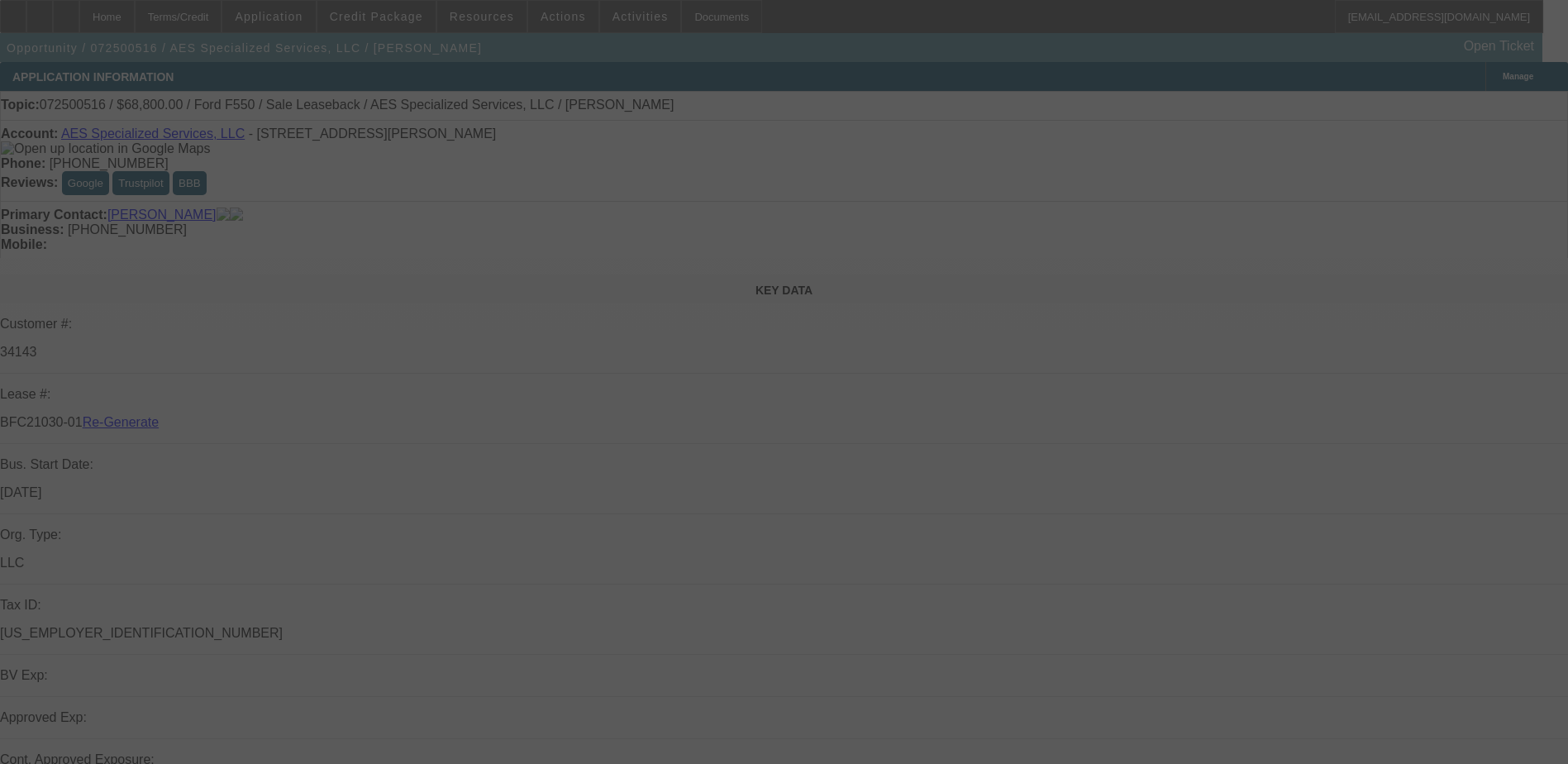
select select "3"
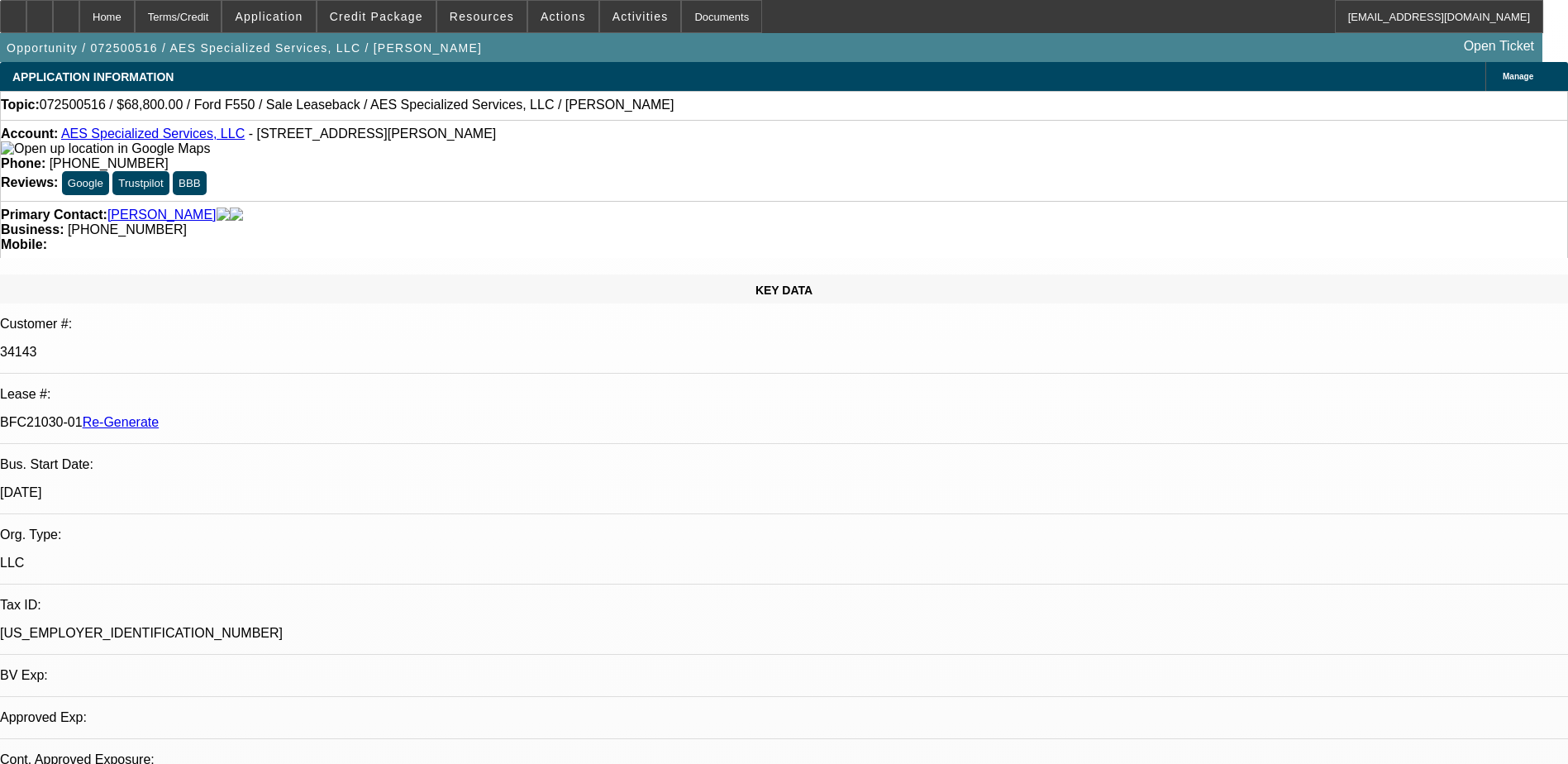
select select "0"
select select "1"
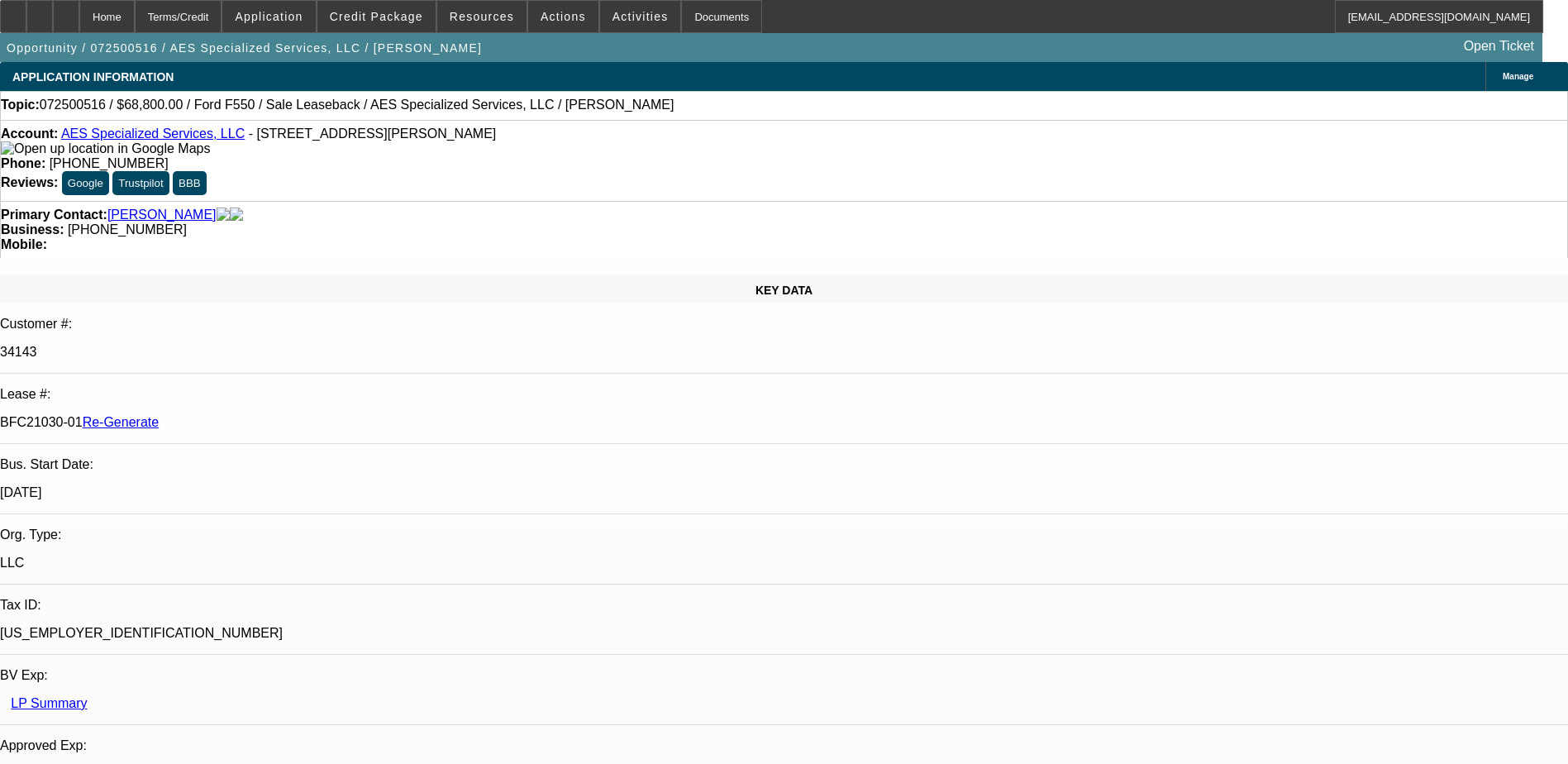
select select "6"
click at [691, 17] on div "Documents" at bounding box center [721, 16] width 81 height 33
